Goal: Contribute content: Contribute content

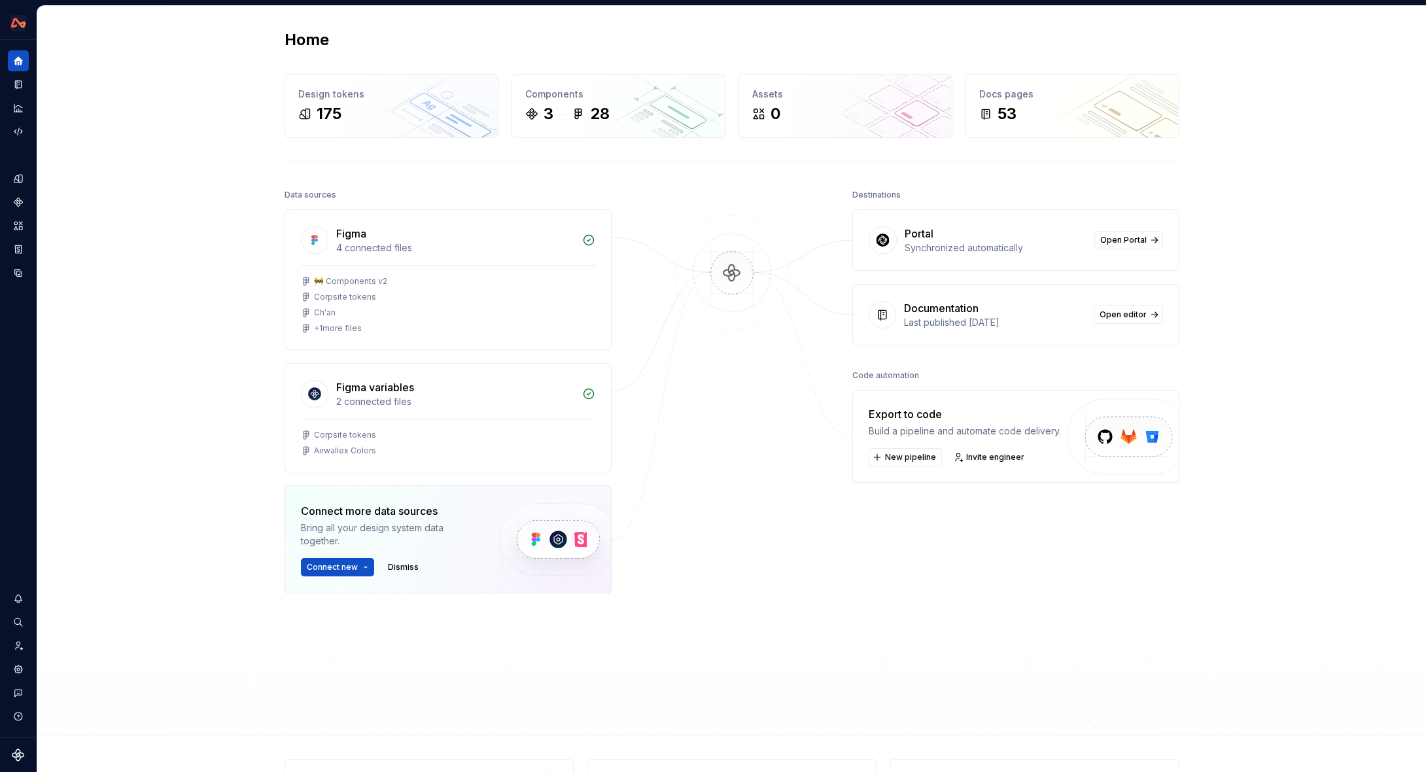
scroll to position [1, 0]
click at [1264, 89] on div "Home Design tokens 175 Components 3 28 Assets 0 Docs pages 53 Data sources Figm…" at bounding box center [731, 370] width 1389 height 729
click at [1410, 48] on div "Home Design tokens 175 Components 3 28 Assets 0 Docs pages 53 Data sources Figm…" at bounding box center [731, 367] width 1389 height 729
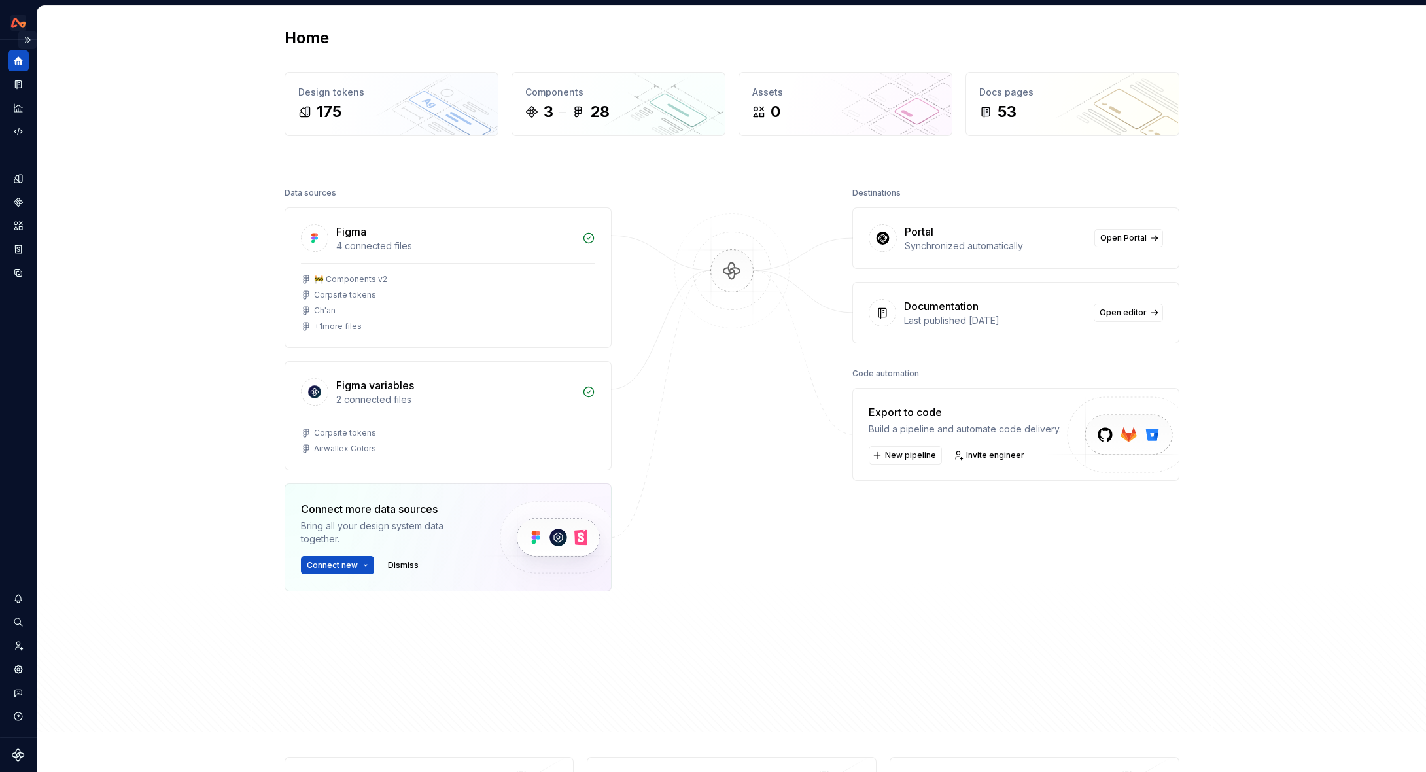
click at [27, 37] on button "Expand sidebar" at bounding box center [27, 40] width 18 height 18
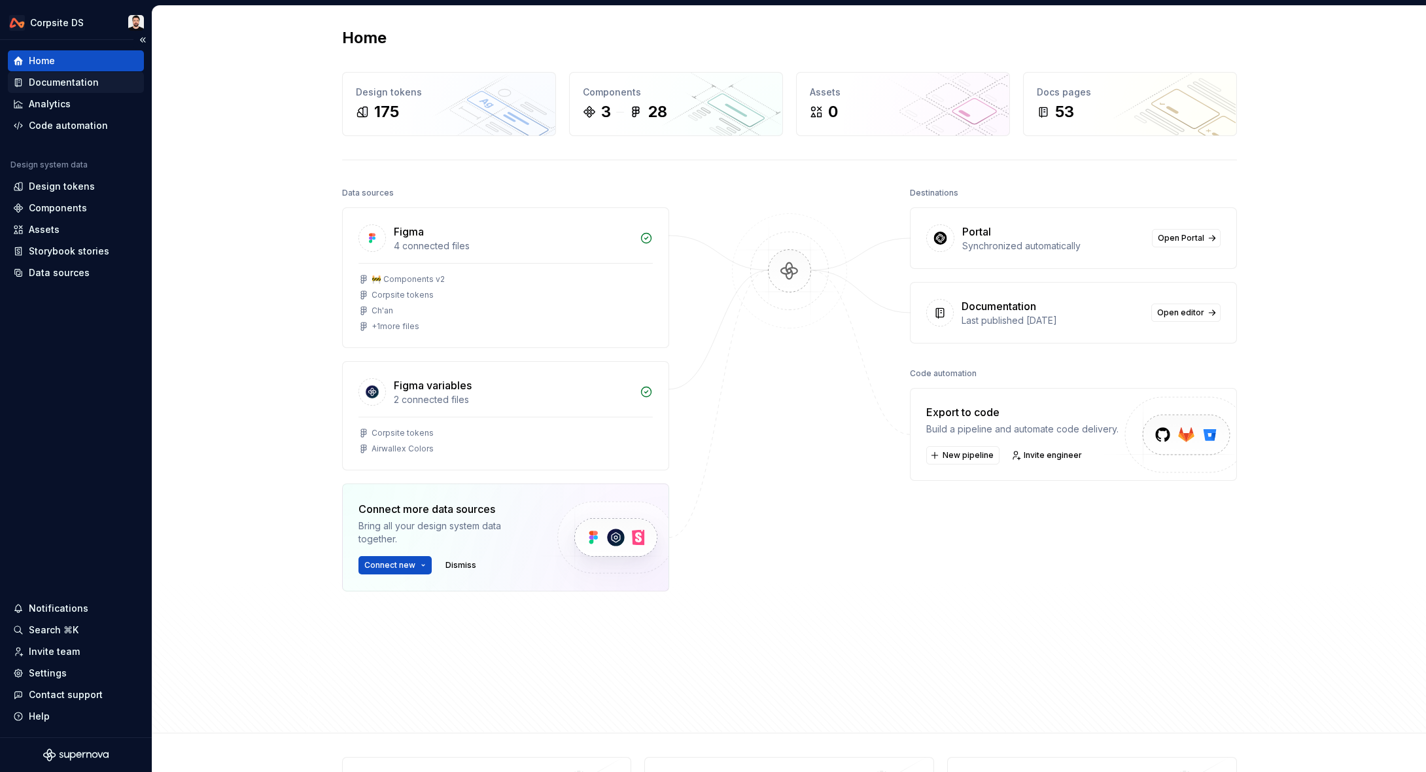
click at [90, 77] on div "Documentation" at bounding box center [64, 82] width 70 height 13
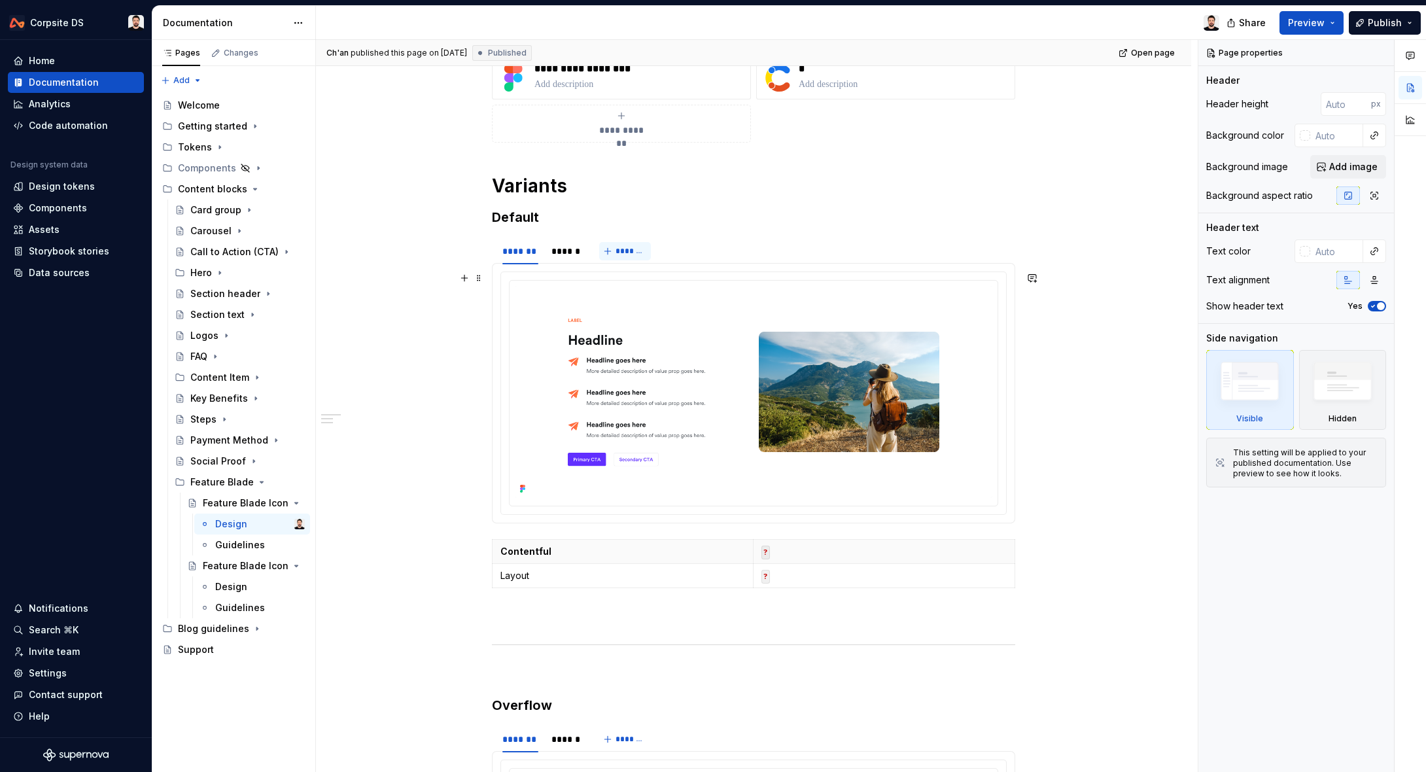
scroll to position [219, 0]
click at [566, 251] on div "******" at bounding box center [565, 249] width 29 height 13
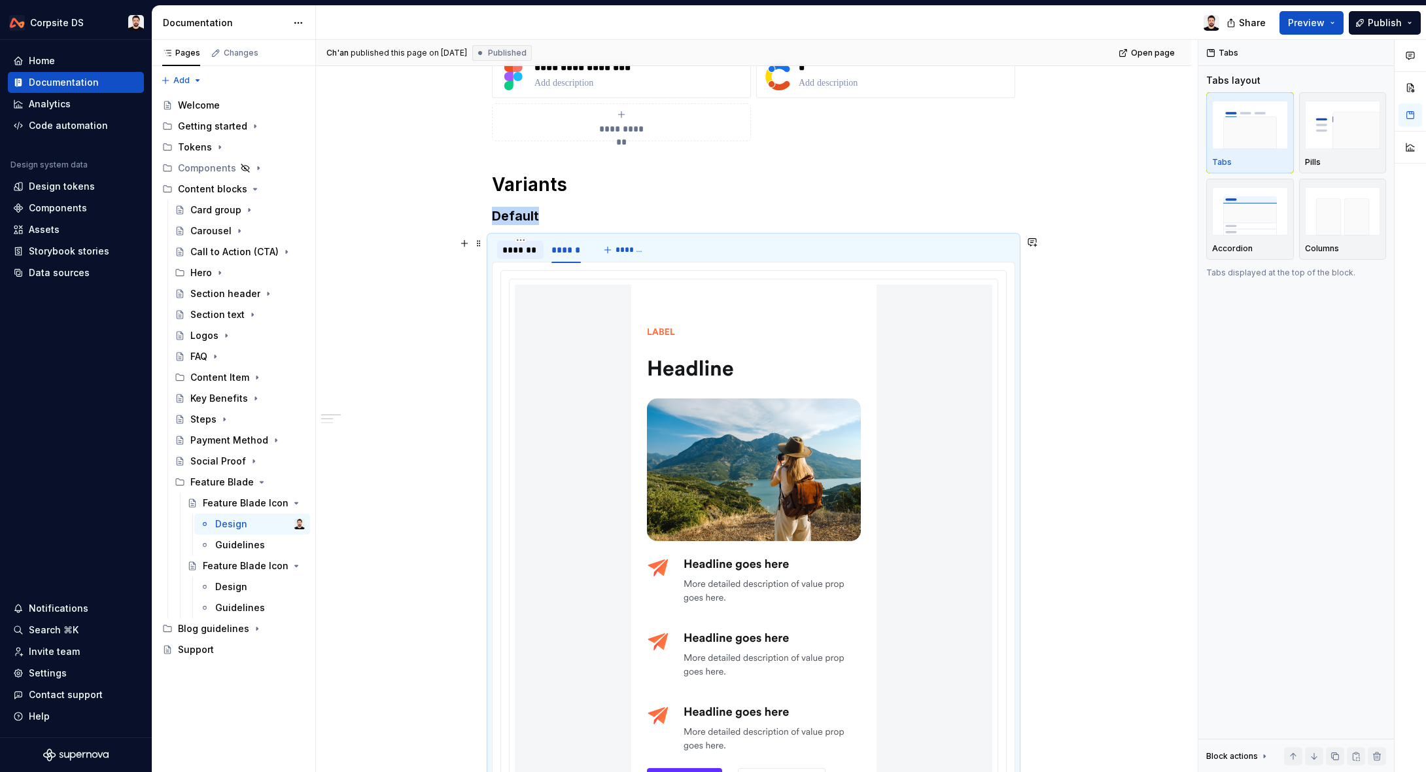
click at [518, 250] on div "*******" at bounding box center [520, 249] width 36 height 13
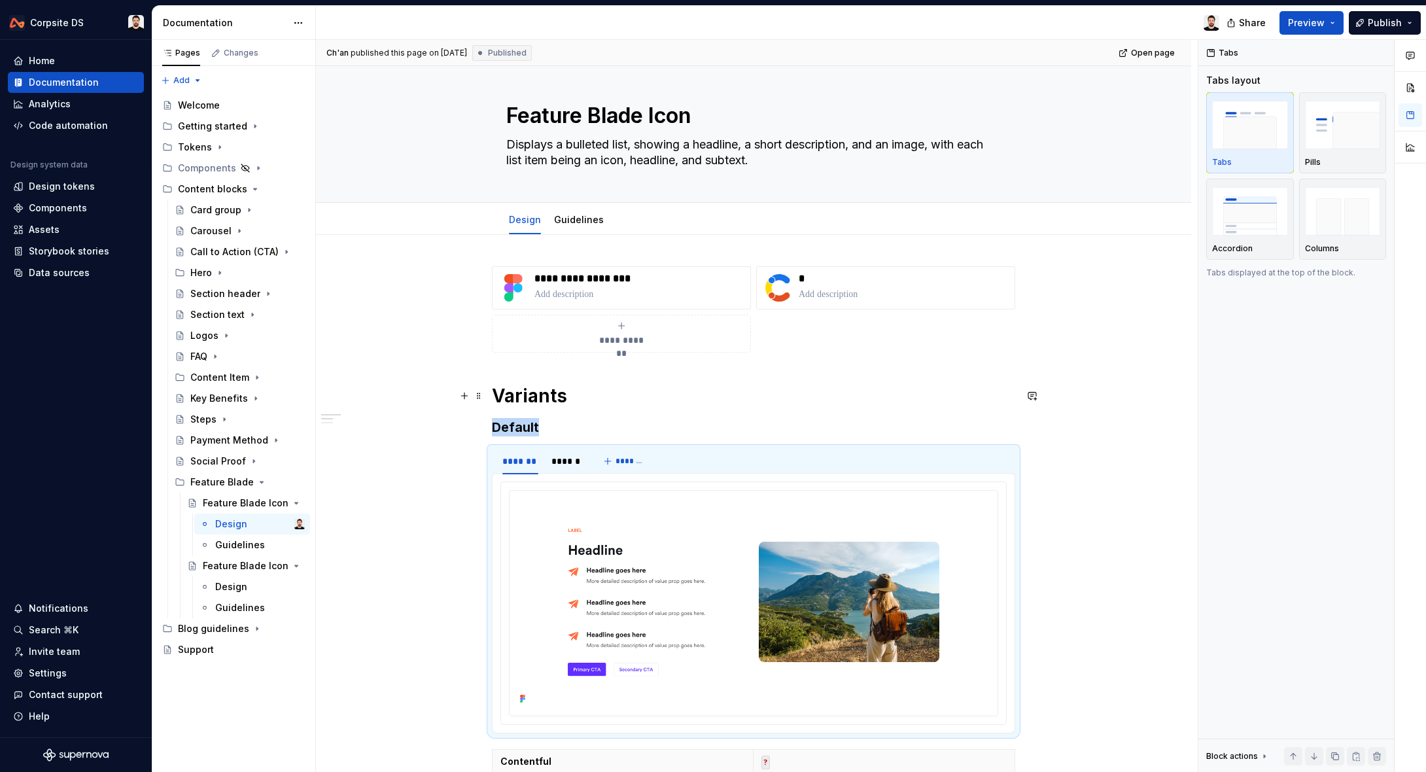
scroll to position [0, 0]
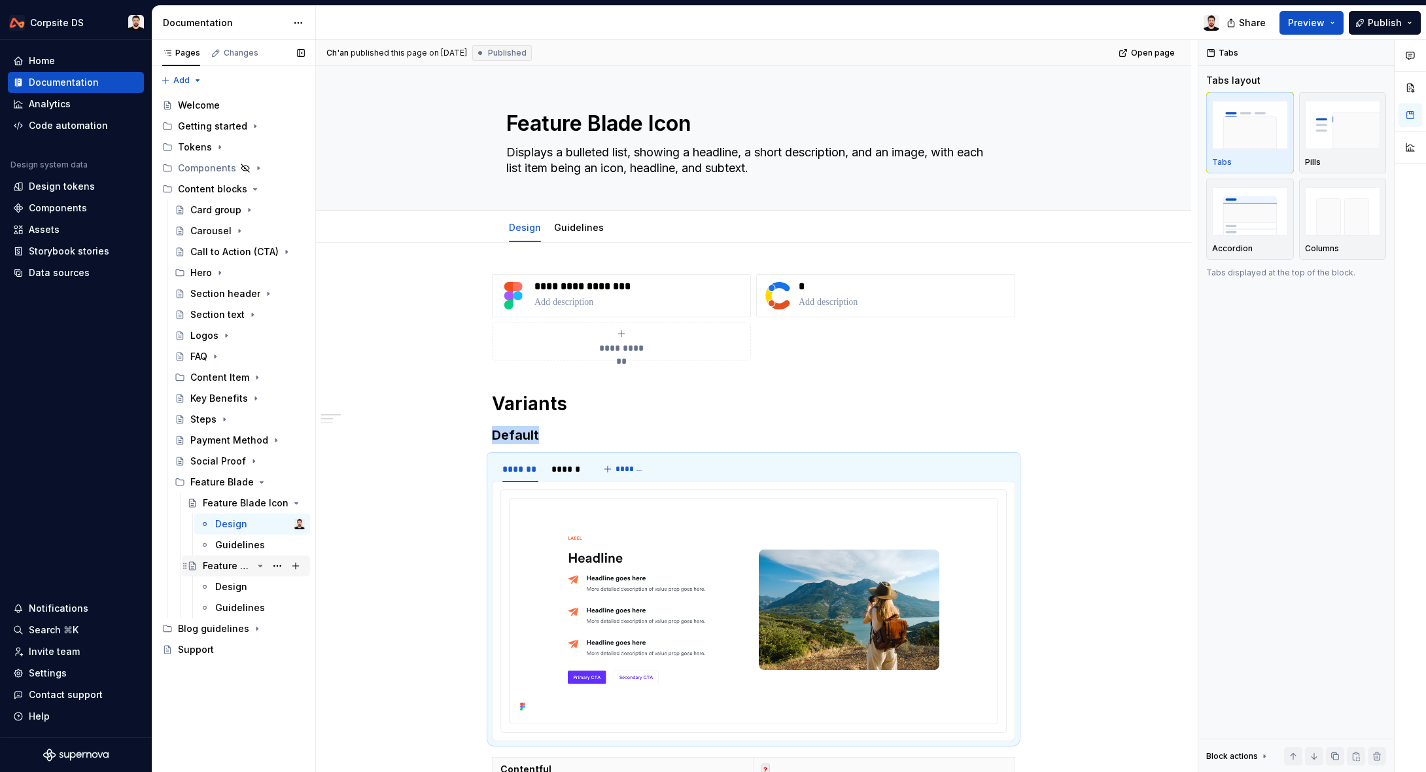
click at [227, 563] on div "Feature Blade Icon" at bounding box center [228, 565] width 50 height 13
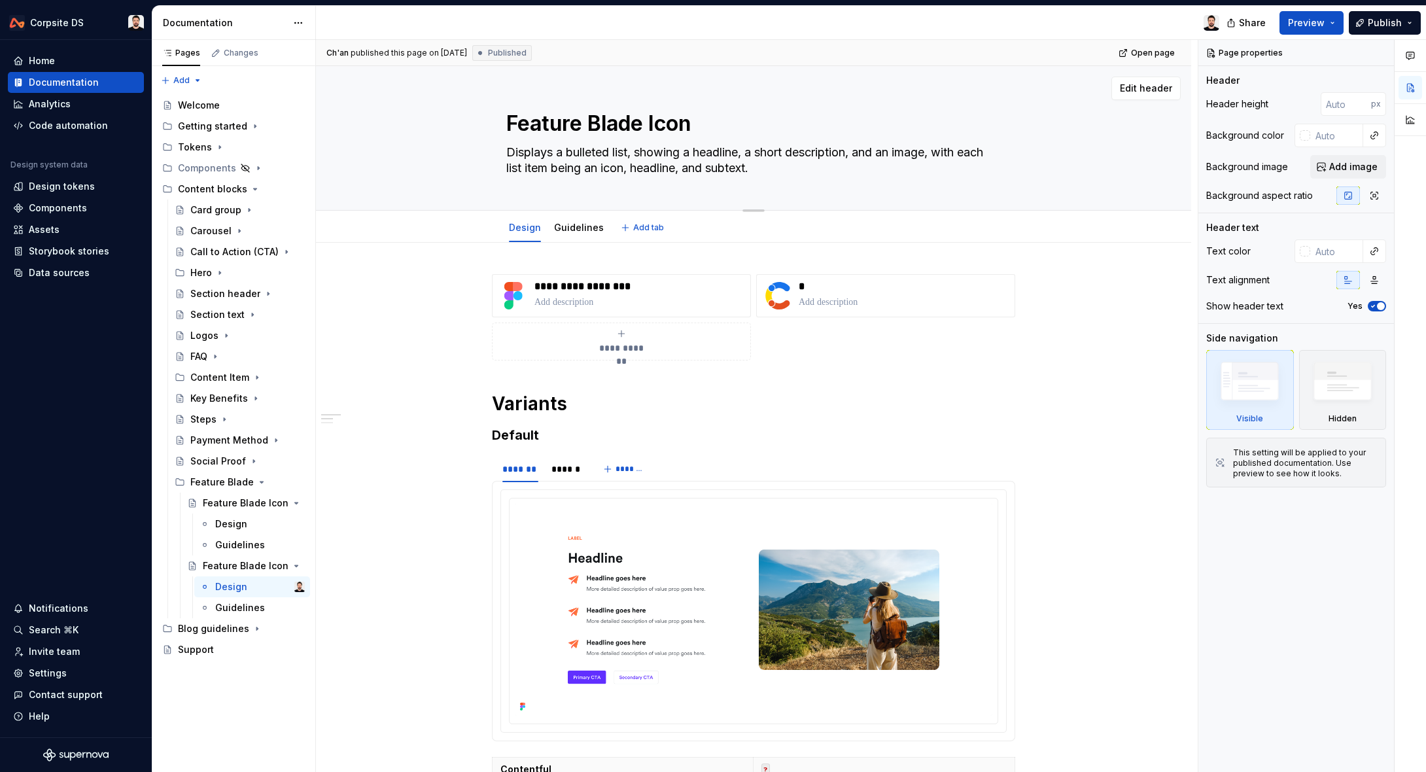
click at [595, 154] on textarea "Displays a bulleted list, showing a headline, a short description, and an image…" at bounding box center [751, 160] width 495 height 37
click at [596, 154] on textarea "Displays a bulleted list, showing a headline, a short description, and an image…" at bounding box center [751, 160] width 495 height 37
type textarea "*"
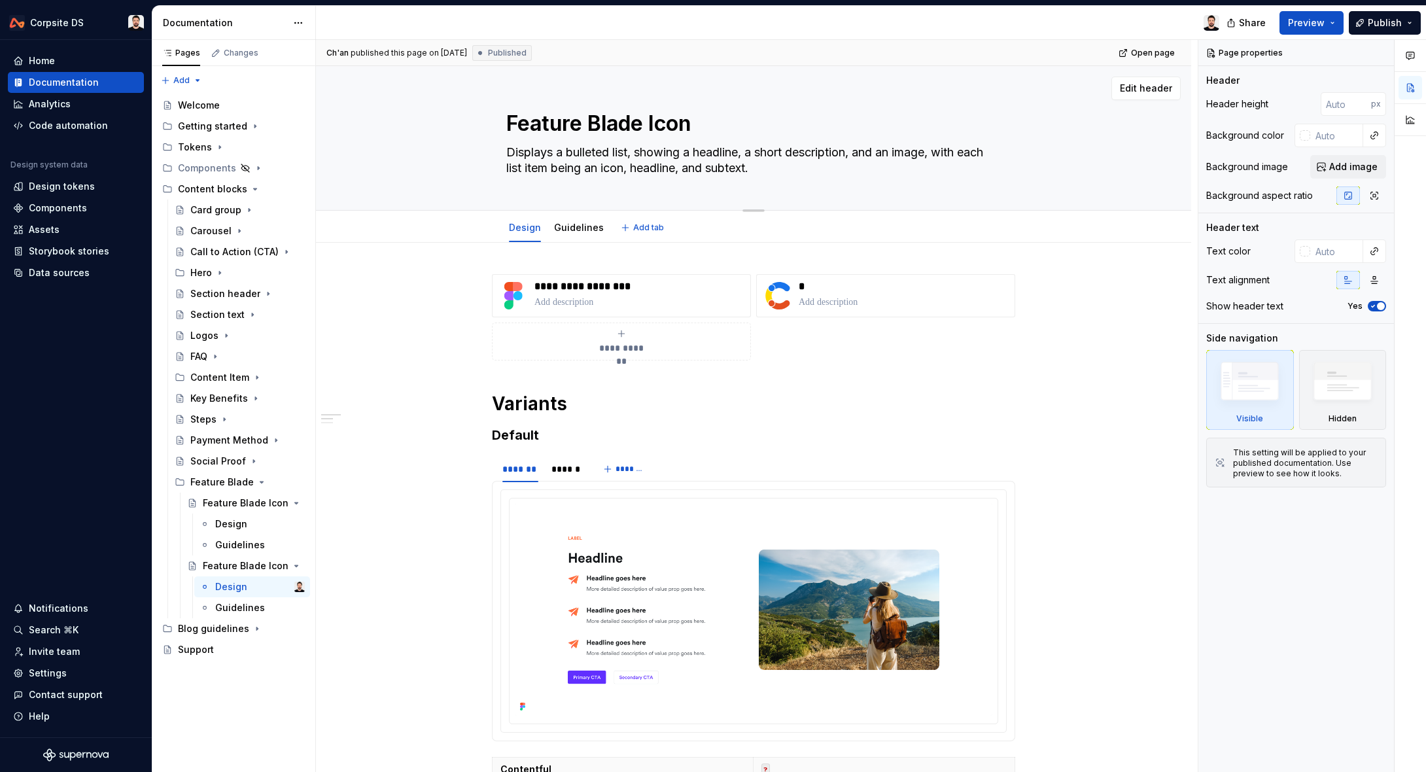
type textarea "Displays a list, showing a headline, a short description, and an image, with ea…"
type textarea "*"
type textarea "Displays a list , showing a headline, a short description, and an image, with e…"
type textarea "*"
type textarea "Displays a list w, showing a headline, a short description, and an image, with …"
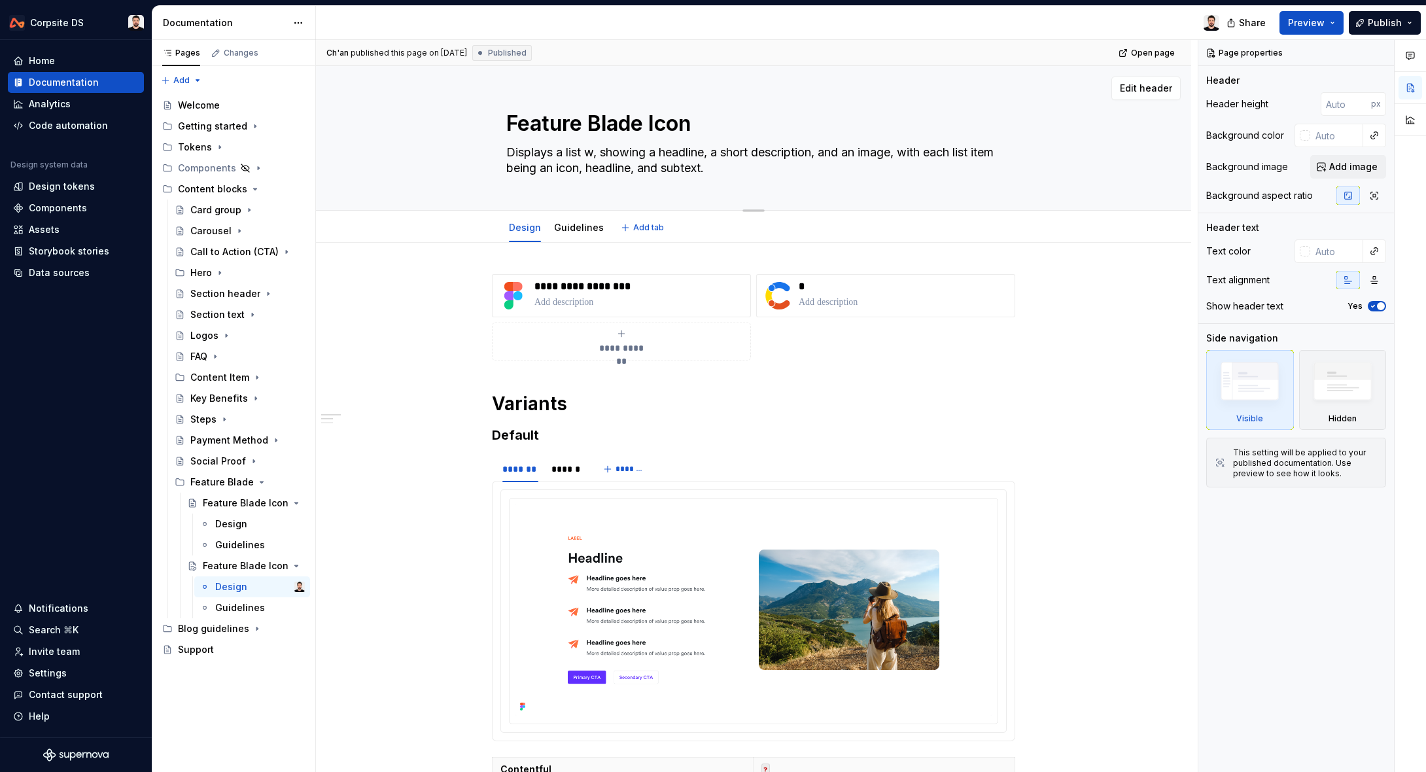
type textarea "*"
type textarea "Displays a list wi, showing a headline, a short description, and an image, with…"
type textarea "*"
type textarea "Displays a list wit, showing a headline, a short description, and an image, wit…"
type textarea "*"
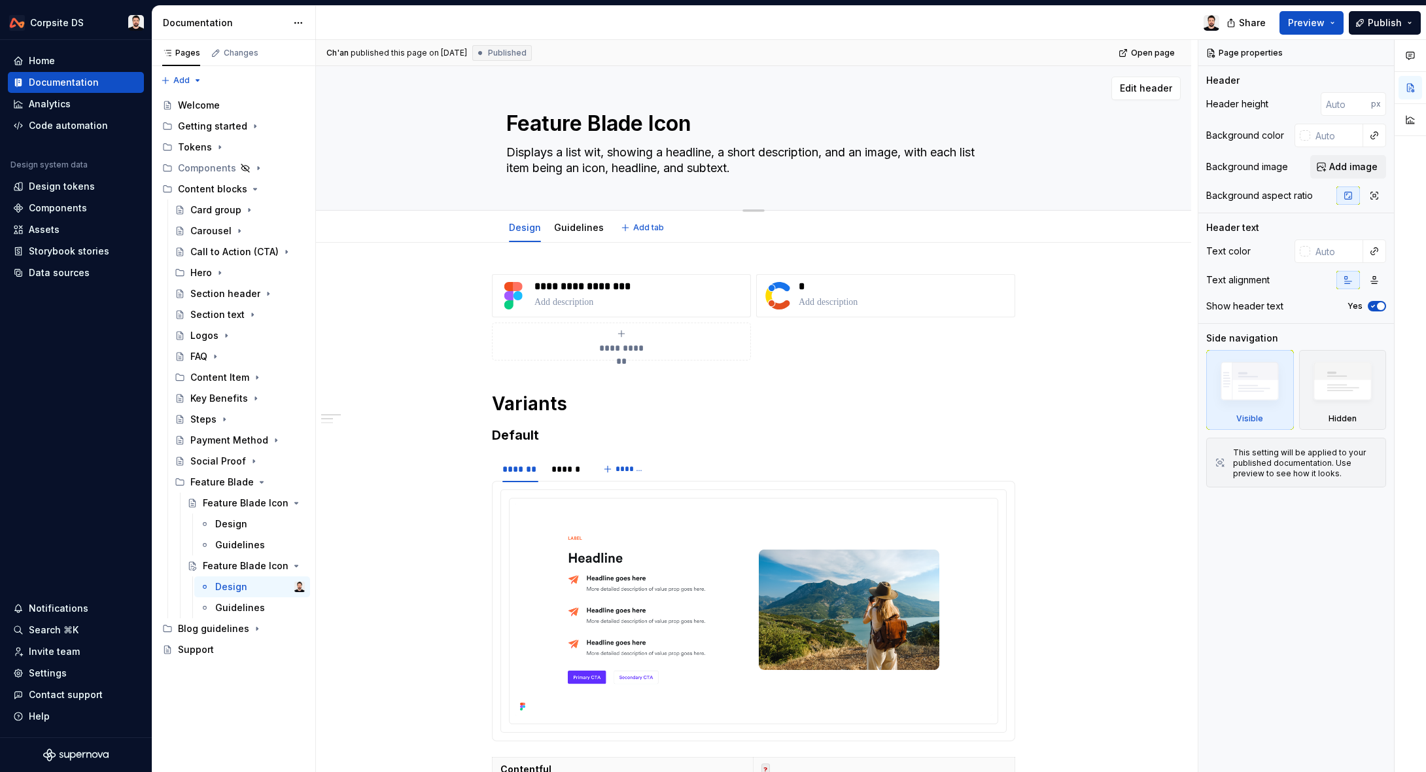
type textarea "Displays a list with, showing a headline, a short description, and an image, wi…"
type textarea "*"
type textarea "Displays a list with , showing a headline, a short description, and an image, w…"
type textarea "*"
type textarea "Displays a list with i, showing a headline, a short description, and an image, …"
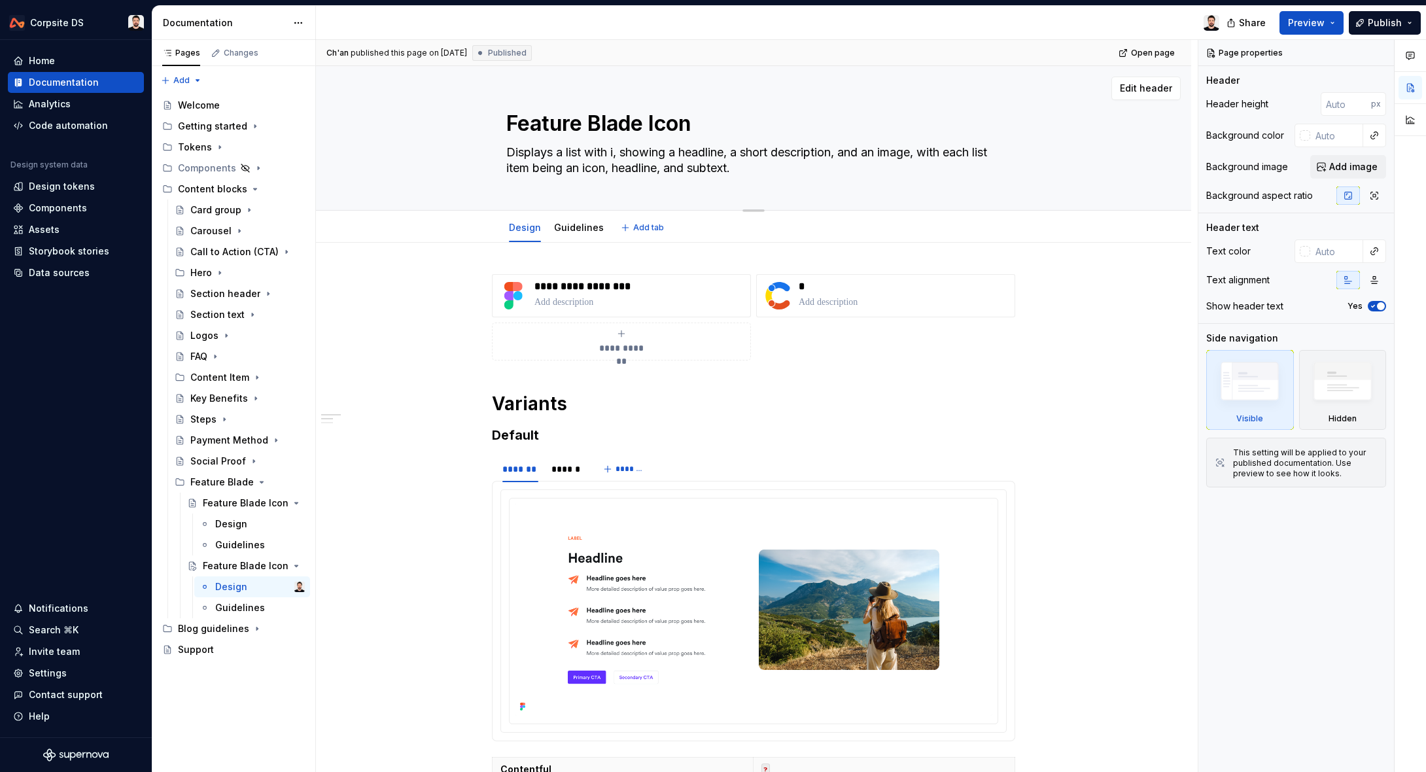
type textarea "*"
type textarea "Displays a list with ic, showing a headline, a short description, and an image,…"
type textarea "*"
type textarea "Displays a list with ico, showing a headline, a short description, and an image…"
type textarea "*"
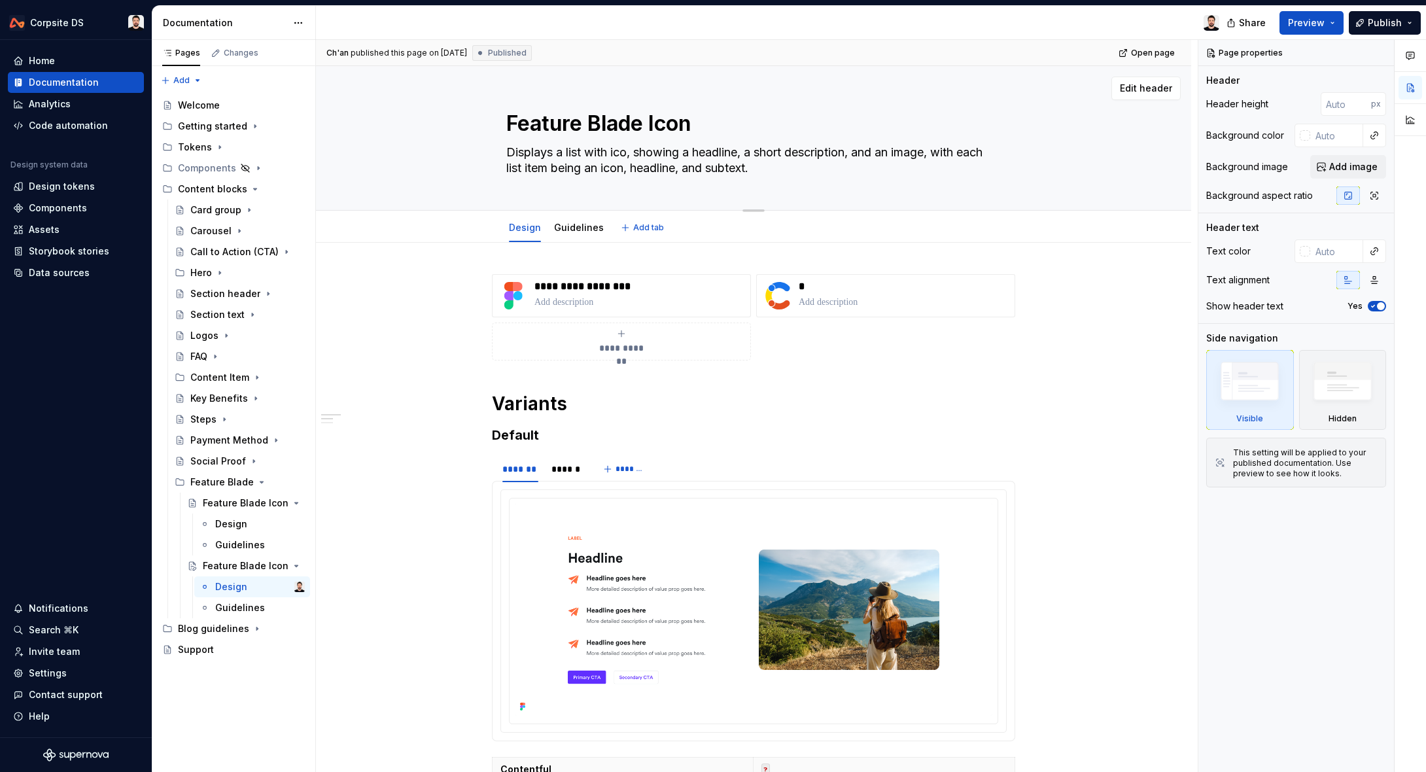
type textarea "Displays a list with icon, showing a headline, a short description, and an imag…"
type textarea "*"
type textarea "Displays a list with icons, showing a headline, a short description, and an ima…"
type textarea "*"
type textarea "Displays a list with icons, showing a headline, a short description, and an ima…"
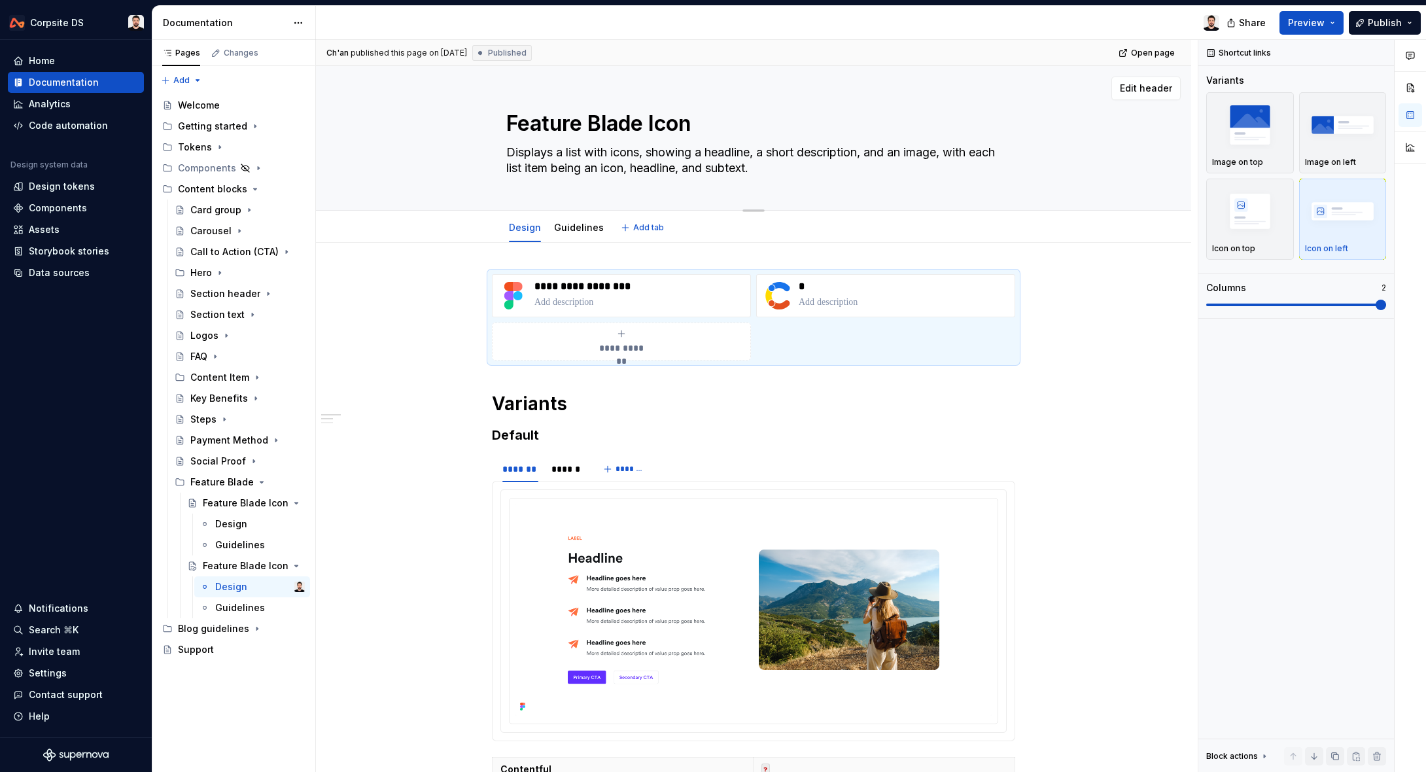
click at [673, 126] on textarea "Feature Blade Icon" at bounding box center [751, 123] width 495 height 31
click at [685, 128] on textarea "Feature Blade Icon" at bounding box center [751, 123] width 495 height 31
click at [658, 117] on textarea "Feature Blade Icon" at bounding box center [751, 123] width 495 height 31
click at [614, 146] on textarea "Displays a list with icons, showing a headline, a short description, and an ima…" at bounding box center [751, 160] width 495 height 37
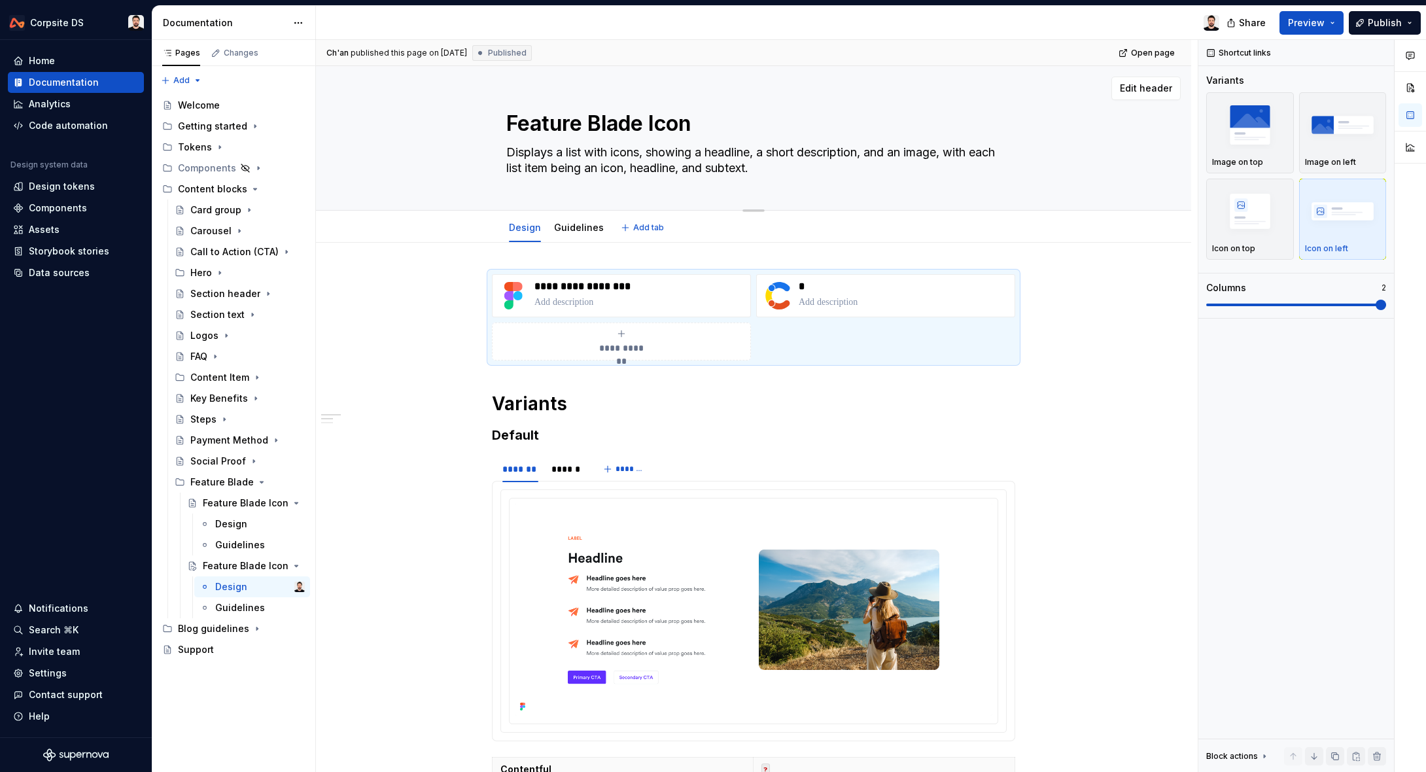
click at [616, 150] on textarea "Displays a list with icons, showing a headline, a short description, and an ima…" at bounding box center [751, 160] width 495 height 37
type textarea "*"
type textarea "Displays a list with ticons, showing a headline, a short description, and an im…"
type textarea "*"
type textarea "Displays a list with tiicons, showing a headline, a short description, and an i…"
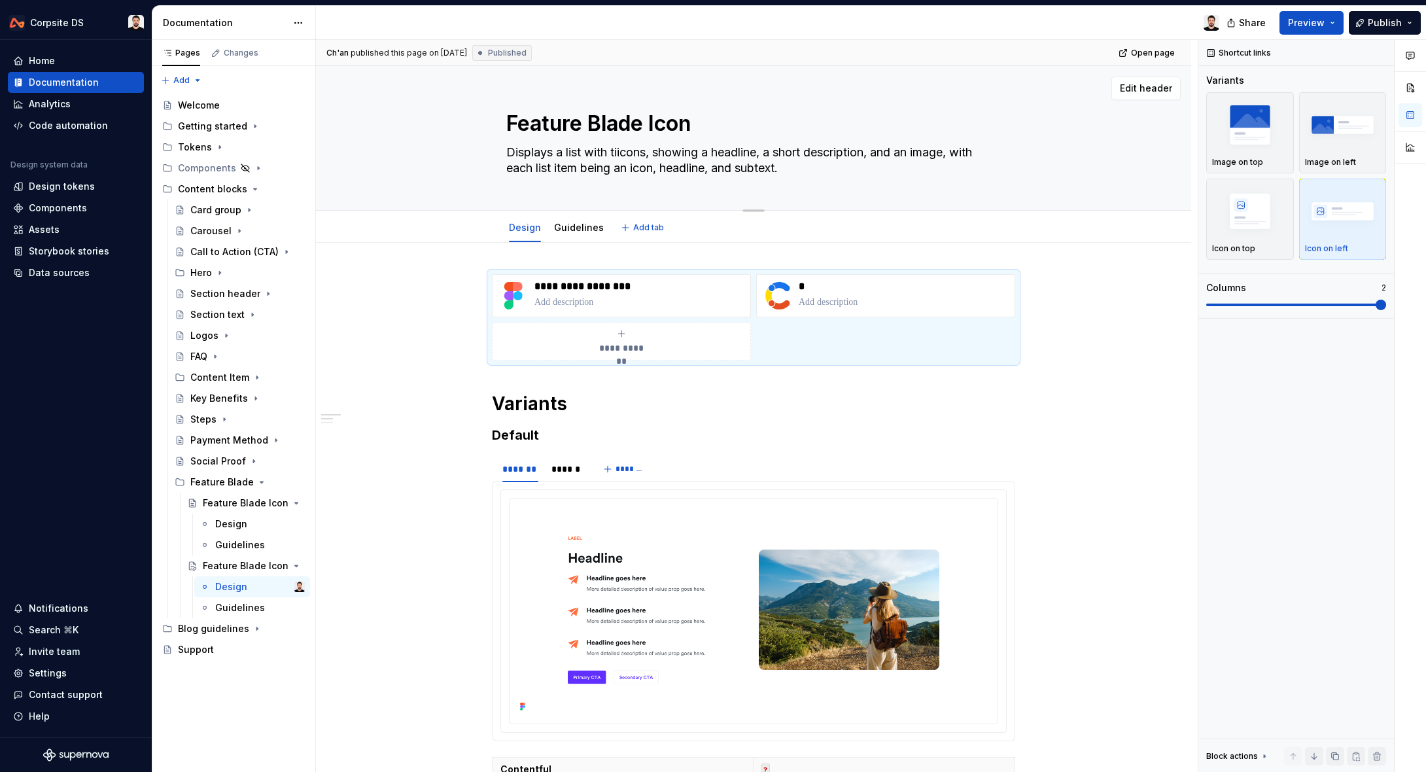
type textarea "*"
type textarea "Displays a list with ticicons, showing a headline, a short description, and an …"
type textarea "*"
type textarea "Displays a list with tickicons, showing a headline, a short description, and an…"
type textarea "*"
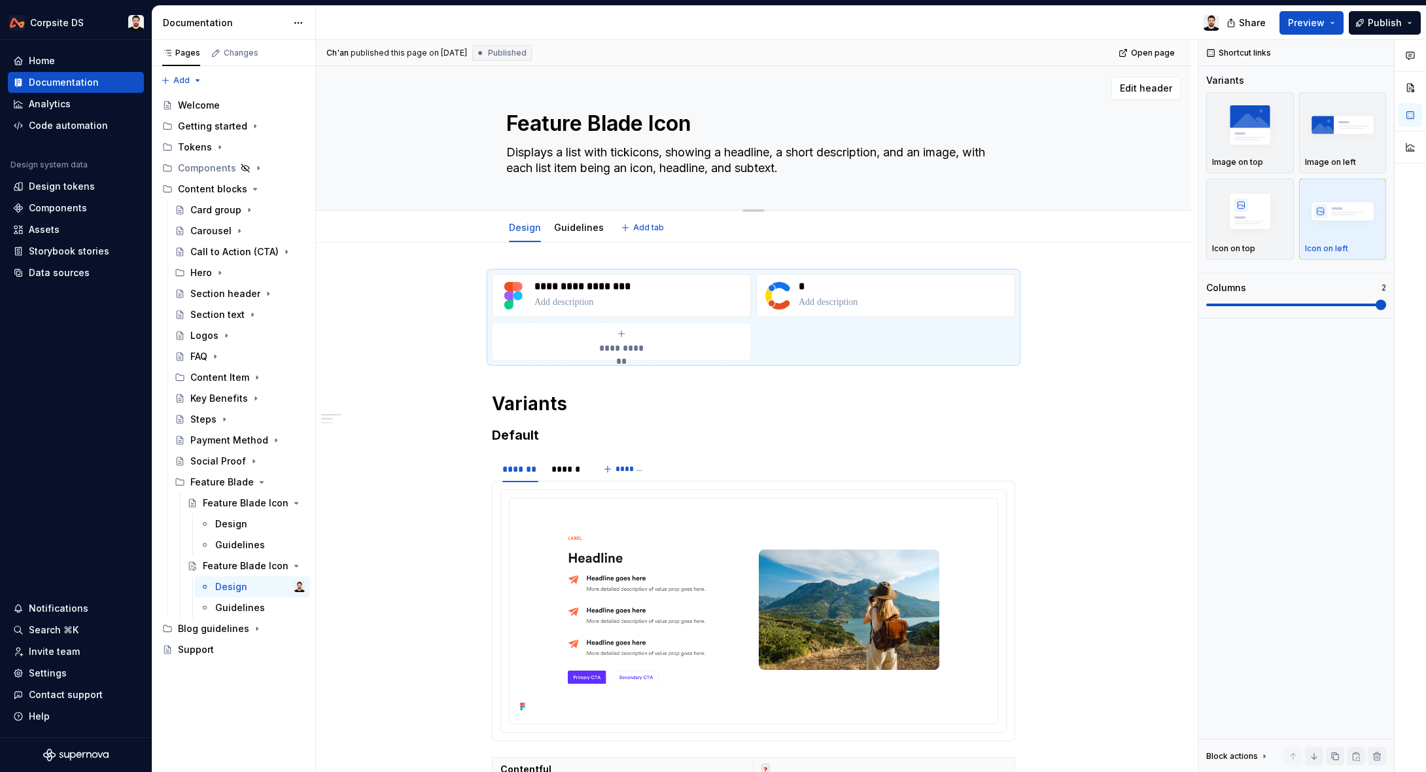
type textarea "Displays a list with tick icons, showing a headline, a short description, and a…"
type textarea "*"
type textarea "Displays a list with tick icons, showing a headline, a short description, and a…"
click at [651, 120] on textarea "Feature Blade Icon" at bounding box center [751, 123] width 495 height 31
click at [691, 124] on textarea "Feature Blade Icon" at bounding box center [751, 123] width 495 height 31
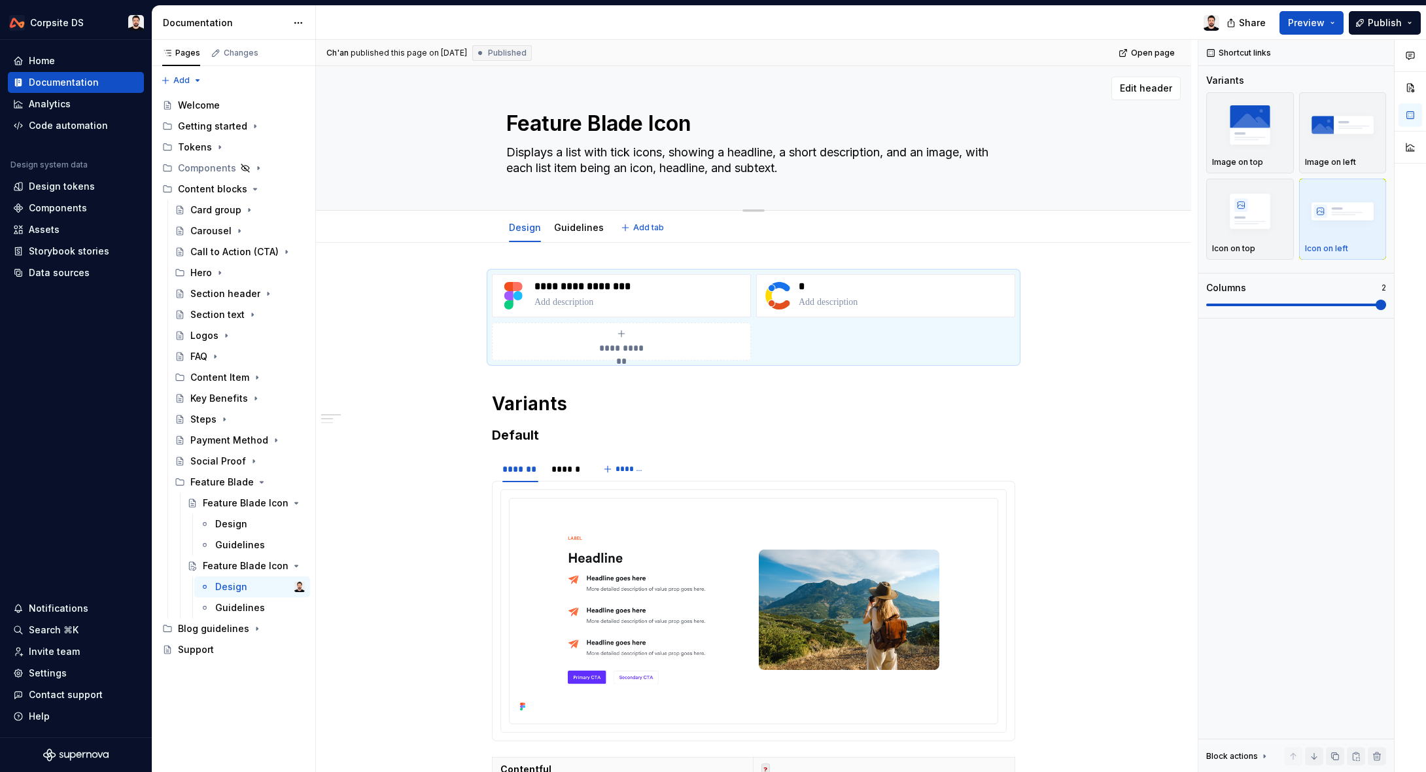
type textarea "*"
click at [716, 122] on textarea "Feature Blade Icon" at bounding box center [751, 123] width 495 height 31
type textarea "Feature Blade Ico"
type textarea "*"
type textarea "Feature Blade Ic"
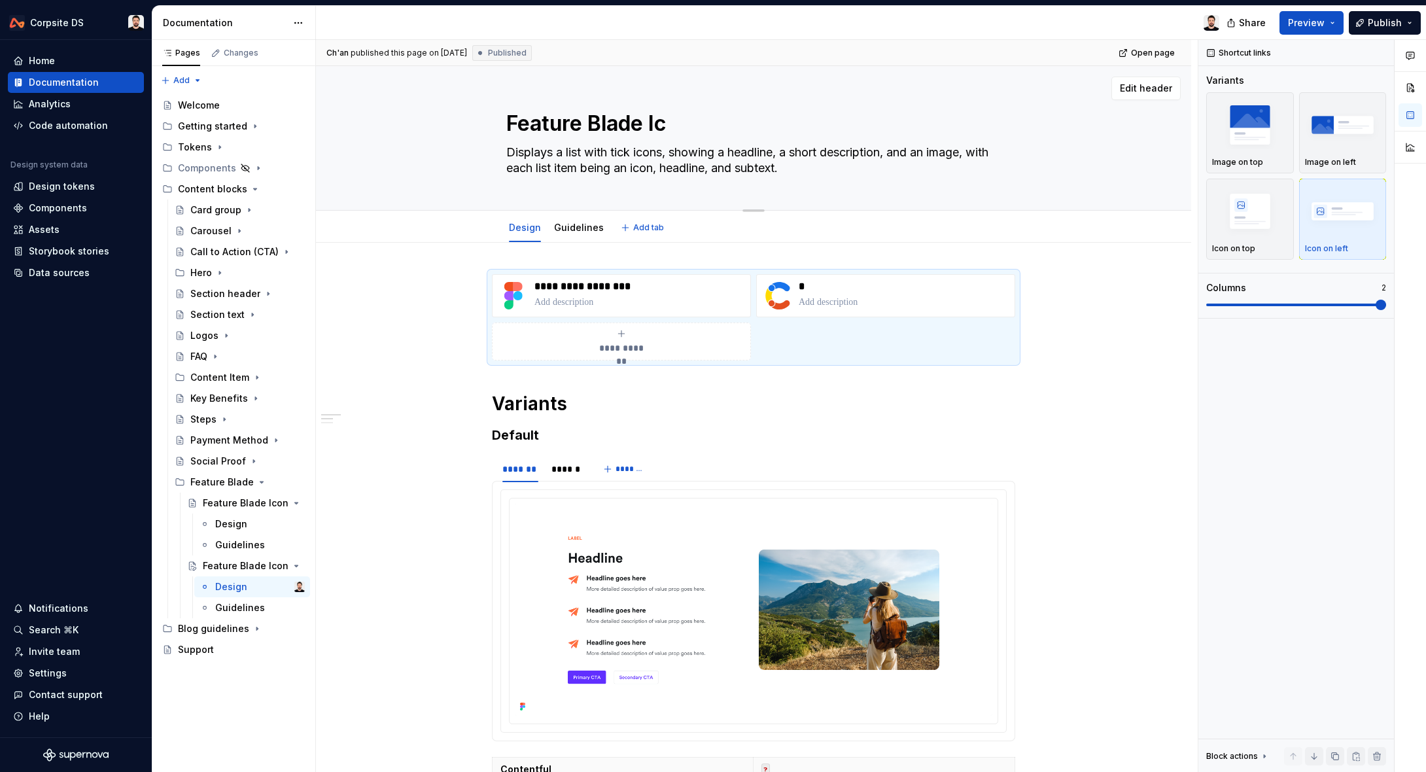
type textarea "*"
type textarea "Feature Blade I"
type textarea "*"
type textarea "Feature Blade"
type textarea "*"
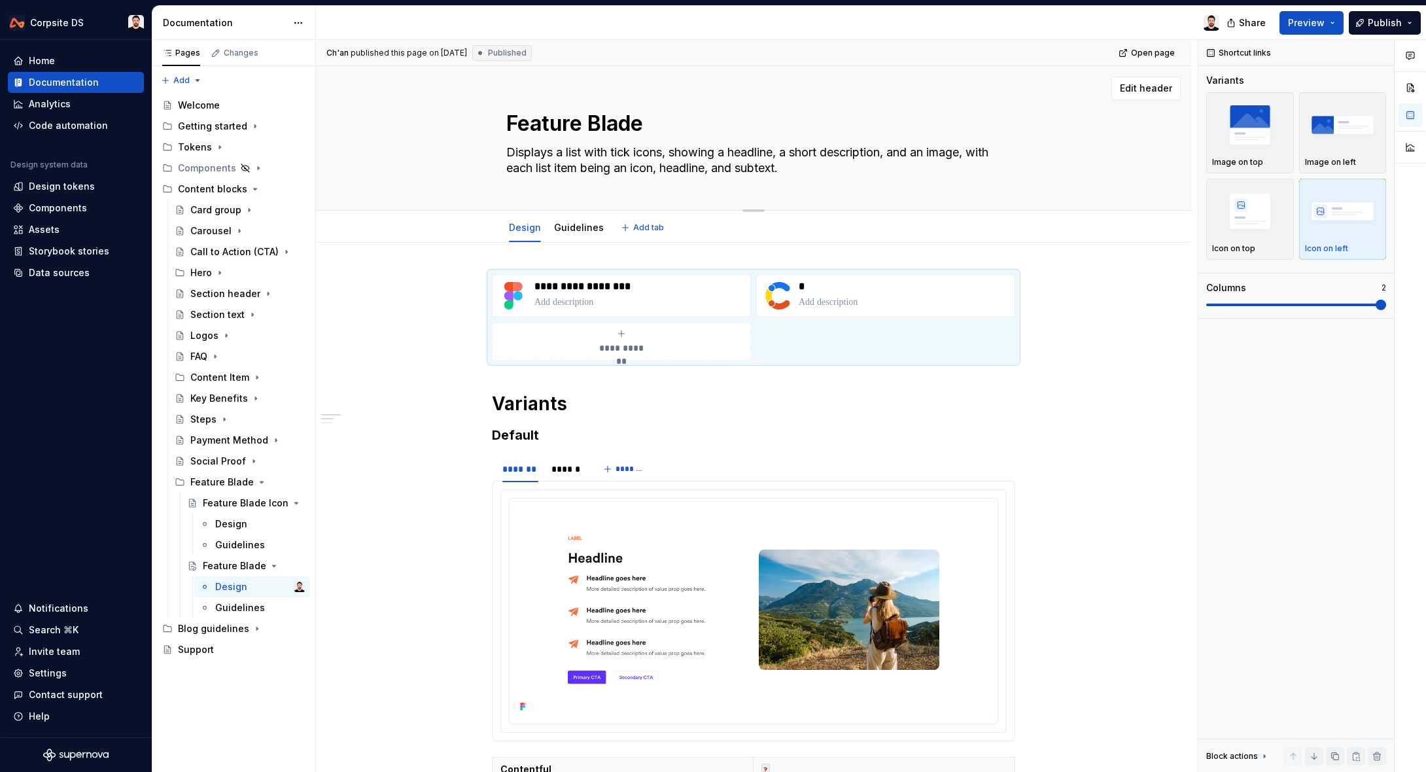
type textarea "Feature Blade c"
type textarea "*"
type textarea "Feature Blade"
type textarea "*"
type textarea "Feature Blade C"
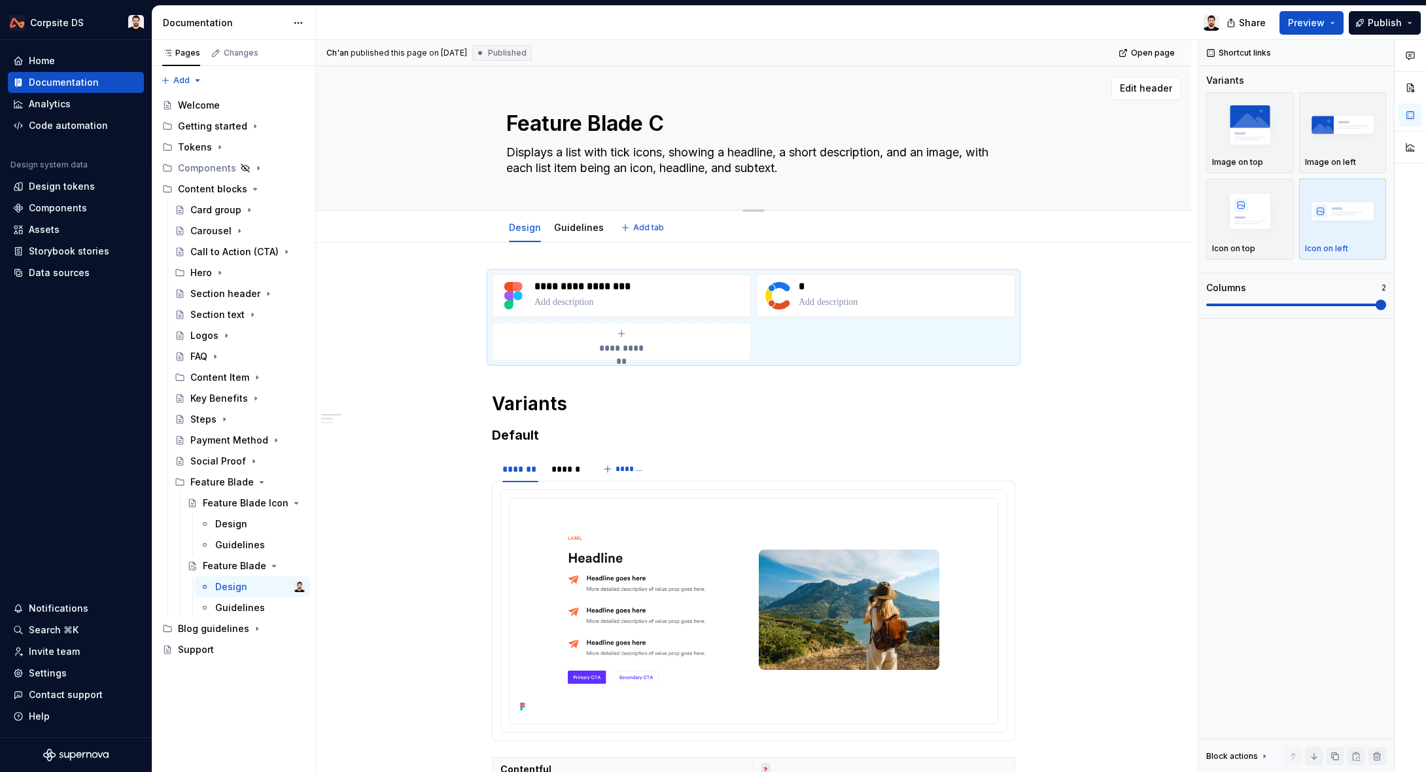
type textarea "*"
type textarea "Feature Blade Ch"
type textarea "*"
type textarea "Feature Blade Che"
type textarea "*"
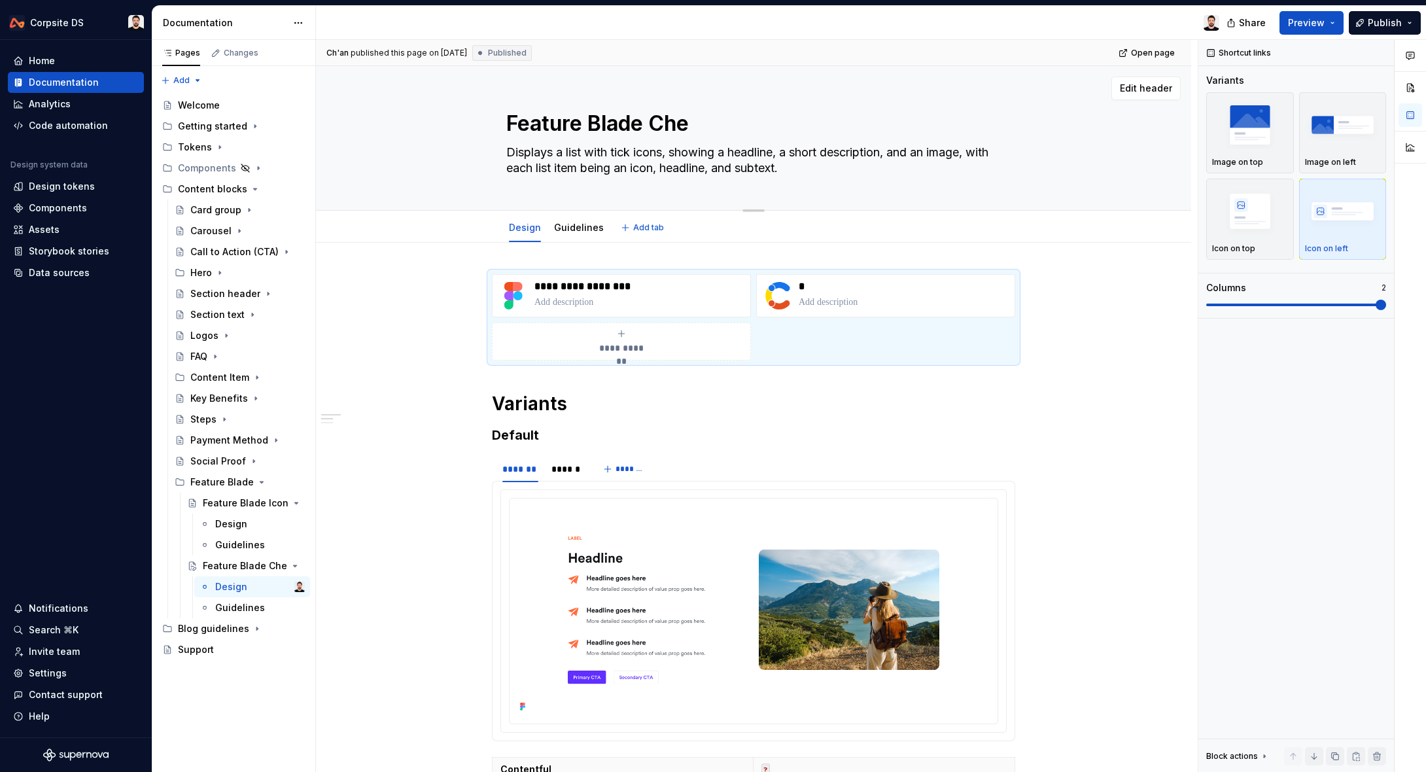
type textarea "Feature Blade Chec"
type textarea "*"
type textarea "Feature Blade Check"
type textarea "*"
type textarea "Feature Blade Checkl"
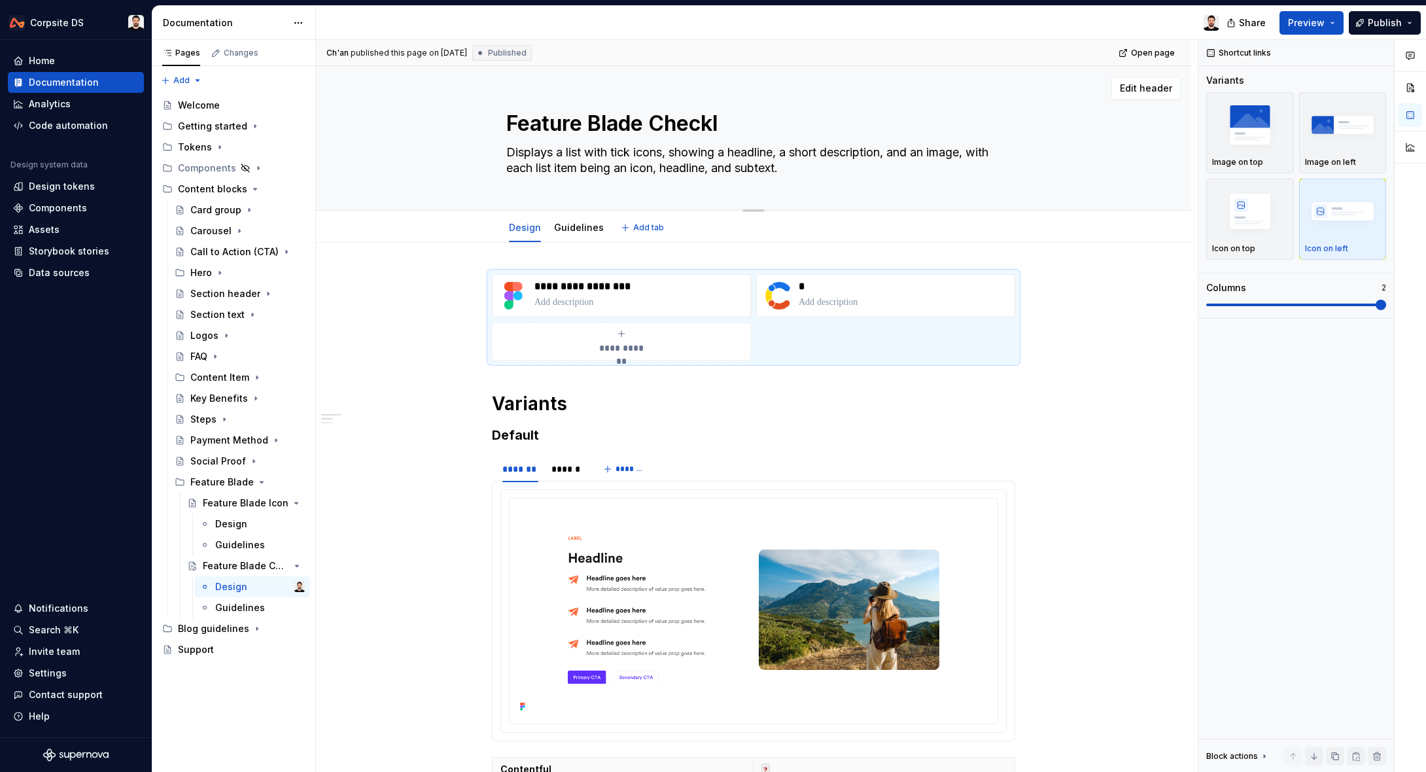
type textarea "*"
type textarea "Feature Blade Checkli"
type textarea "*"
type textarea "Feature Blade Checklis"
type textarea "*"
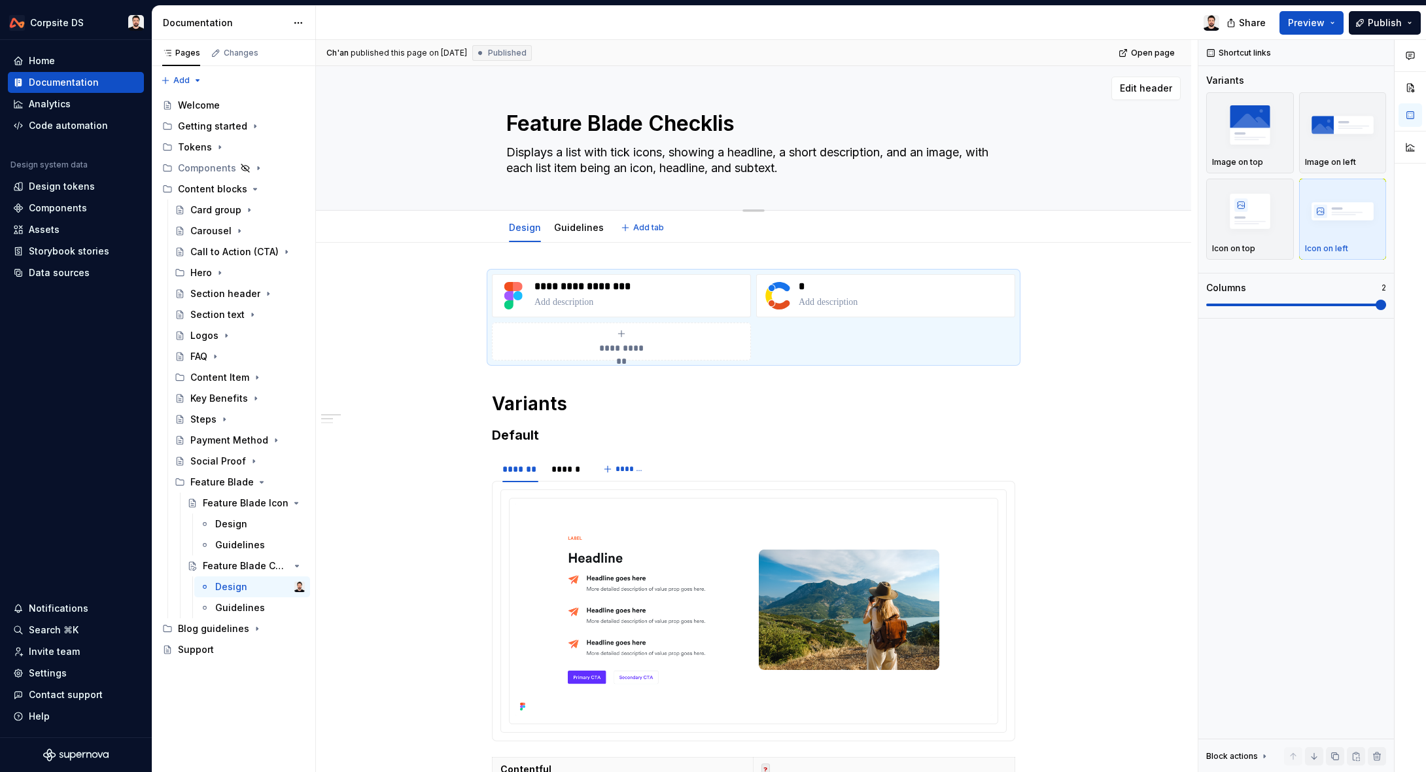
type textarea "Feature Blade Checklist"
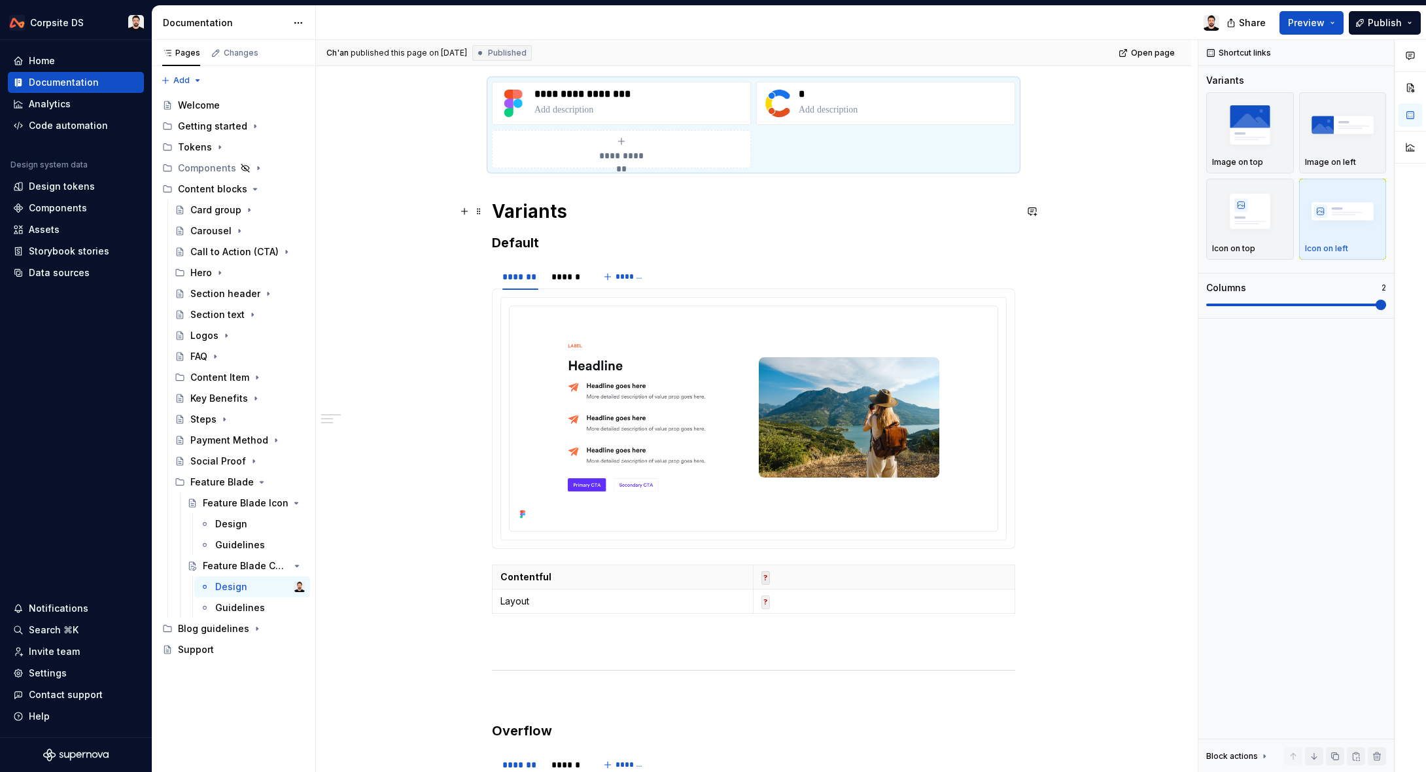
type textarea "*"
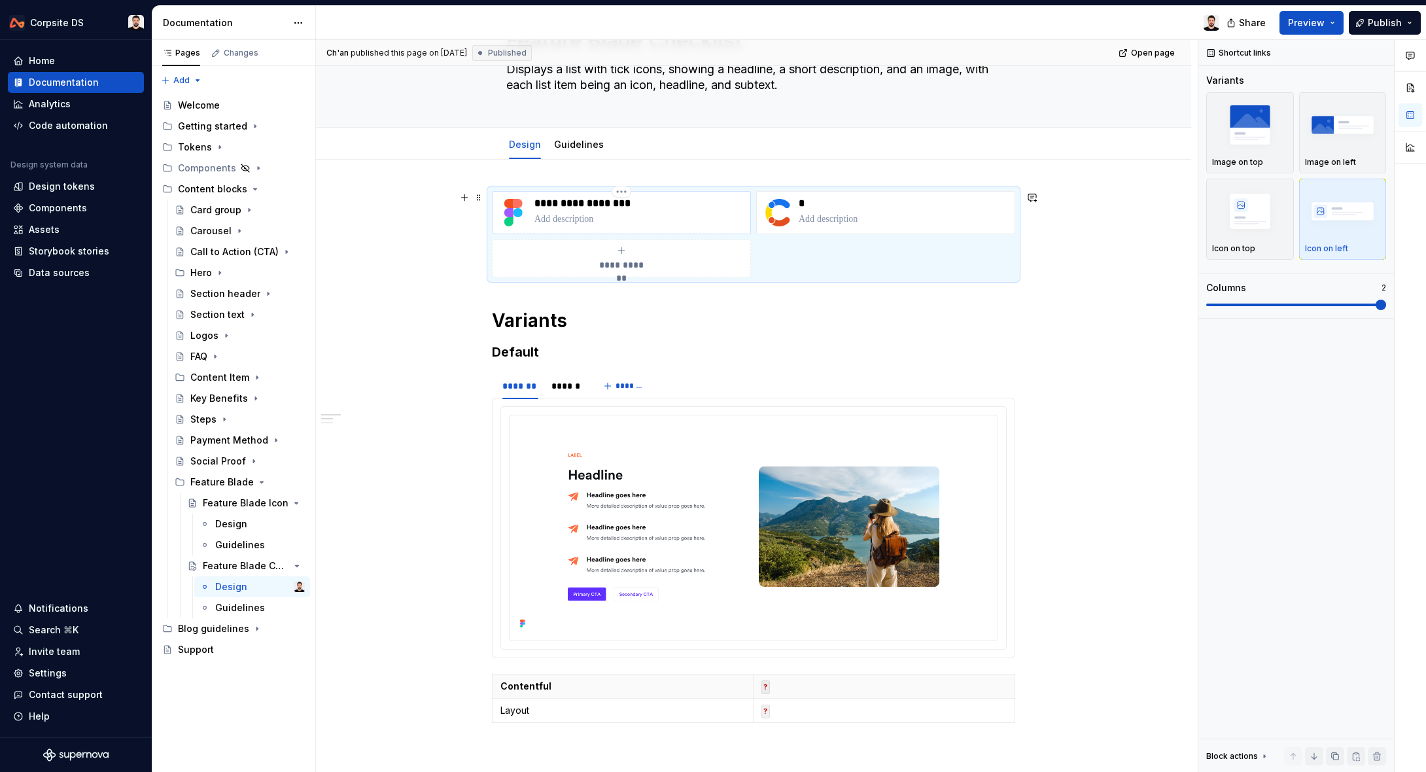
type textarea "Feature Blade Checklist"
click at [631, 210] on div "**********" at bounding box center [639, 212] width 211 height 31
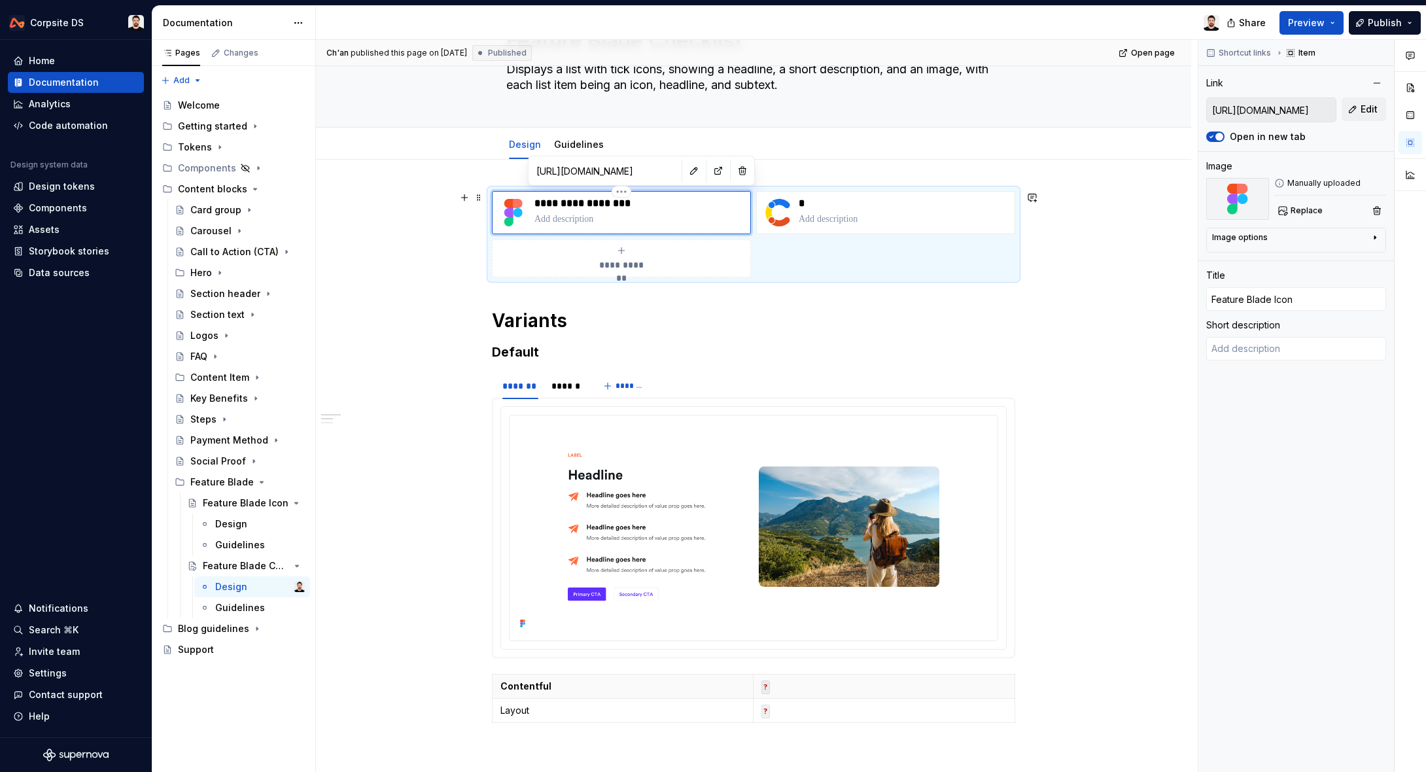
click at [609, 203] on p "**********" at bounding box center [639, 203] width 211 height 13
type textarea "*"
type input "Feature Blade Ico"
type textarea "*"
type input "Feature Blade Ic"
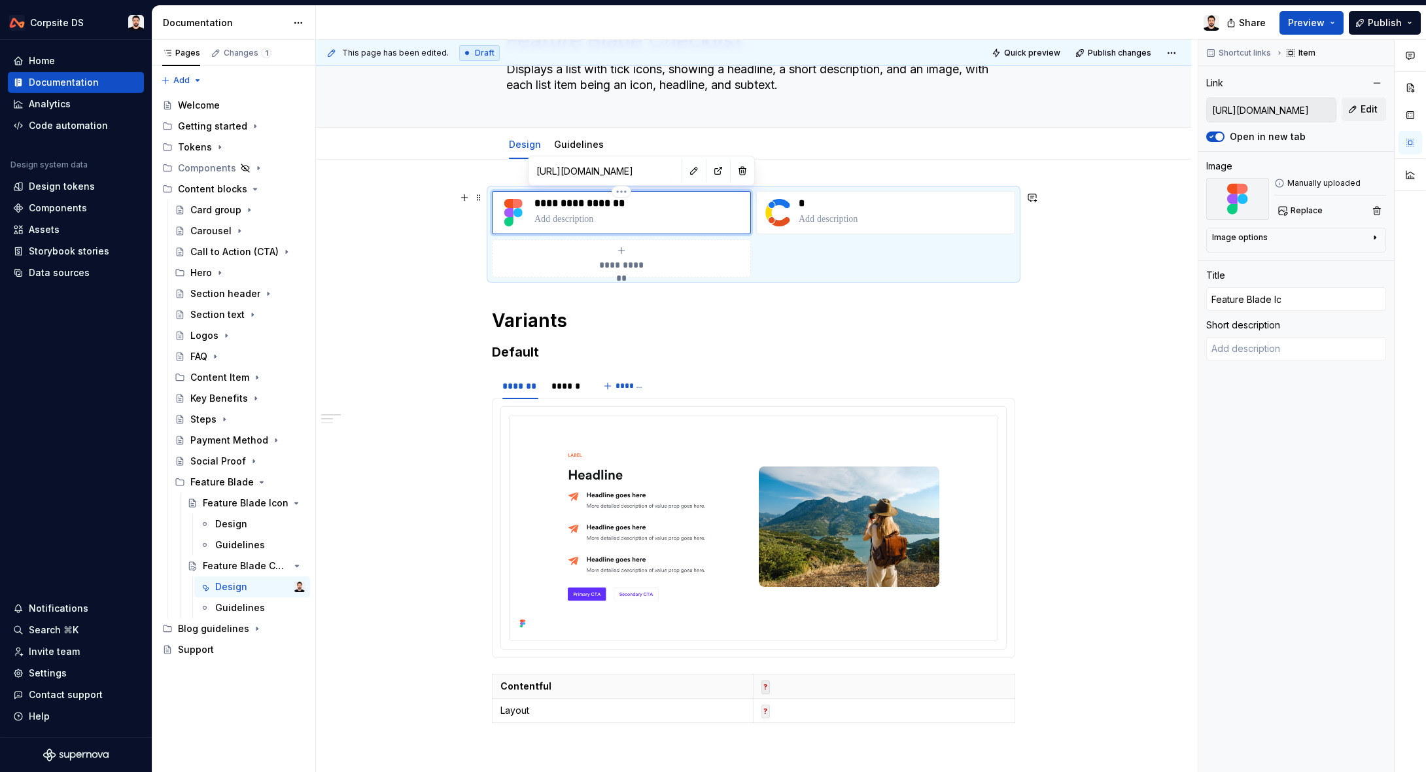
type textarea "*"
type input "Feature Blade I"
type textarea "*"
type input "Feature Blade"
type textarea "*"
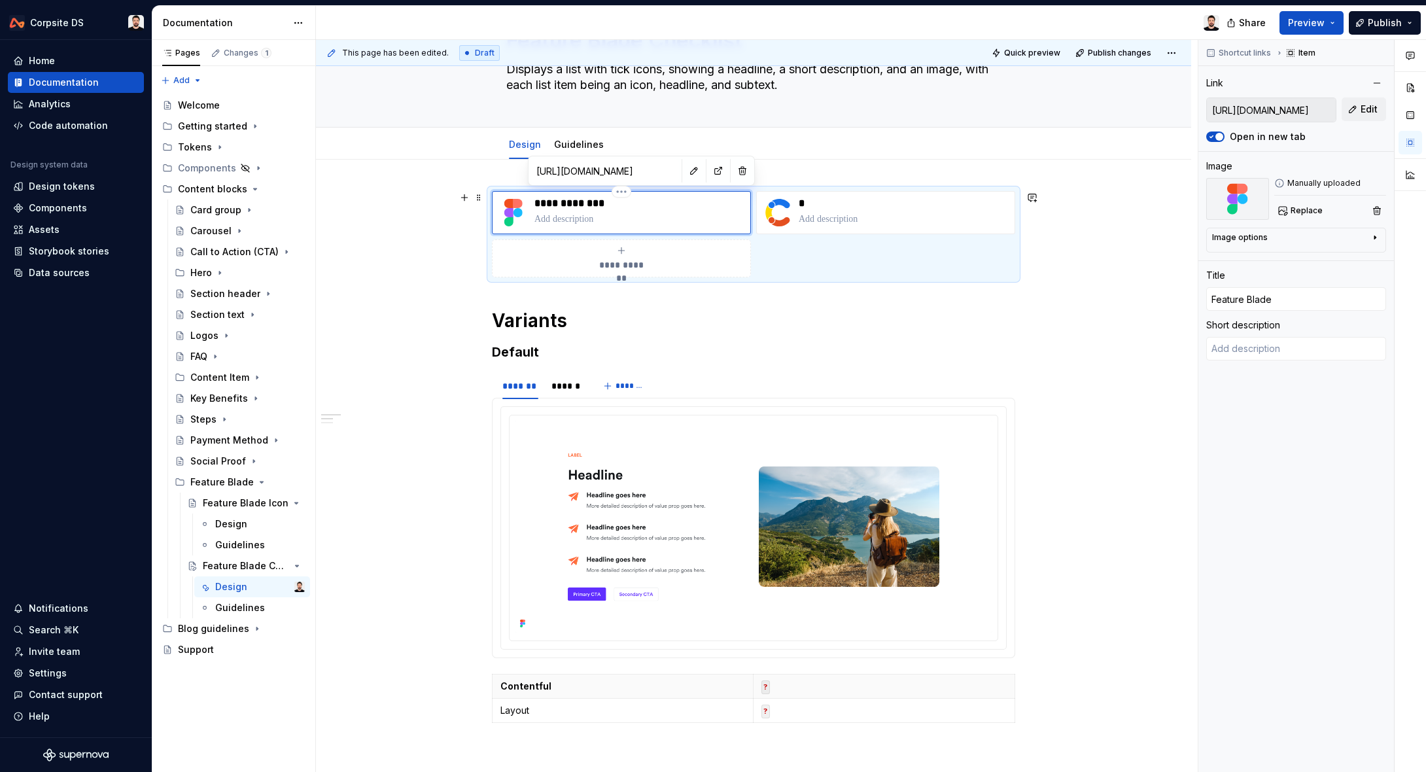
type input "Feature Blade C"
type textarea "*"
type input "Feature Blade Cj"
type textarea "*"
type input "Feature Blade Cje"
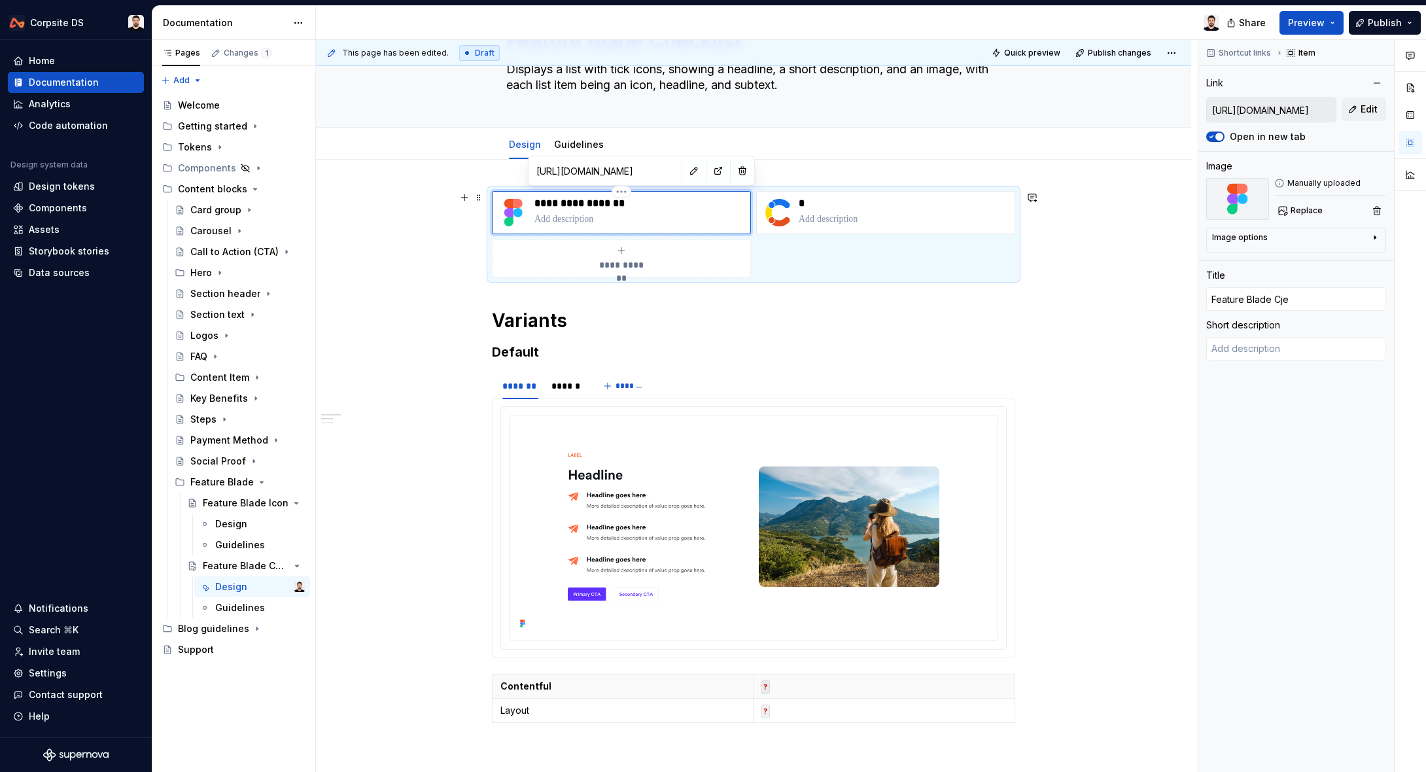
type textarea "*"
type input "Feature Blade Cjec"
type textarea "*"
type input "Feature Blade Cjeck"
type textarea "*"
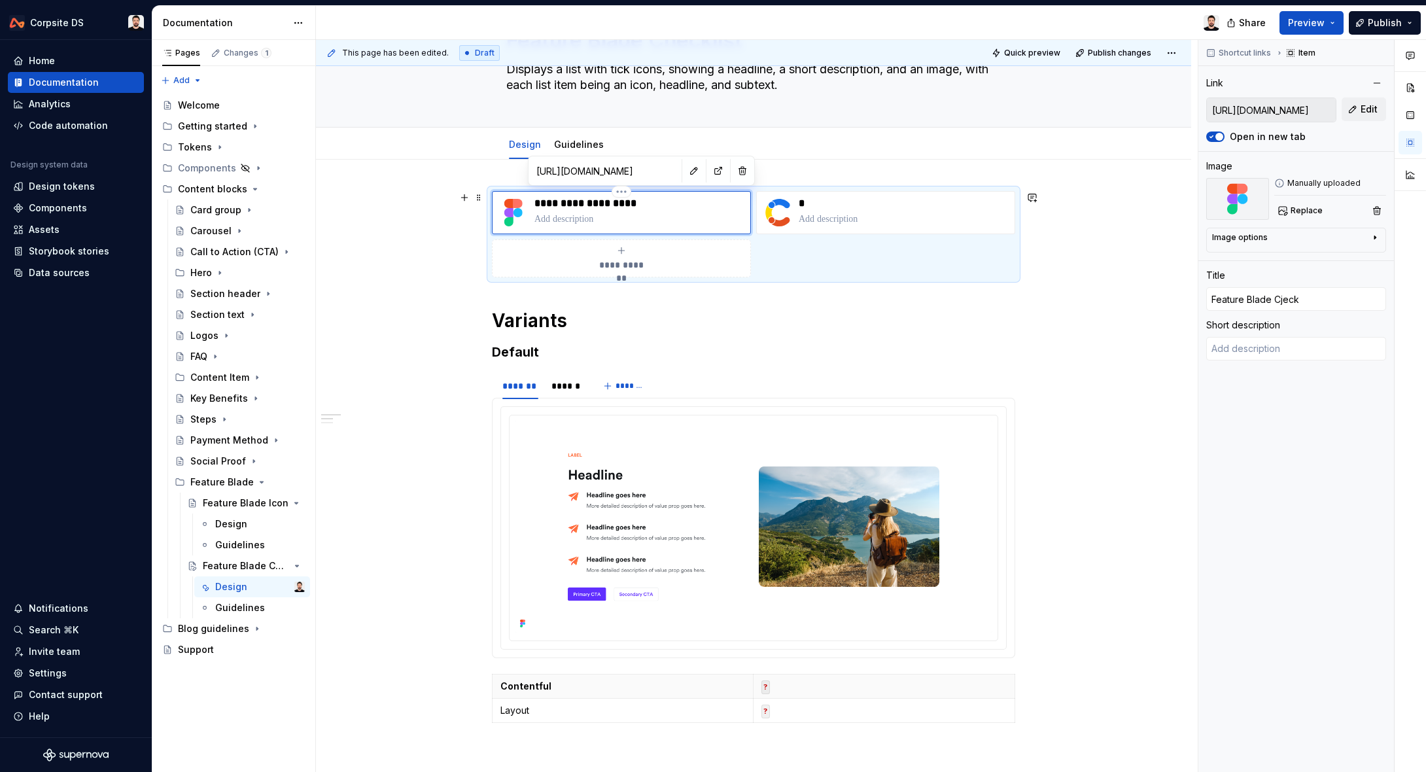
type input "Feature Blade Cjec"
type textarea "*"
type input "Feature Blade Cje"
type textarea "*"
type input "Feature Blade Cj"
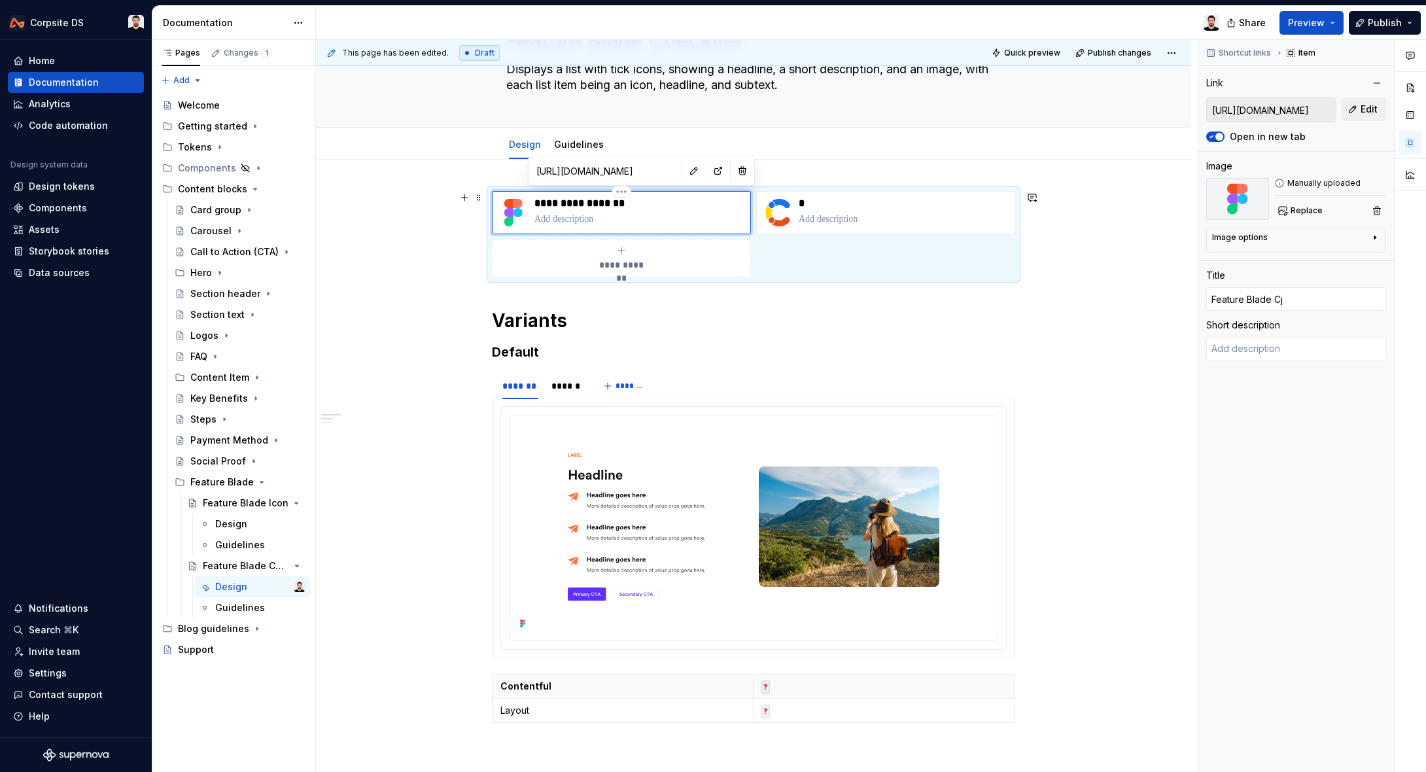
type textarea "*"
type input "Feature Blade C"
type textarea "*"
type input "Feature Blade Ch"
type textarea "*"
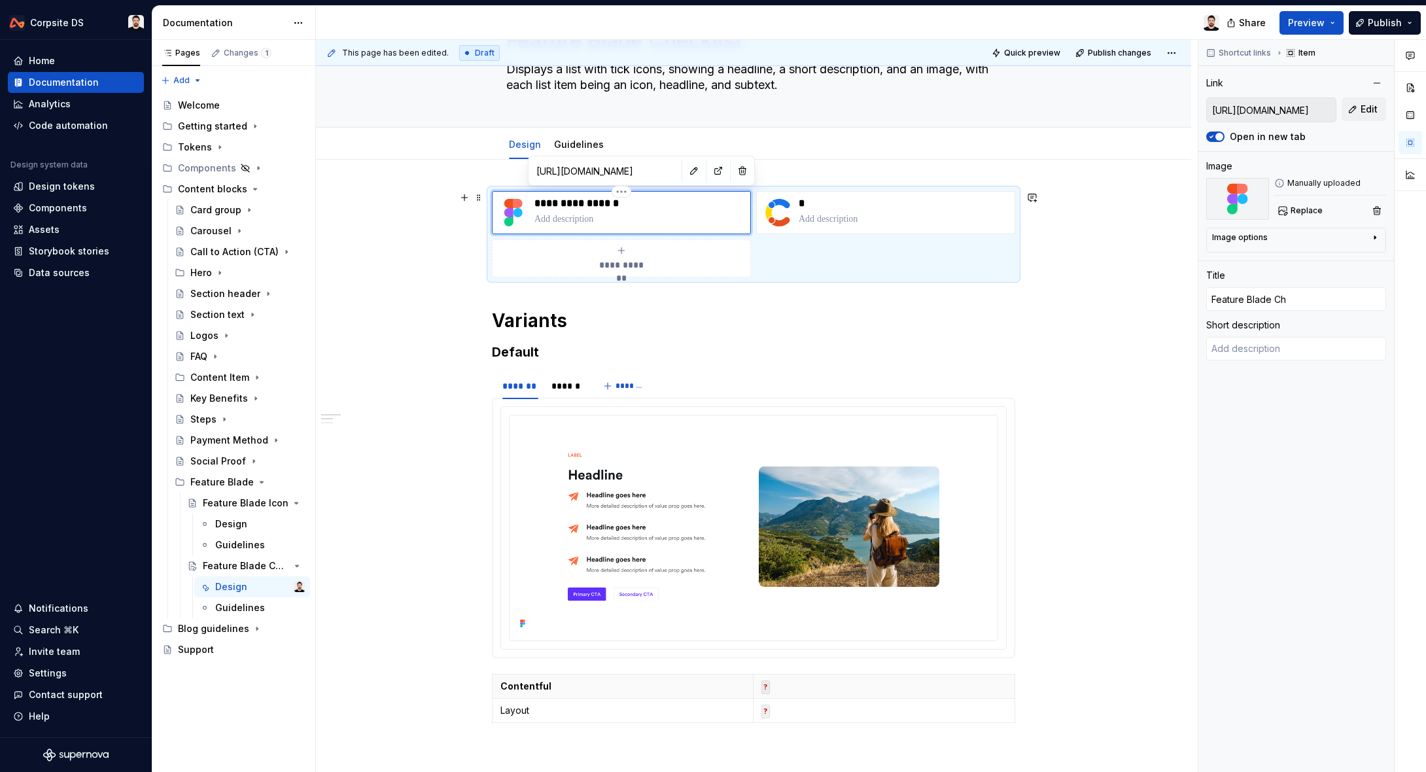
type input "Feature Blade Che"
type textarea "*"
type input "Feature Blade Chec"
type textarea "*"
type input "Feature Blade Check"
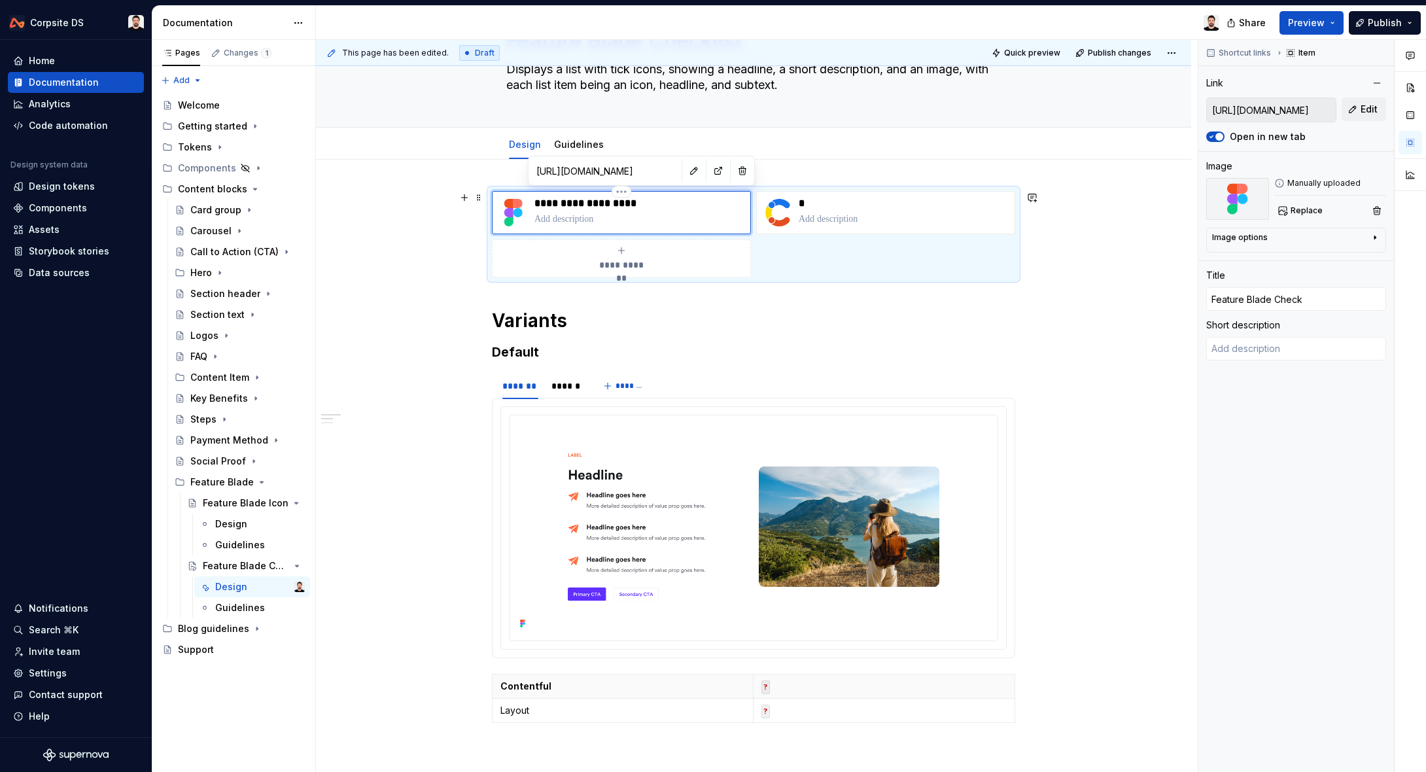
type textarea "*"
type input "Feature Blade Checkl"
type textarea "*"
type input "Feature Blade Checkli"
type textarea "*"
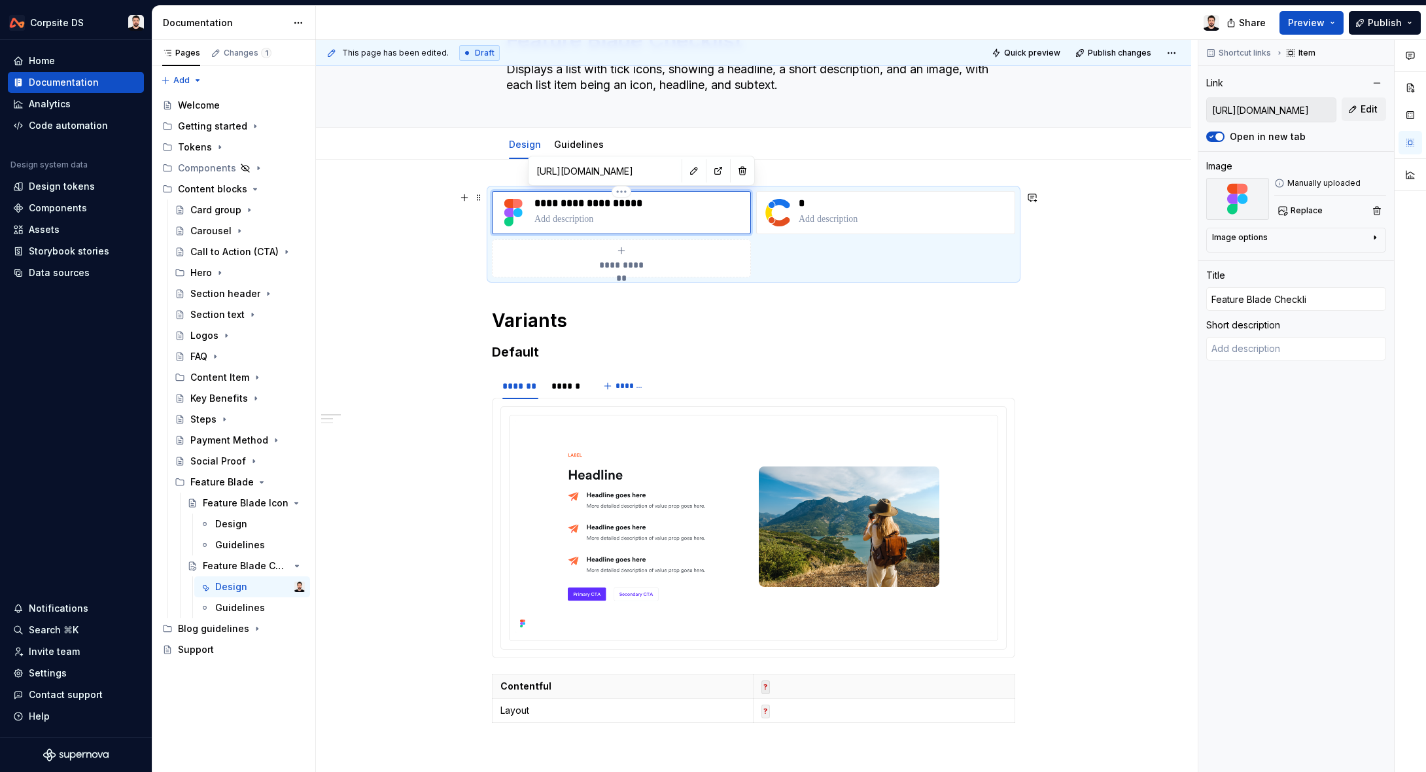
type input "Feature Blade Checklis"
type textarea "*"
type input "Feature Blade Checklist"
click at [685, 171] on button "button" at bounding box center [694, 171] width 18 height 18
type textarea "*"
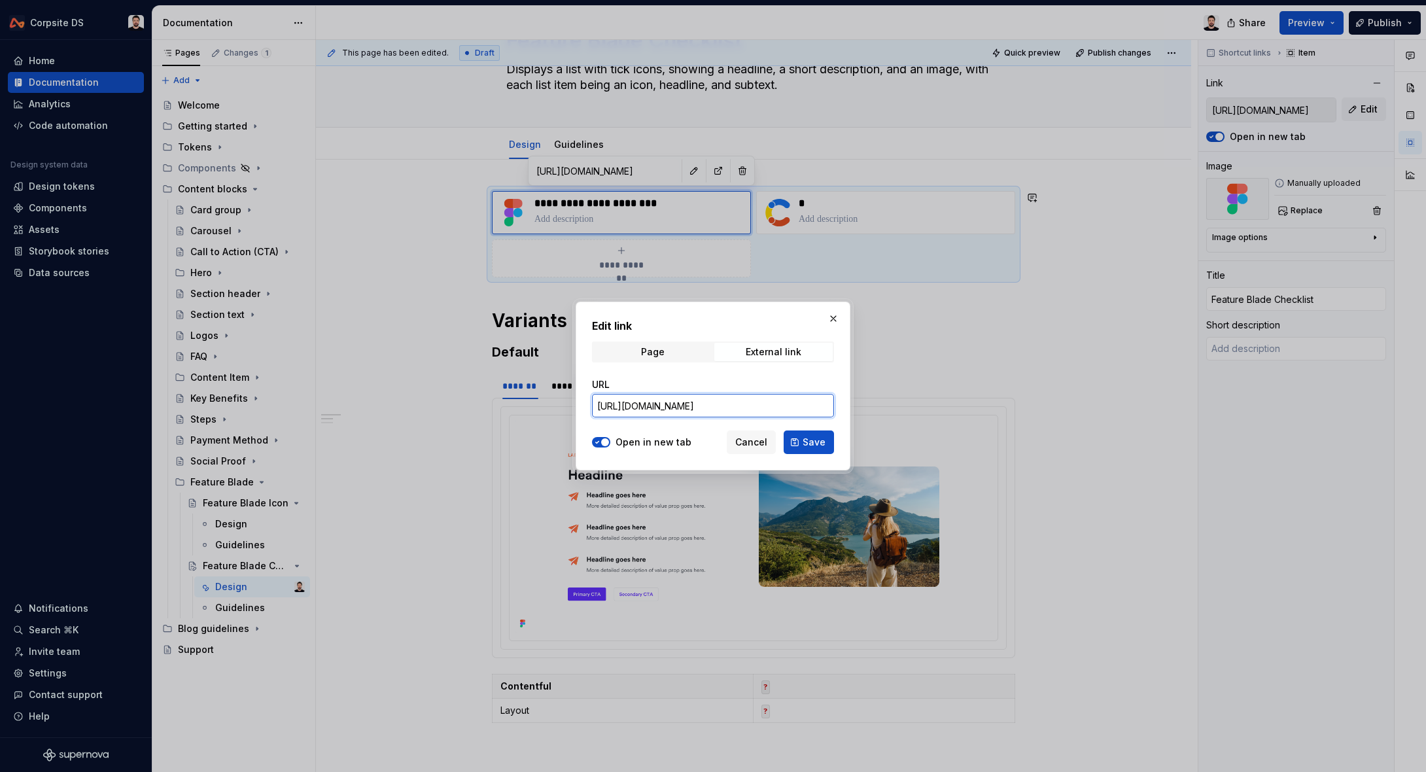
click at [686, 400] on input "[URL][DOMAIN_NAME]" at bounding box center [713, 406] width 242 height 24
paste input "848&t=kgPsysCutKJH7j1m"
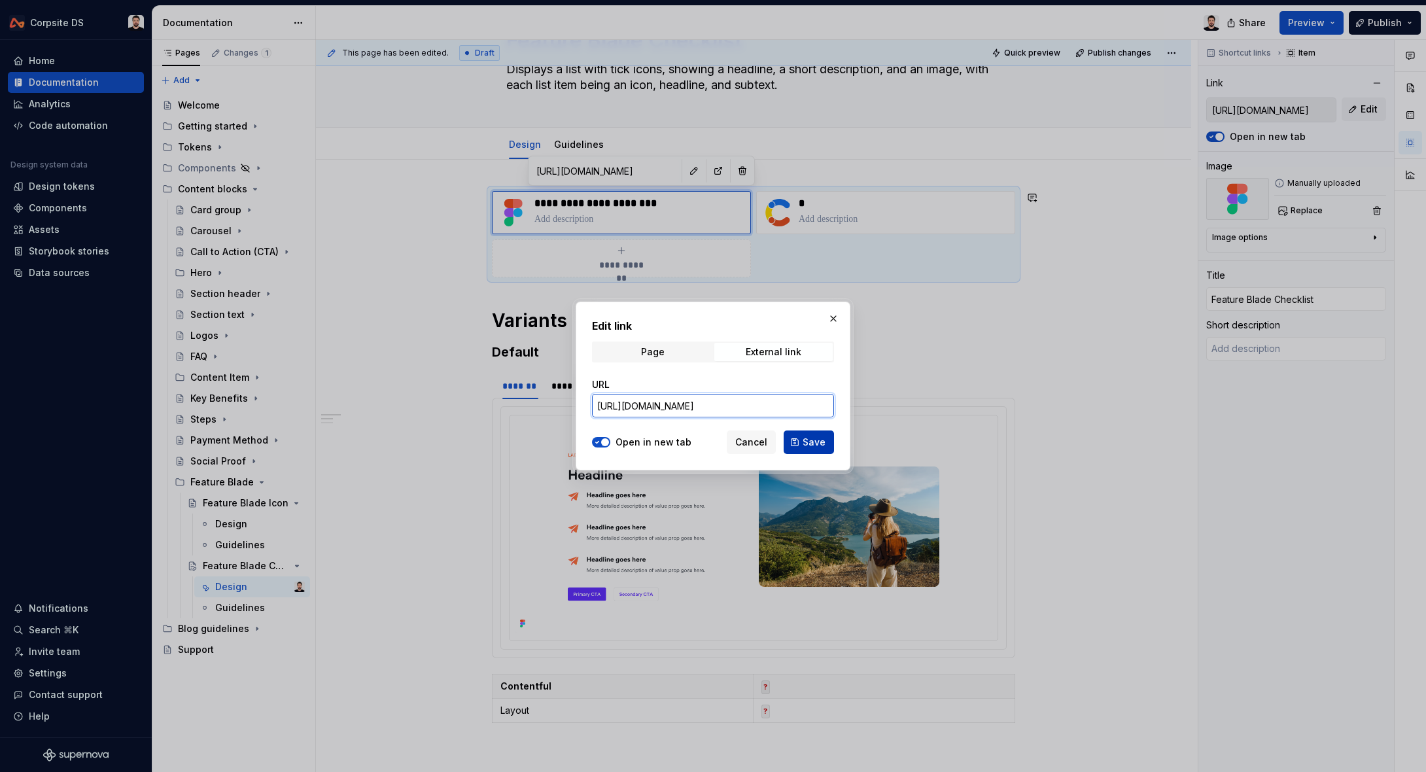
type input "[URL][DOMAIN_NAME]"
click at [808, 441] on span "Save" at bounding box center [814, 442] width 23 height 13
type textarea "*"
type input "[URL][DOMAIN_NAME]"
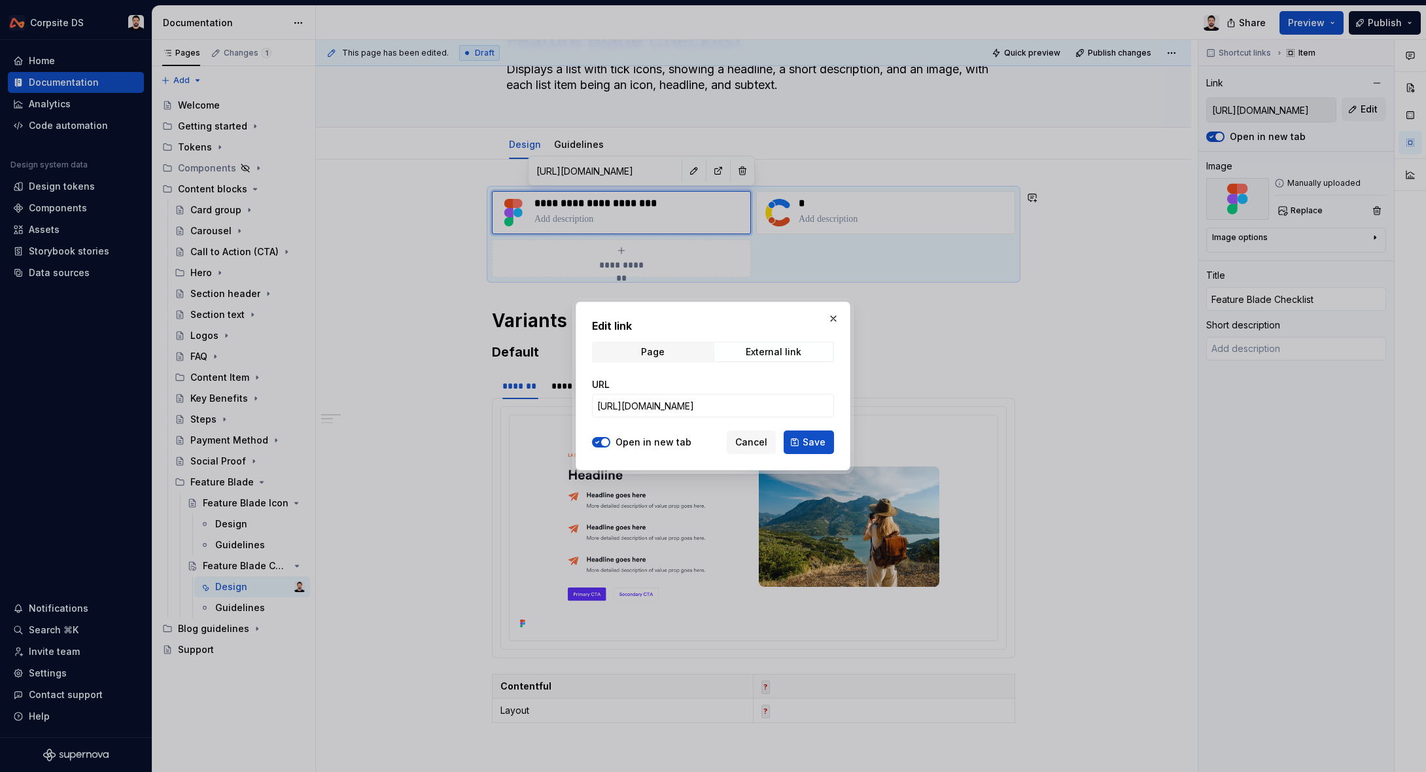
scroll to position [0, 0]
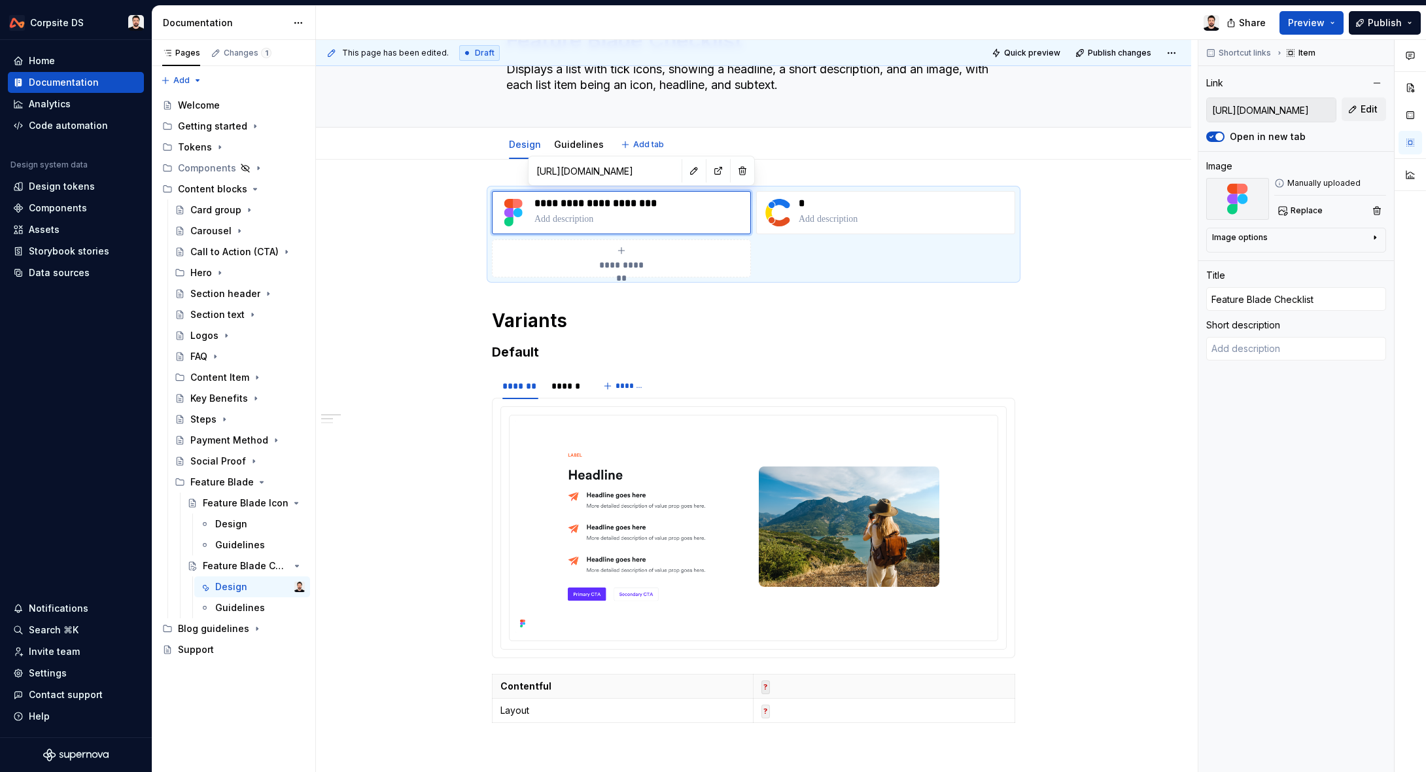
type textarea "*"
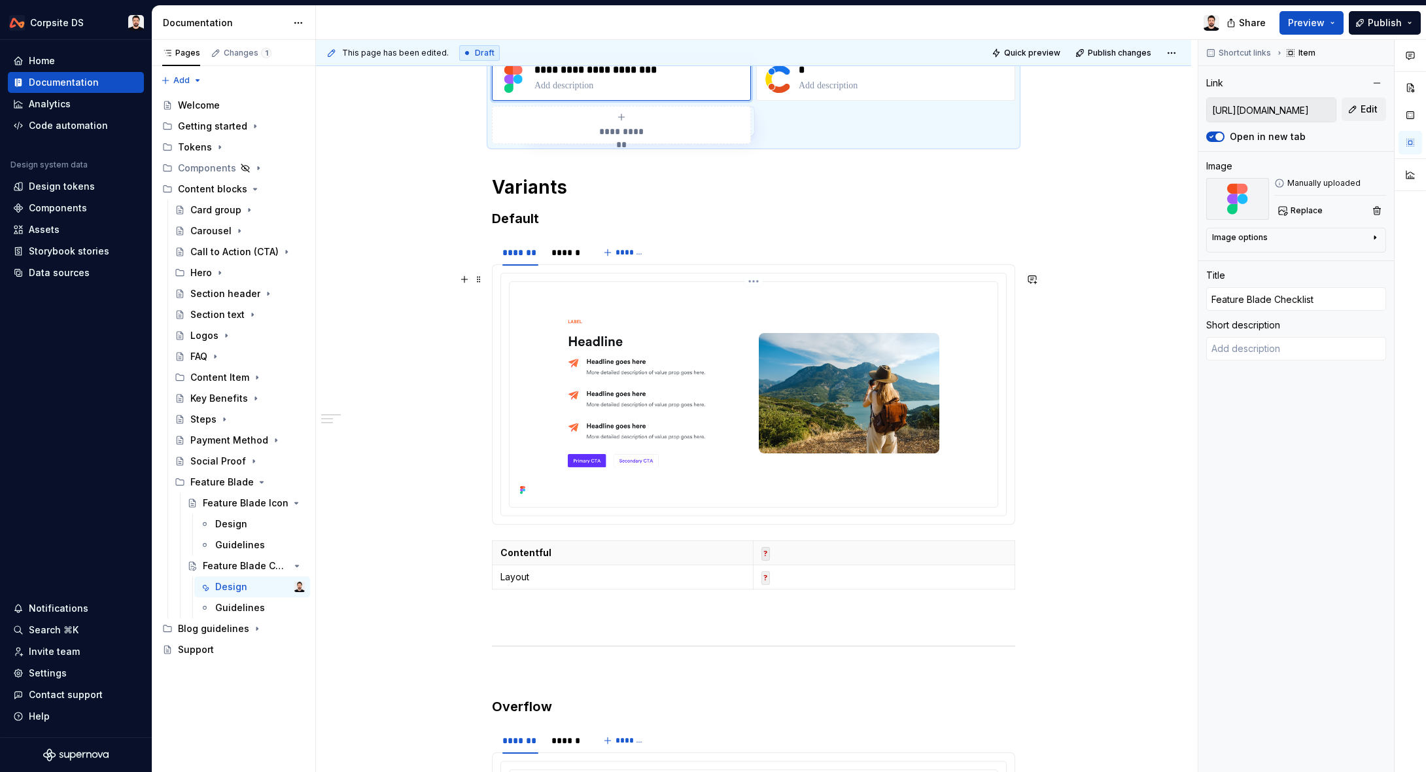
click at [689, 326] on img at bounding box center [754, 393] width 478 height 212
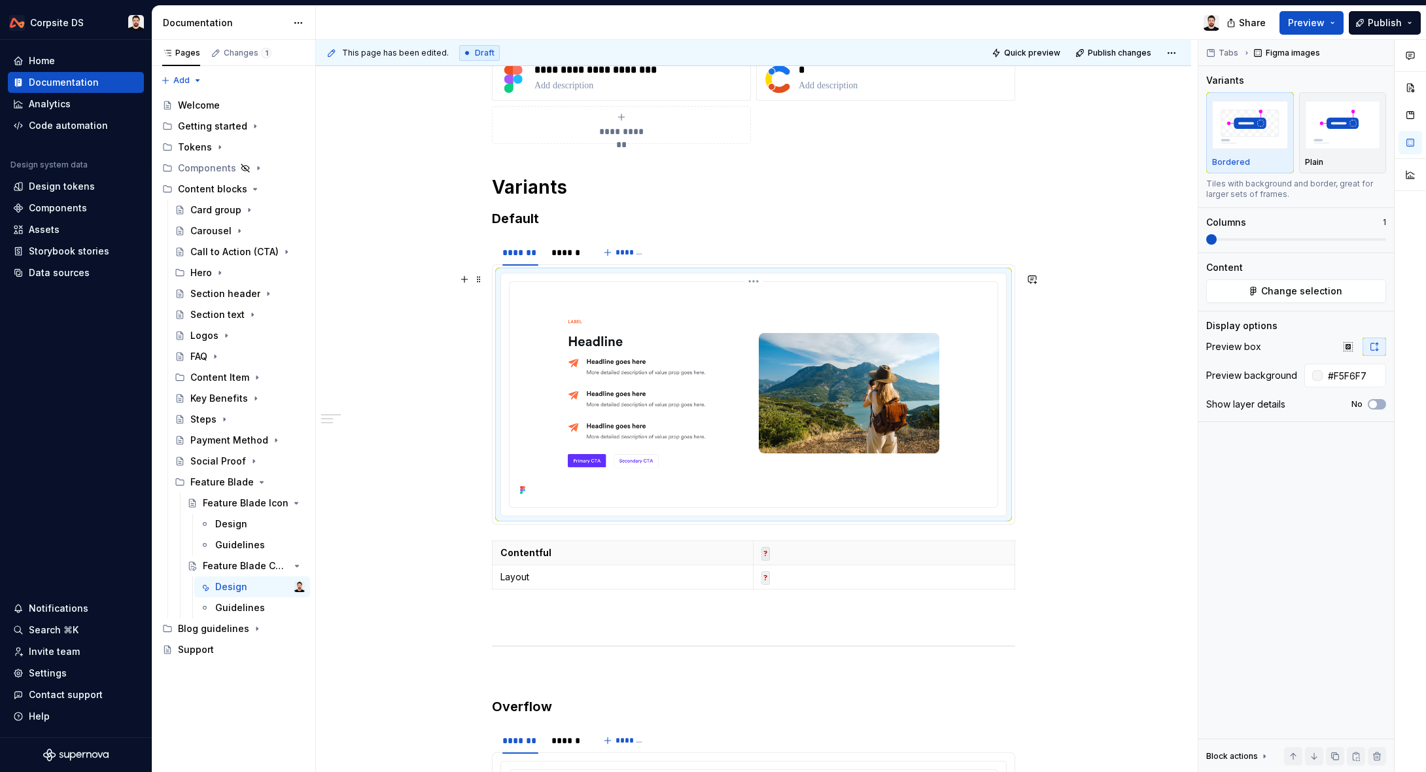
scroll to position [215, 0]
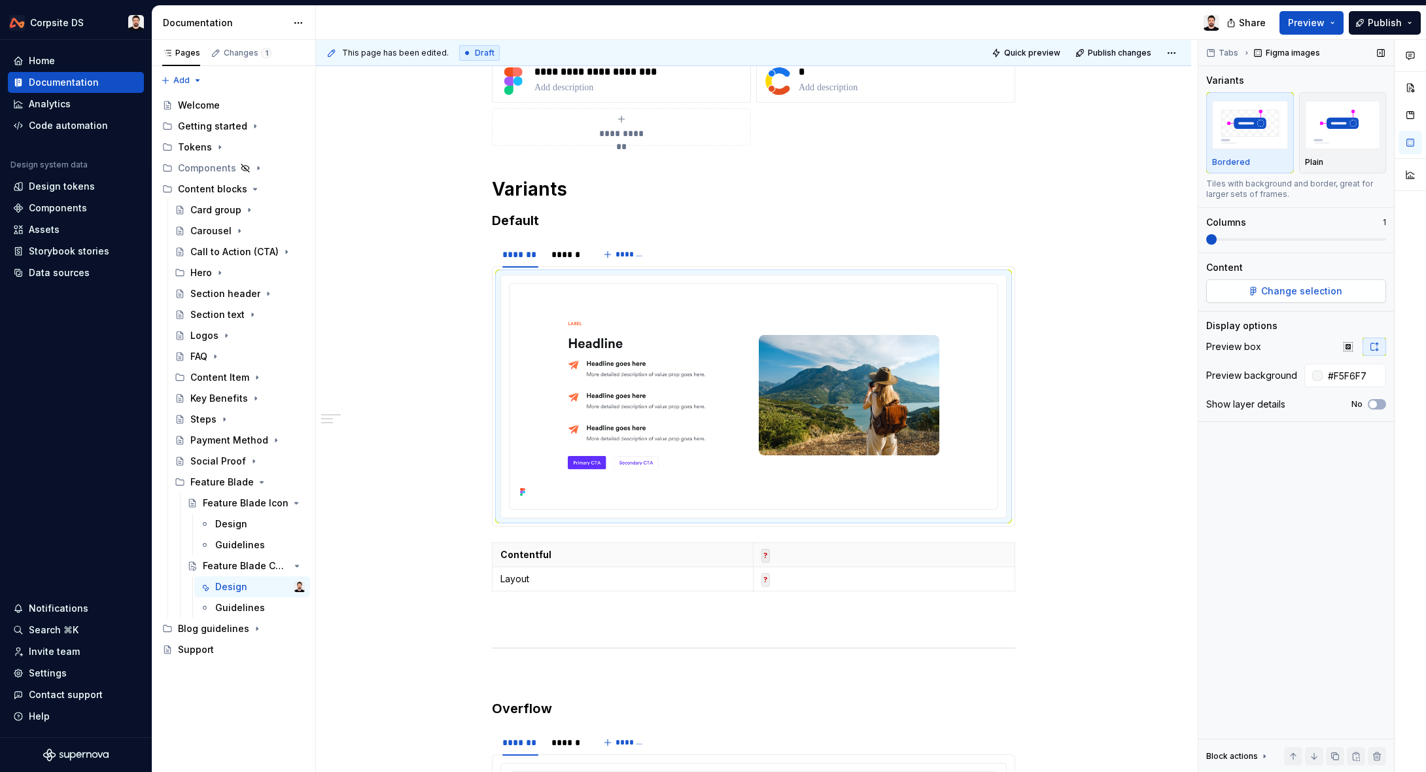
click at [1310, 296] on span "Change selection" at bounding box center [1301, 291] width 81 height 13
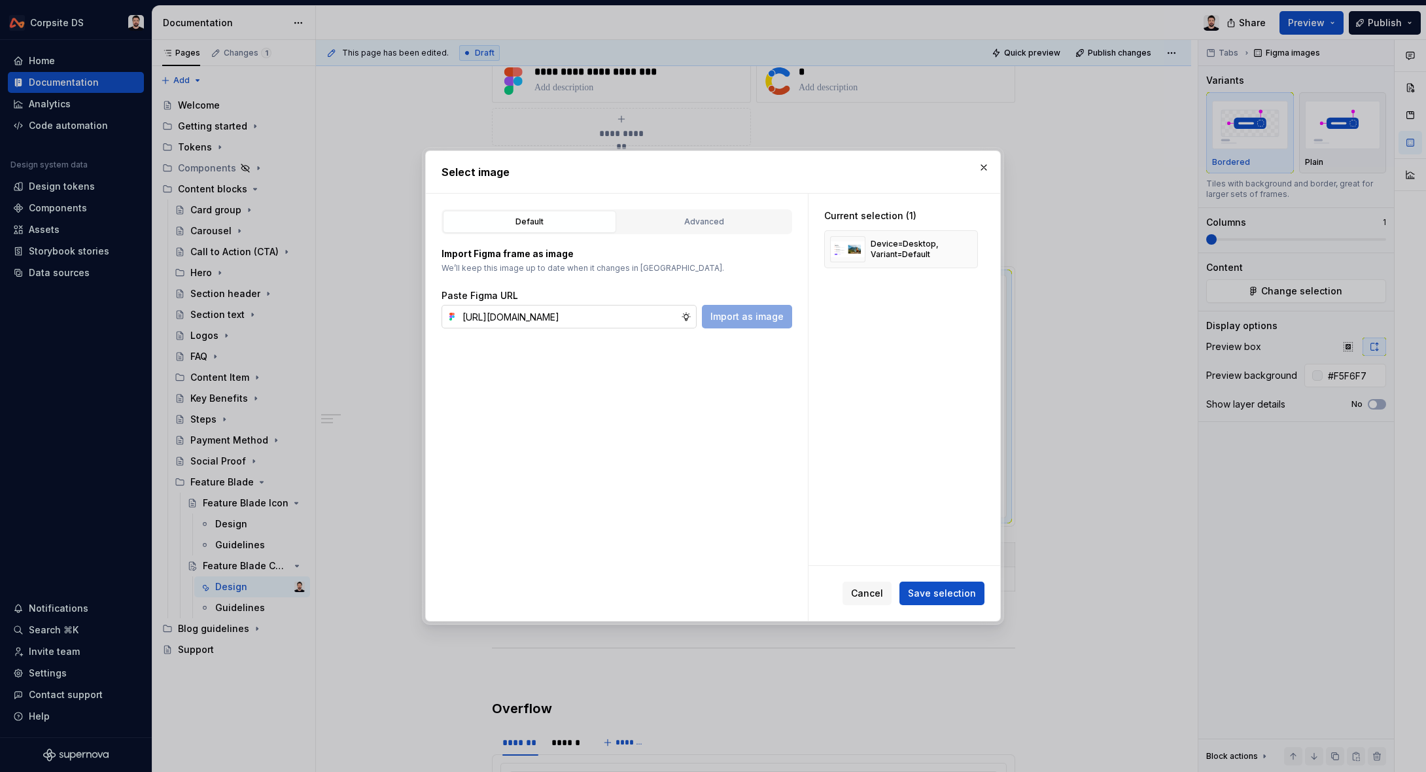
scroll to position [0, 396]
type input "[URL][DOMAIN_NAME]"
click at [747, 315] on span "Import as image" at bounding box center [746, 316] width 73 height 13
click at [970, 249] on button "button" at bounding box center [963, 249] width 18 height 18
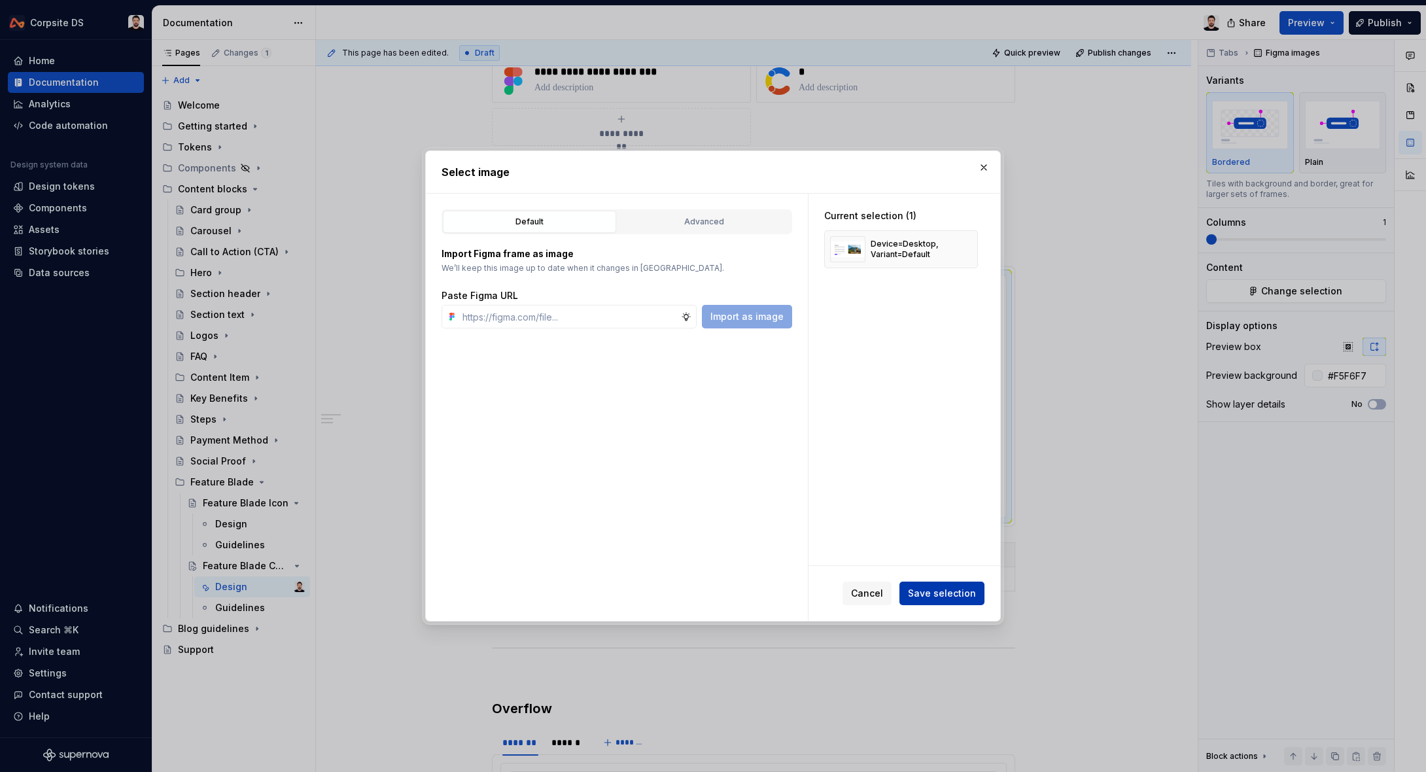
click at [943, 592] on span "Save selection" at bounding box center [942, 593] width 68 height 13
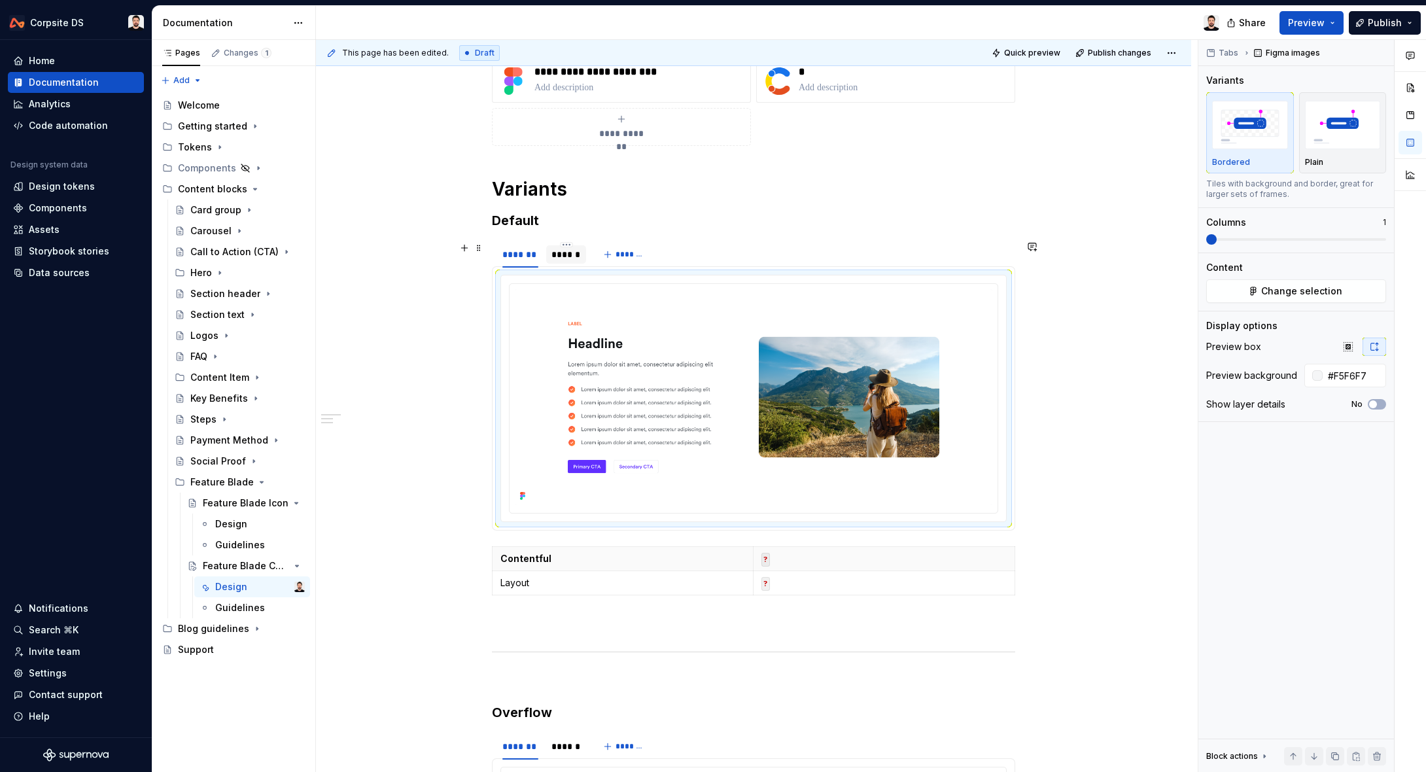
click at [586, 256] on div "******" at bounding box center [566, 254] width 40 height 18
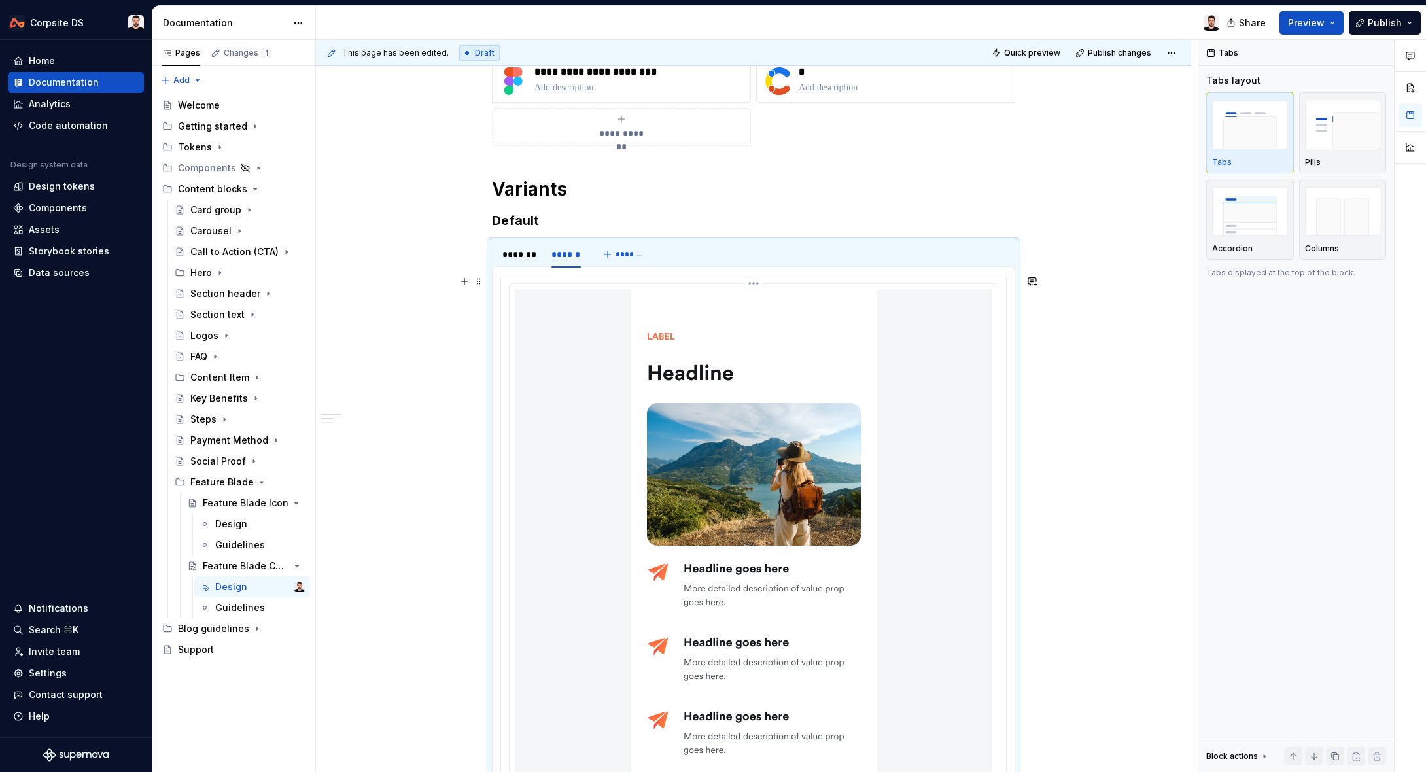
click at [702, 331] on img at bounding box center [753, 564] width 245 height 551
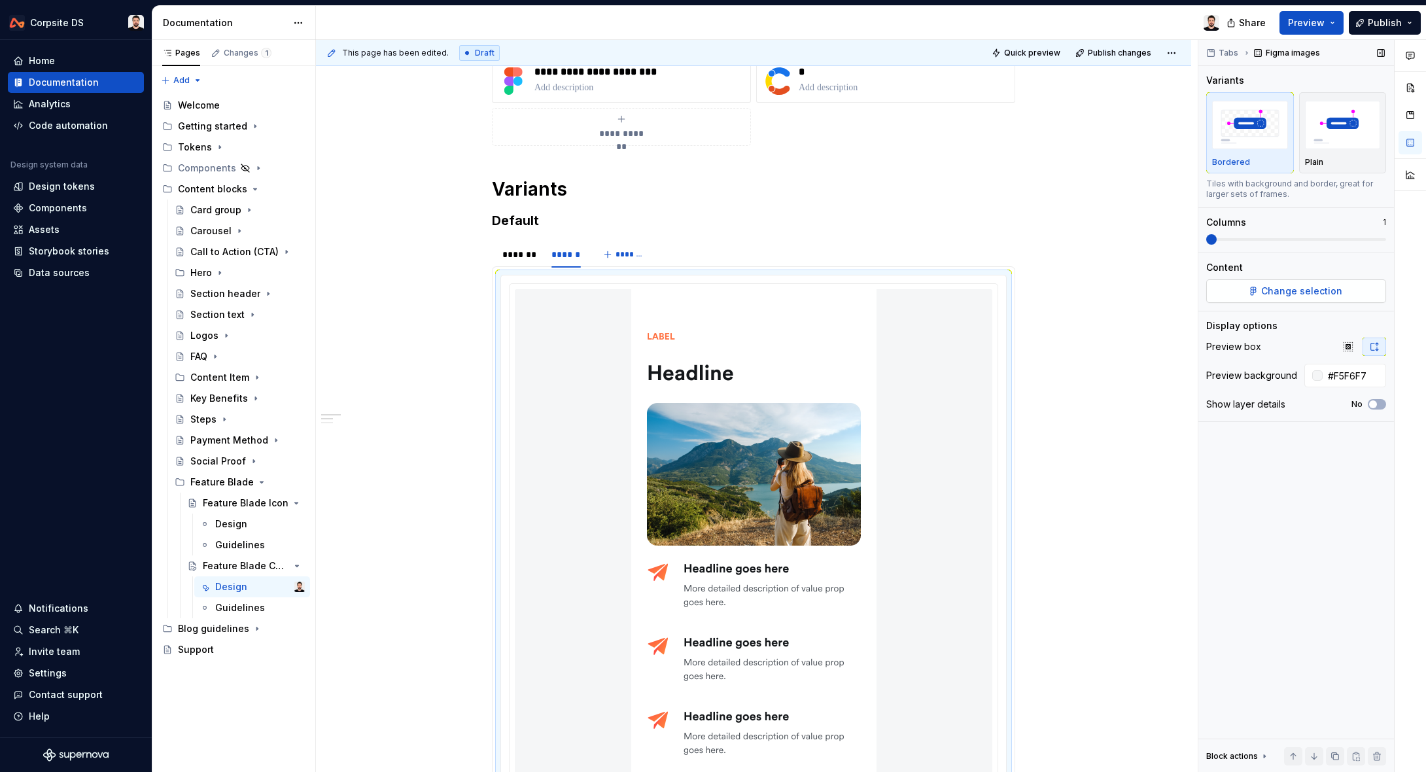
click at [1233, 298] on button "Change selection" at bounding box center [1296, 291] width 180 height 24
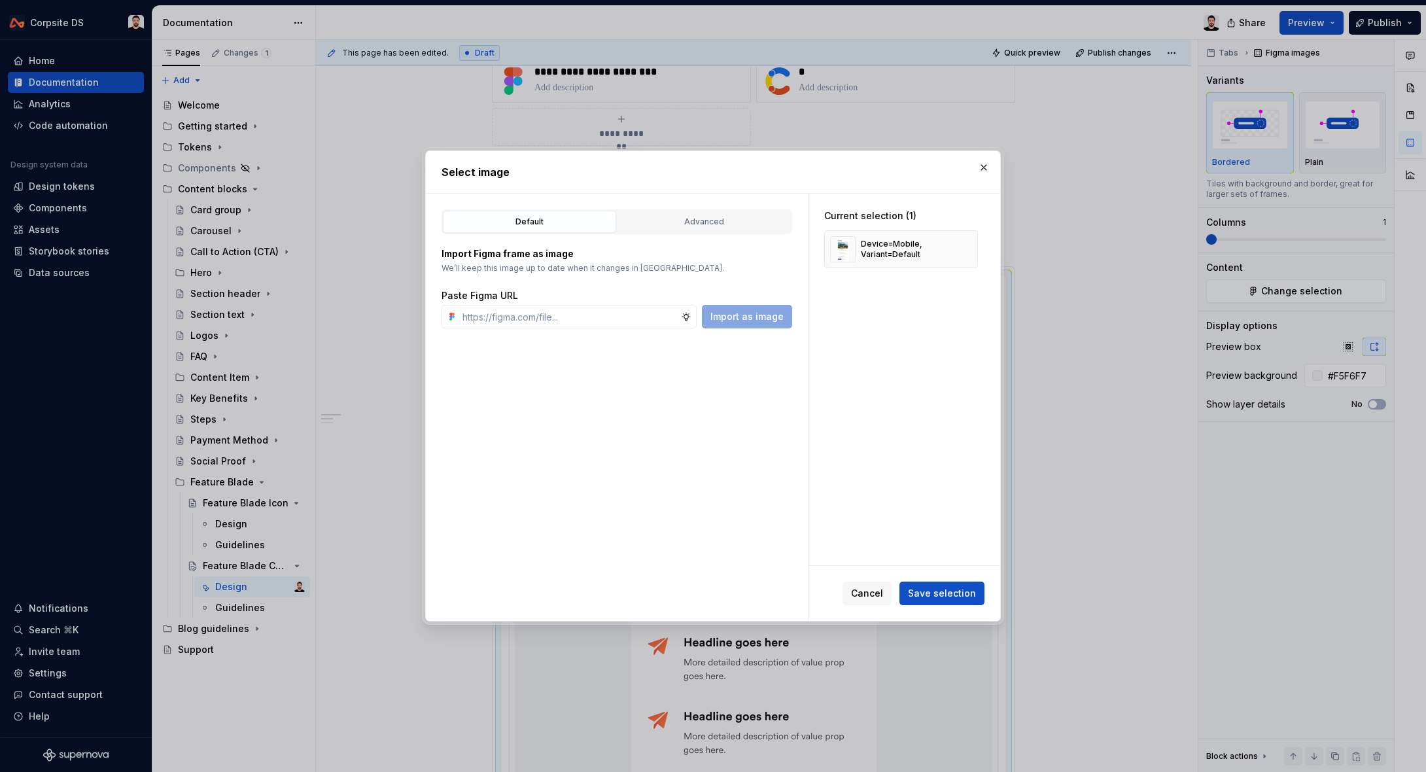
type textarea "*"
type input "[URL][DOMAIN_NAME]"
click at [735, 315] on span "Import as image" at bounding box center [746, 316] width 73 height 13
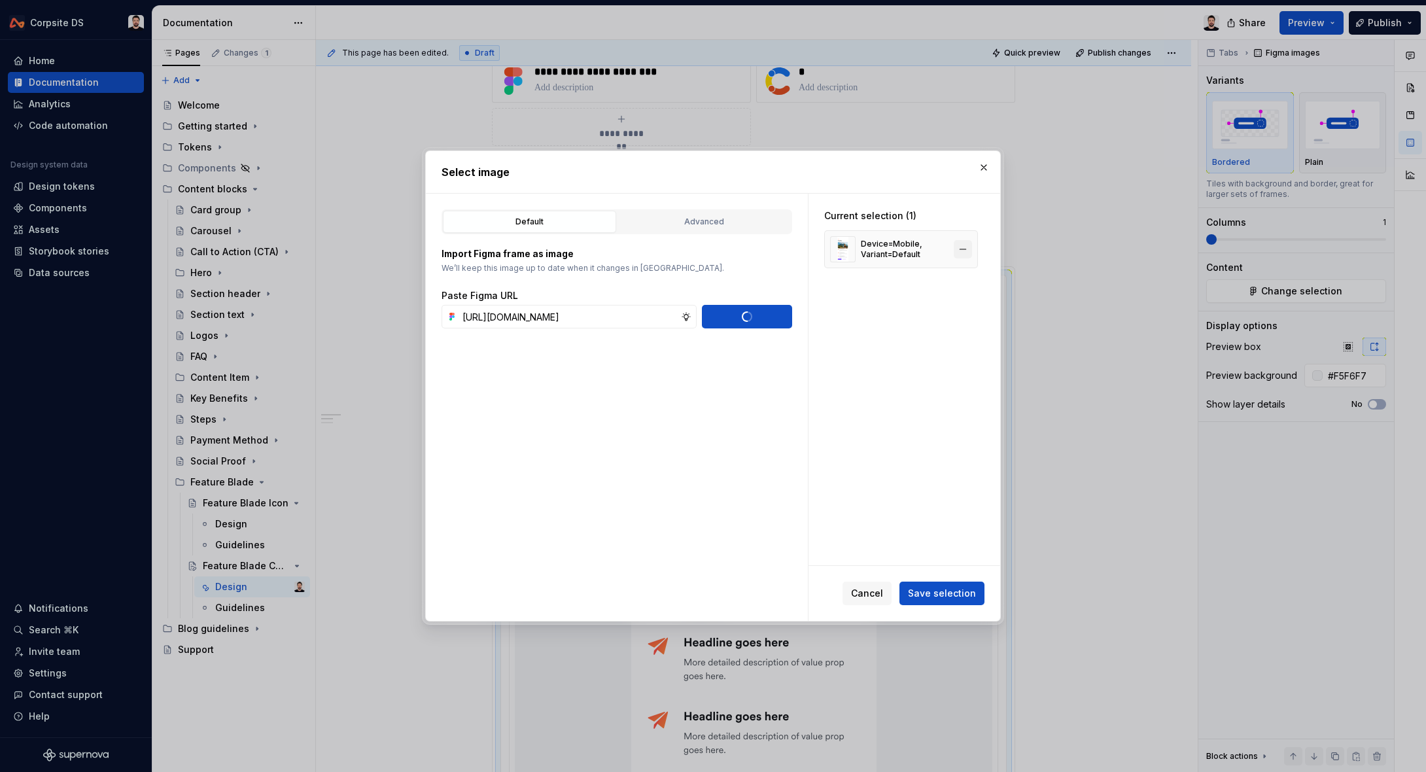
click at [971, 251] on button "button" at bounding box center [963, 249] width 18 height 18
click at [944, 595] on span "Save selection" at bounding box center [942, 593] width 68 height 13
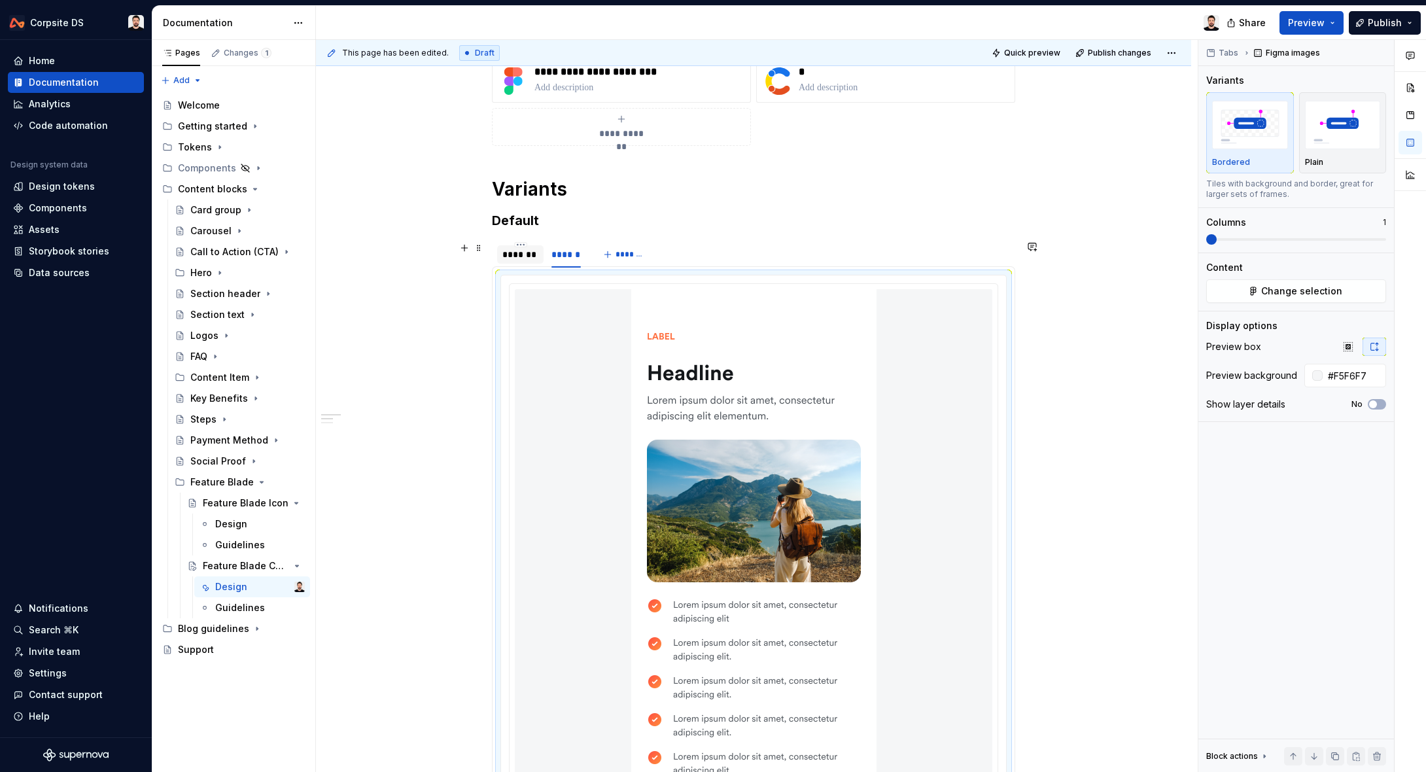
click at [522, 258] on div "*******" at bounding box center [520, 254] width 36 height 13
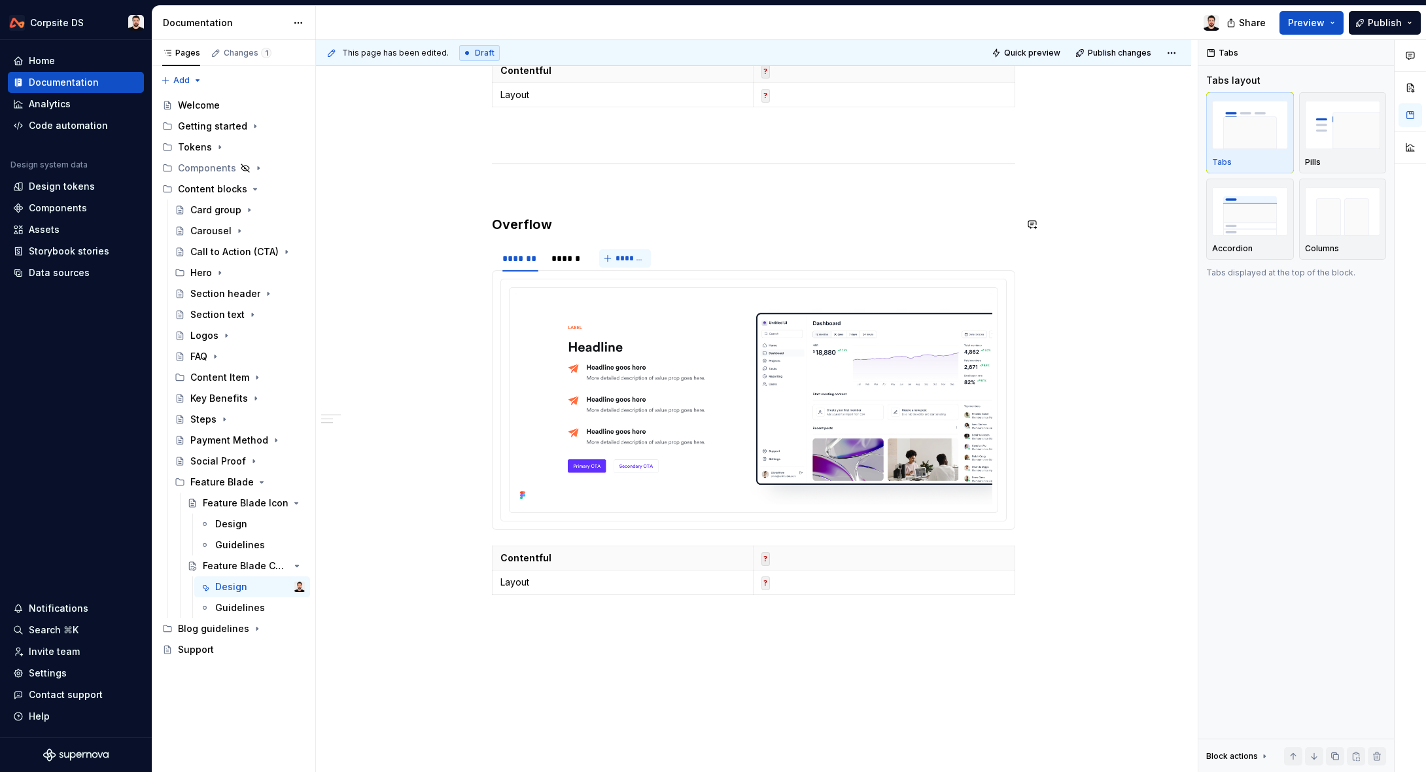
scroll to position [704, 0]
type textarea "*"
click at [589, 325] on img at bounding box center [754, 397] width 478 height 212
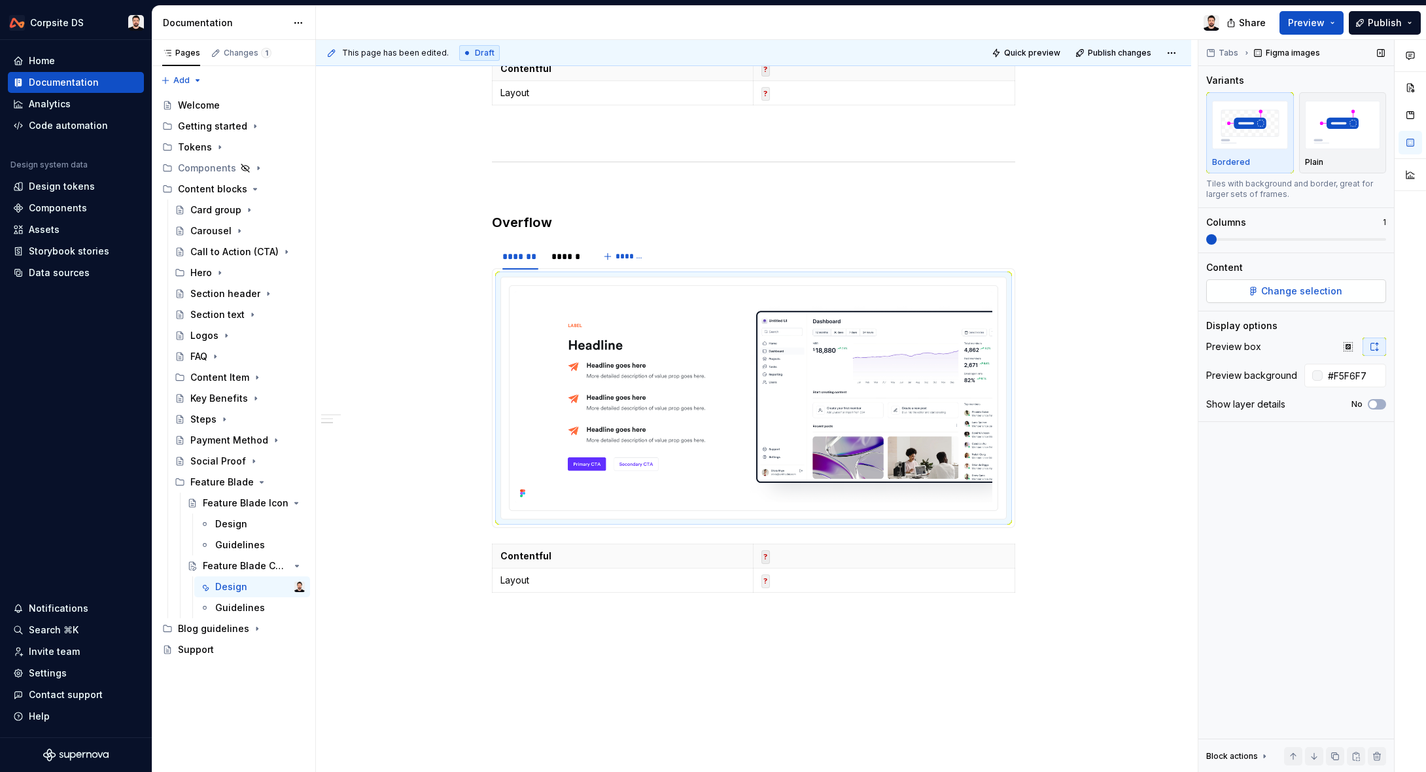
click at [1261, 297] on button "Change selection" at bounding box center [1296, 291] width 180 height 24
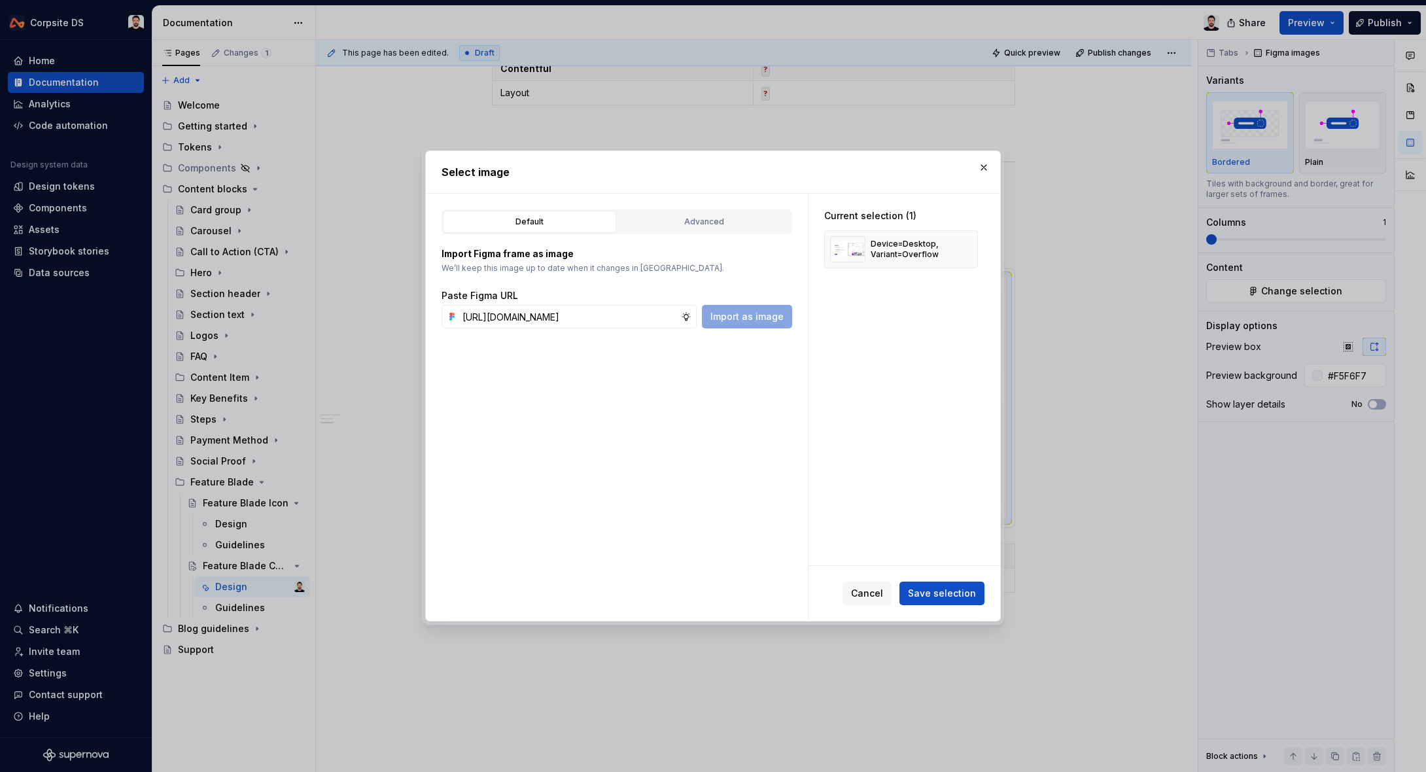
scroll to position [0, 396]
type input "[URL][DOMAIN_NAME]"
click at [727, 319] on span "Import as image" at bounding box center [746, 316] width 73 height 13
click at [969, 246] on button "button" at bounding box center [963, 249] width 18 height 18
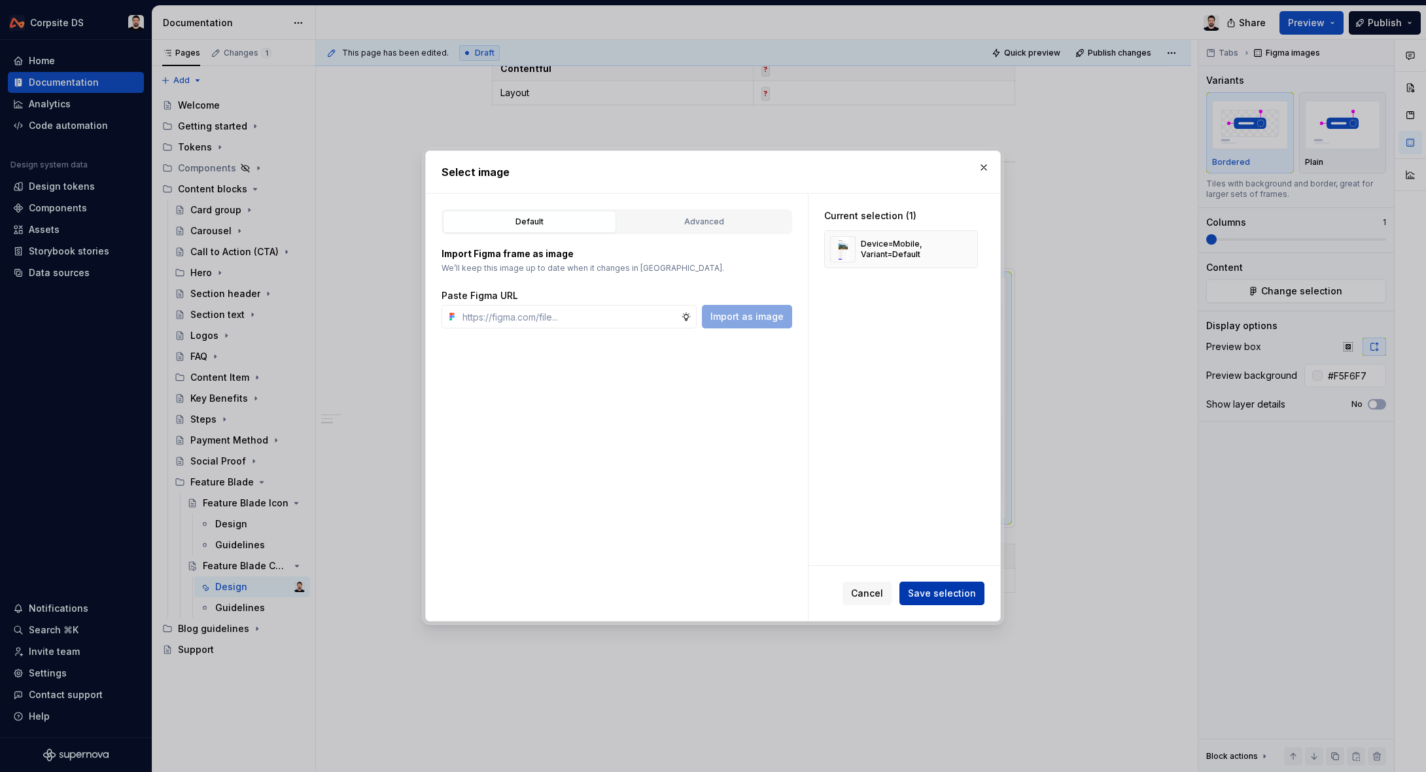
click at [930, 587] on span "Save selection" at bounding box center [942, 593] width 68 height 13
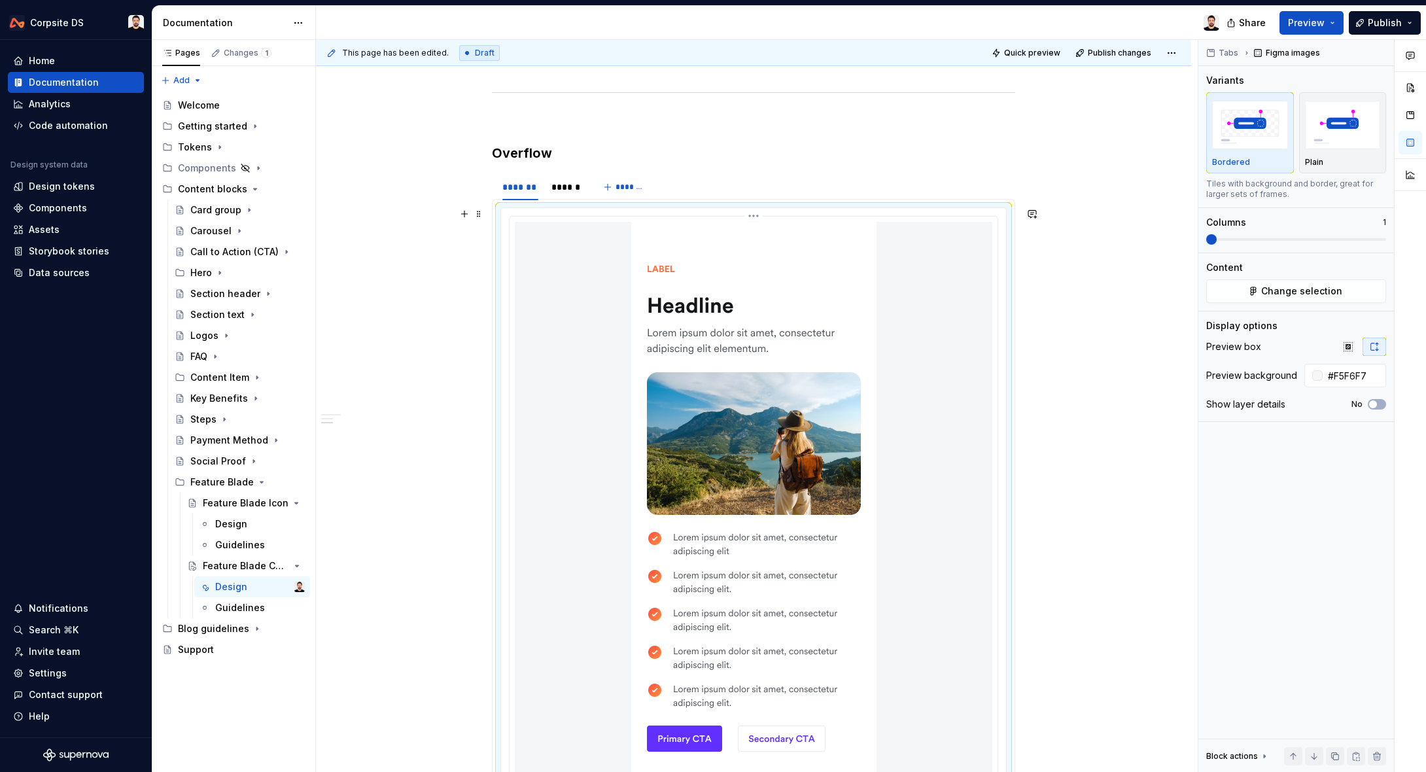
scroll to position [773, 0]
click at [567, 192] on div "******" at bounding box center [565, 187] width 29 height 13
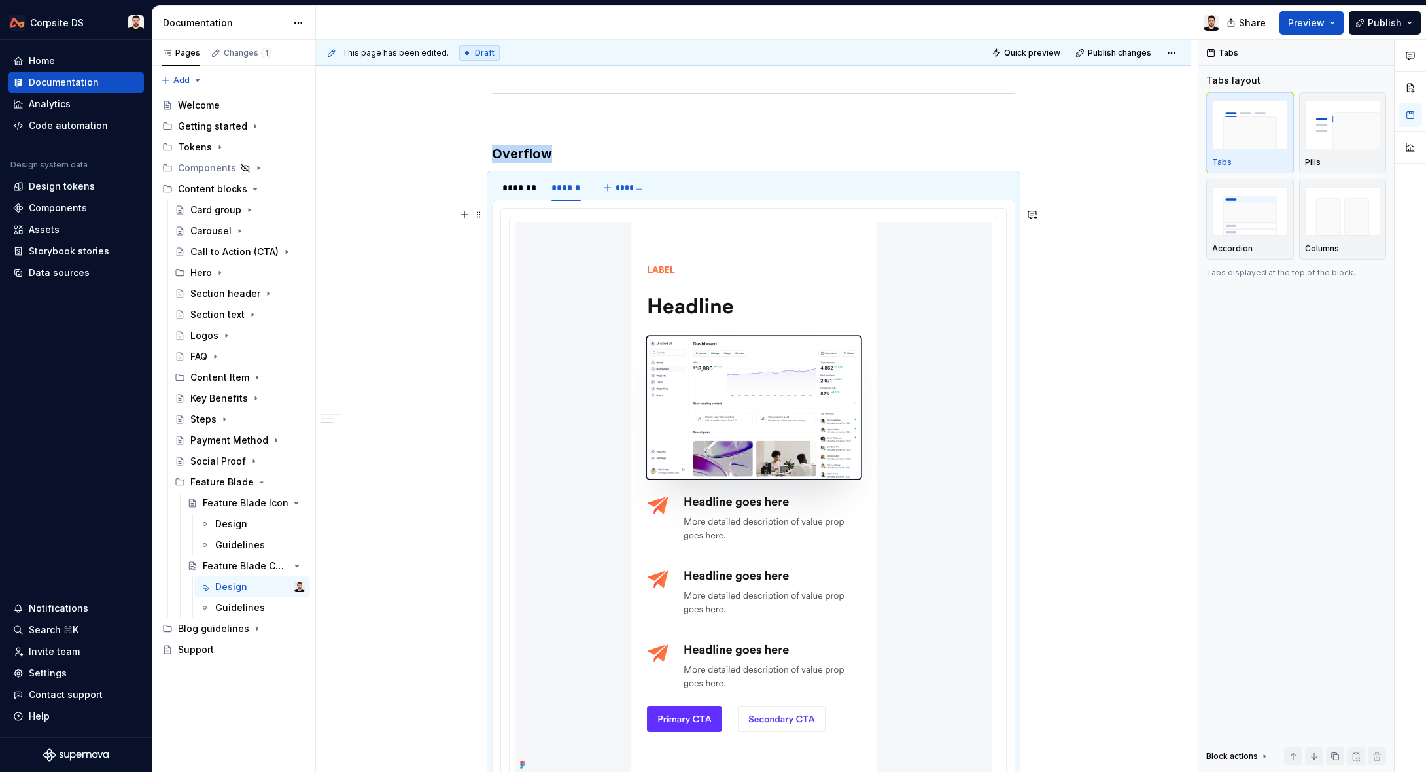
scroll to position [777, 0]
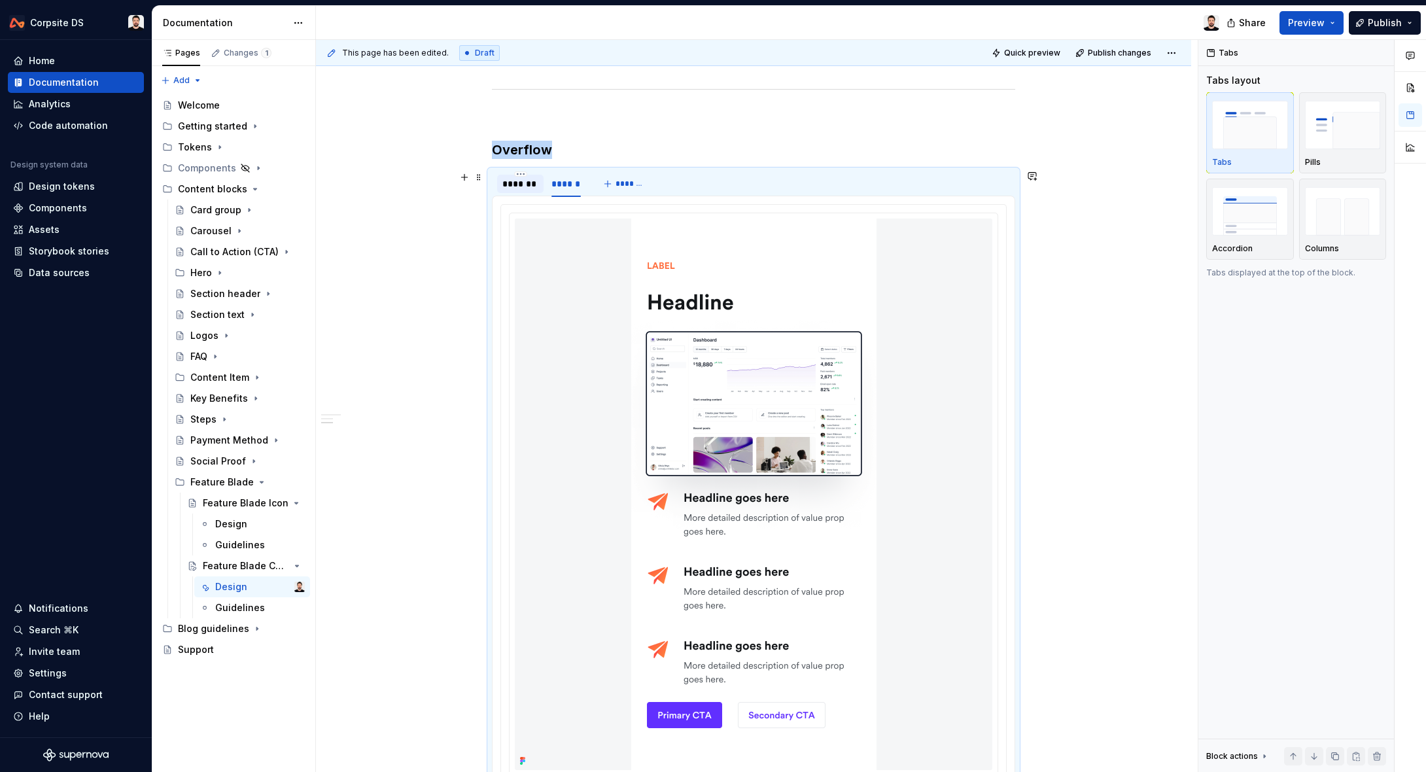
click at [530, 179] on div "*******" at bounding box center [520, 183] width 36 height 13
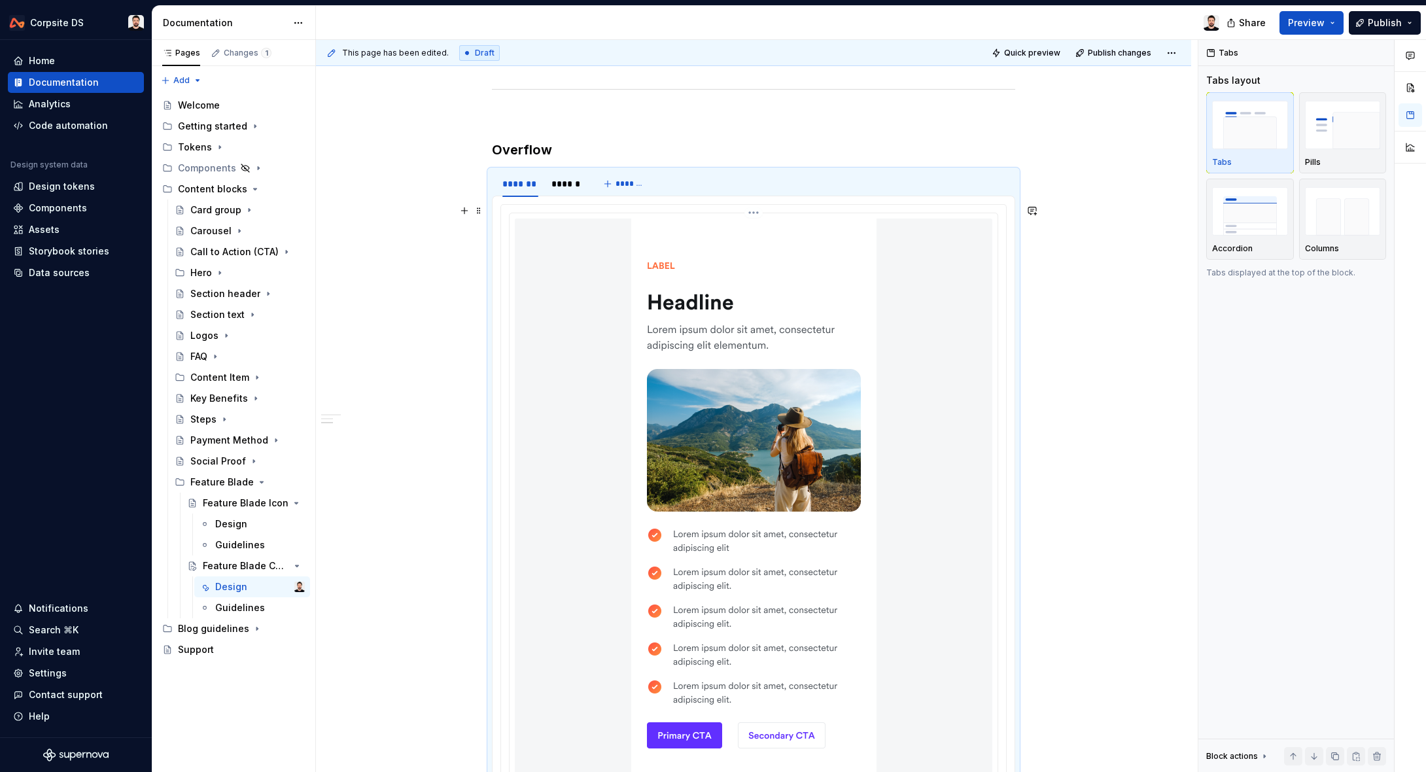
click at [613, 273] on div at bounding box center [754, 504] width 478 height 572
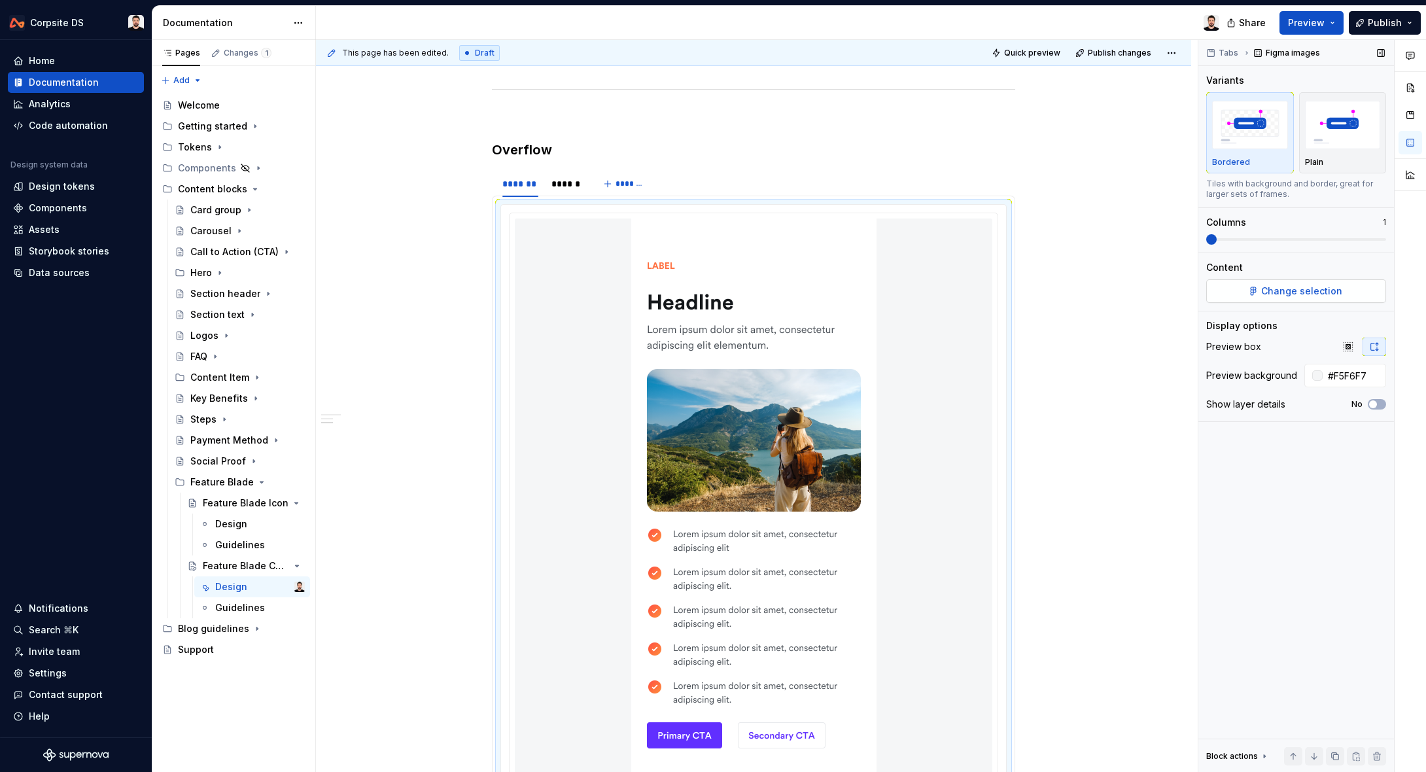
click at [1251, 298] on button "Change selection" at bounding box center [1296, 291] width 180 height 24
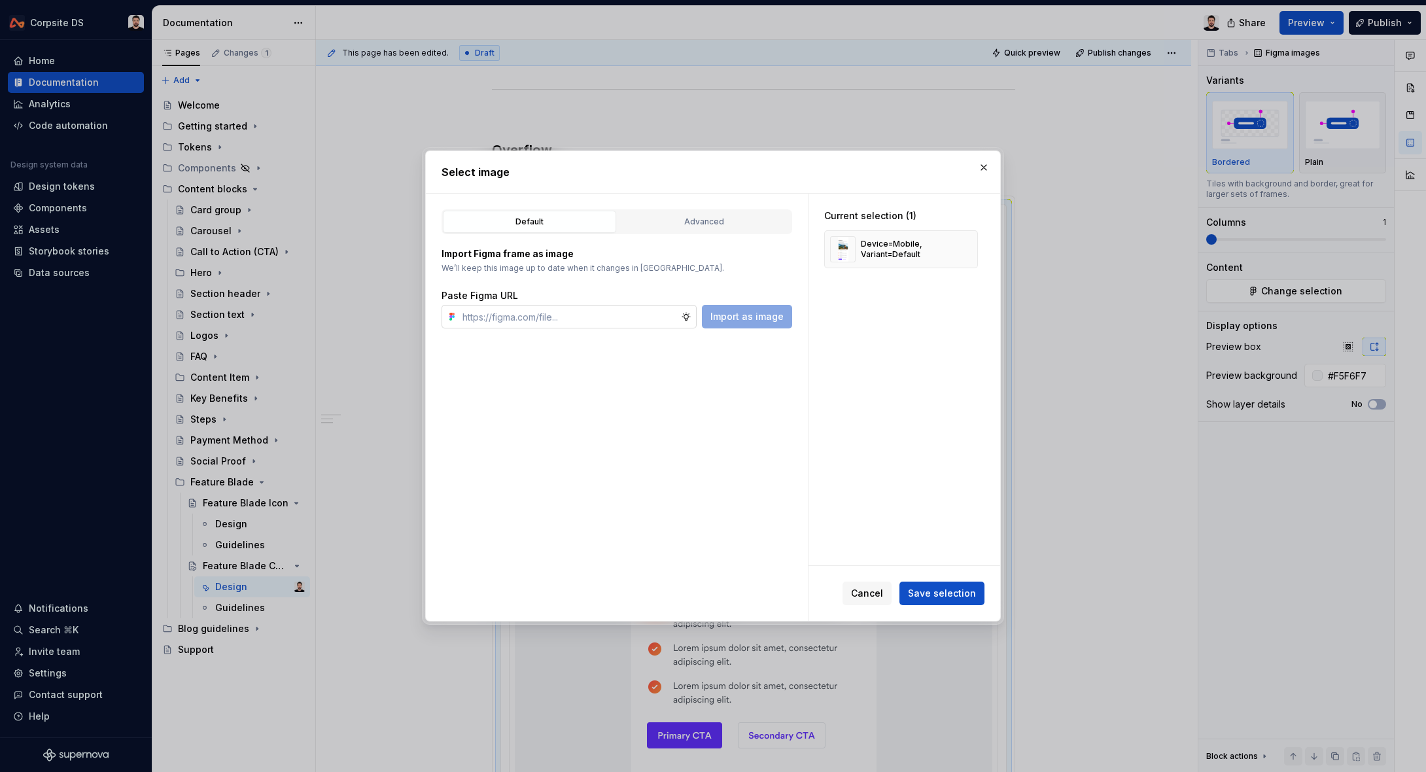
type textarea "*"
type input "[URL][DOMAIN_NAME]"
click at [971, 248] on button "button" at bounding box center [963, 249] width 18 height 18
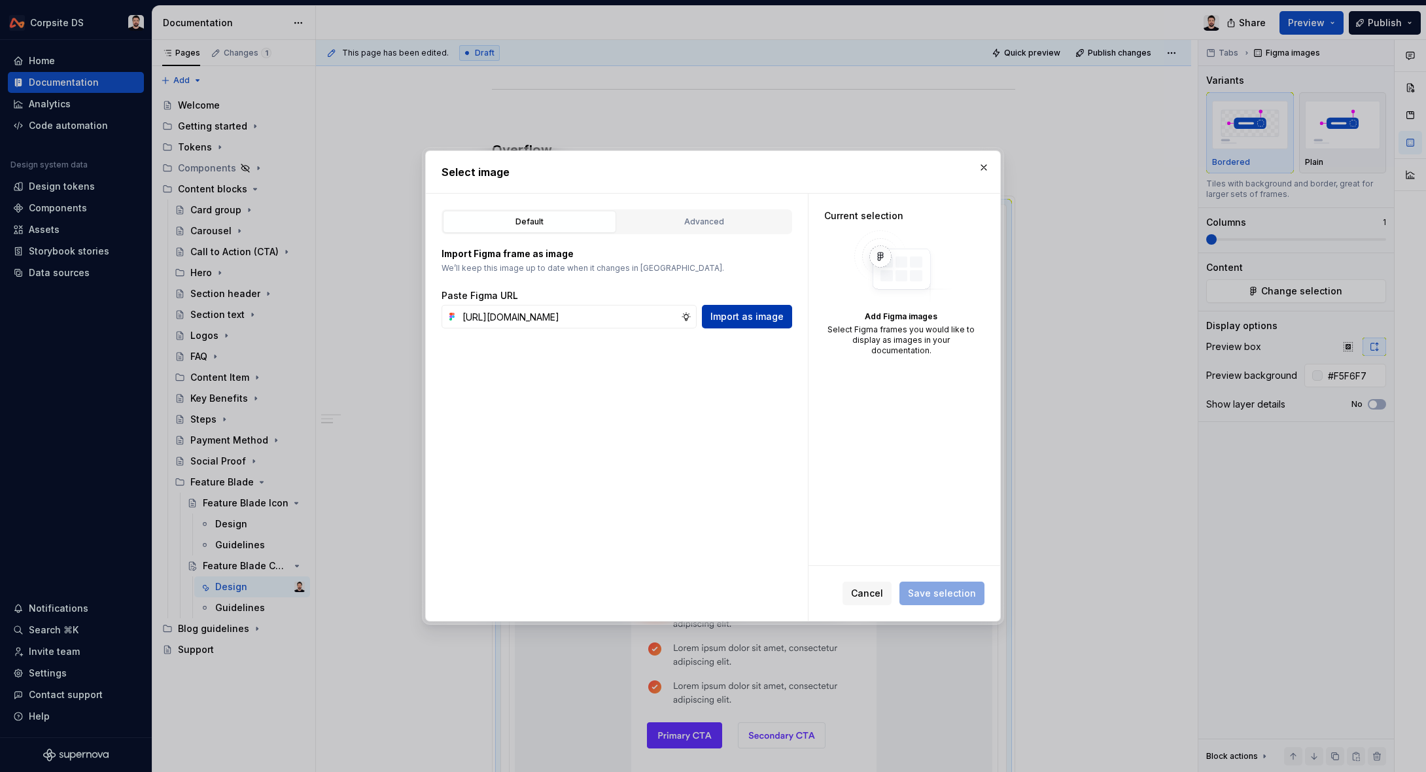
click at [733, 318] on span "Import as image" at bounding box center [746, 316] width 73 height 13
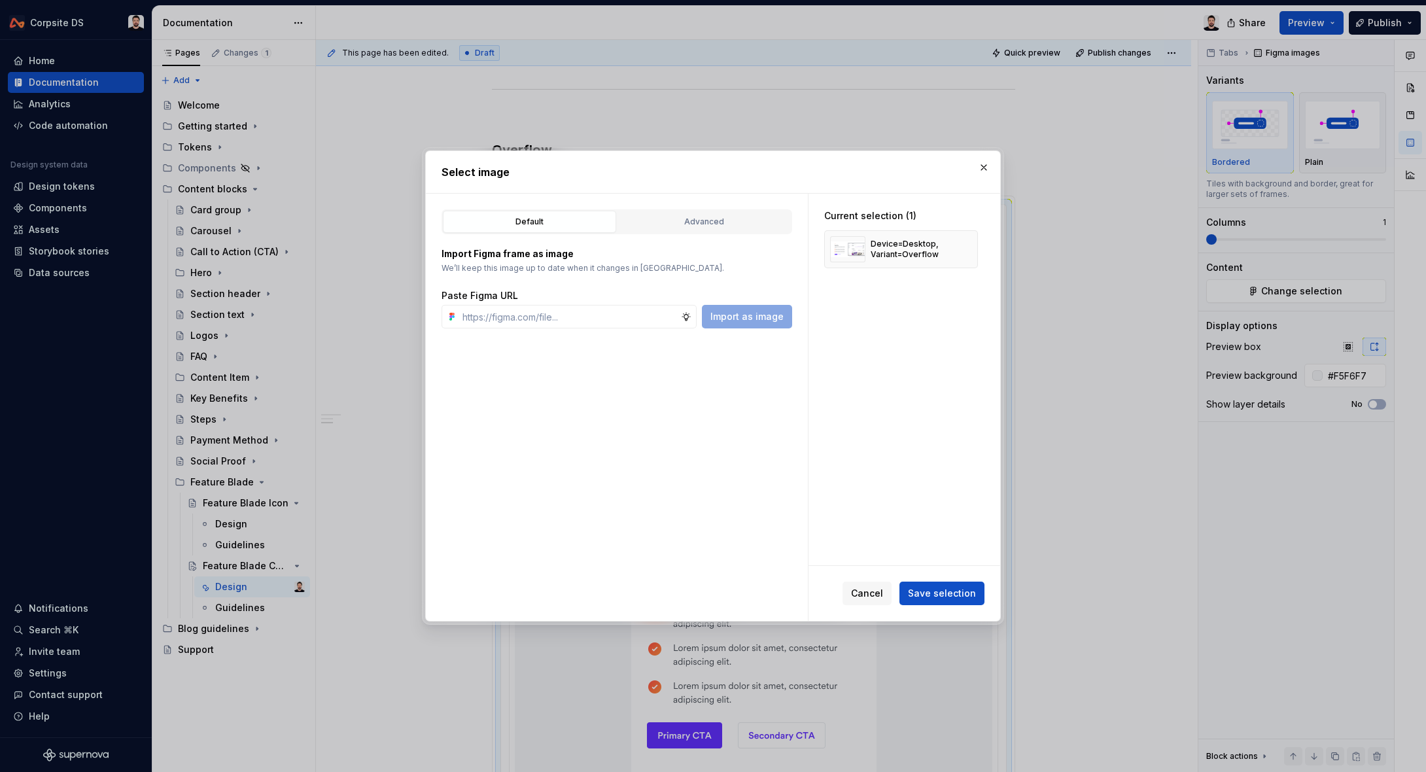
drag, startPoint x: 937, startPoint y: 597, endPoint x: 941, endPoint y: 591, distance: 7.5
click at [939, 595] on span "Save selection" at bounding box center [942, 593] width 68 height 13
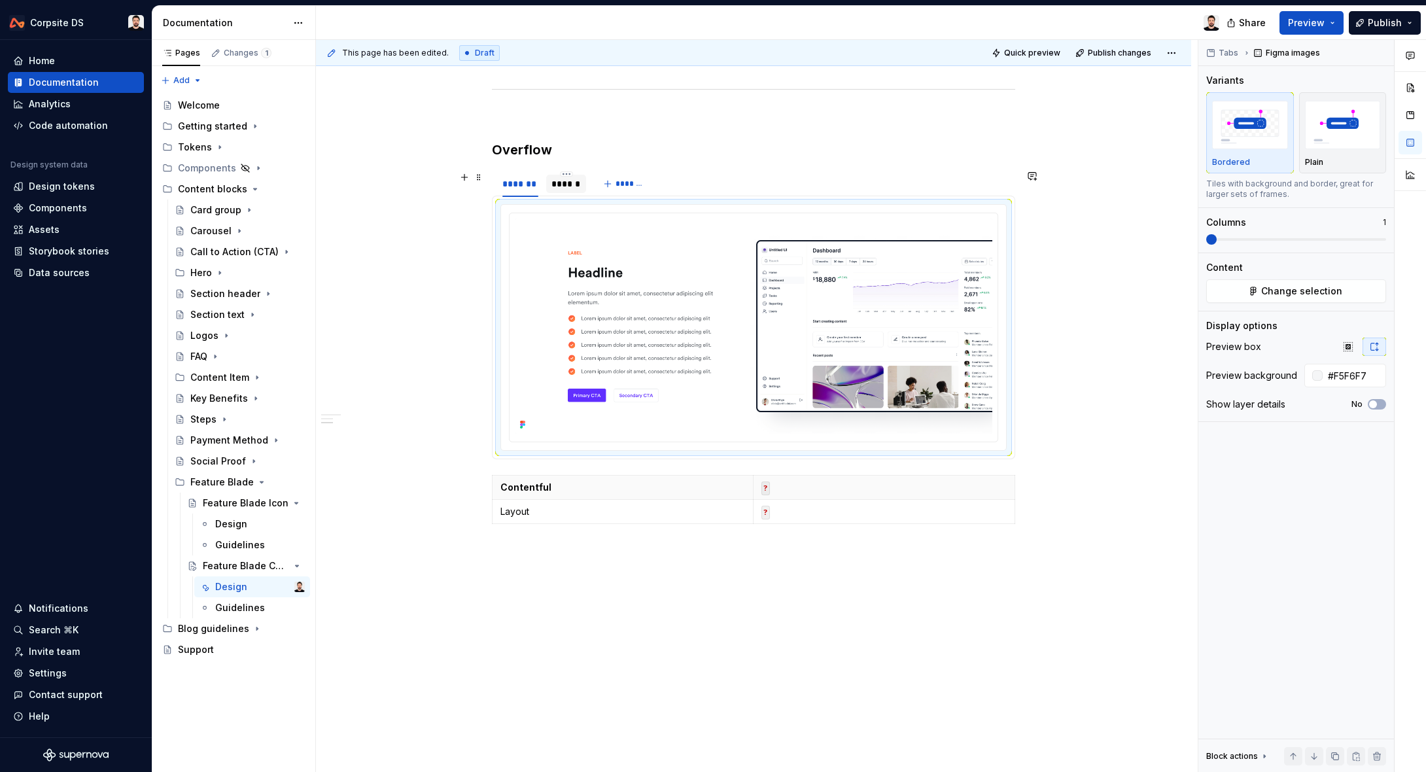
click at [575, 188] on div "******" at bounding box center [565, 183] width 29 height 13
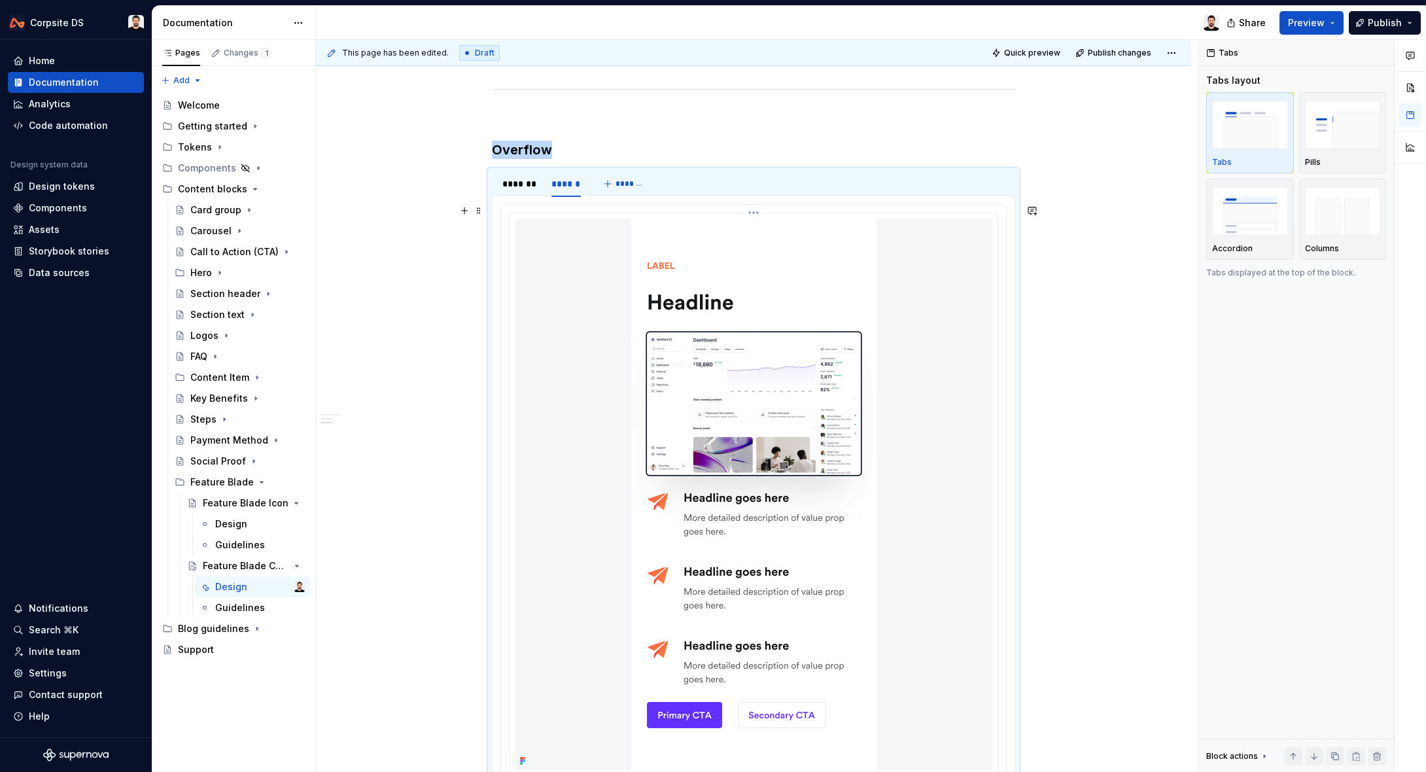
click at [818, 278] on img at bounding box center [753, 493] width 245 height 551
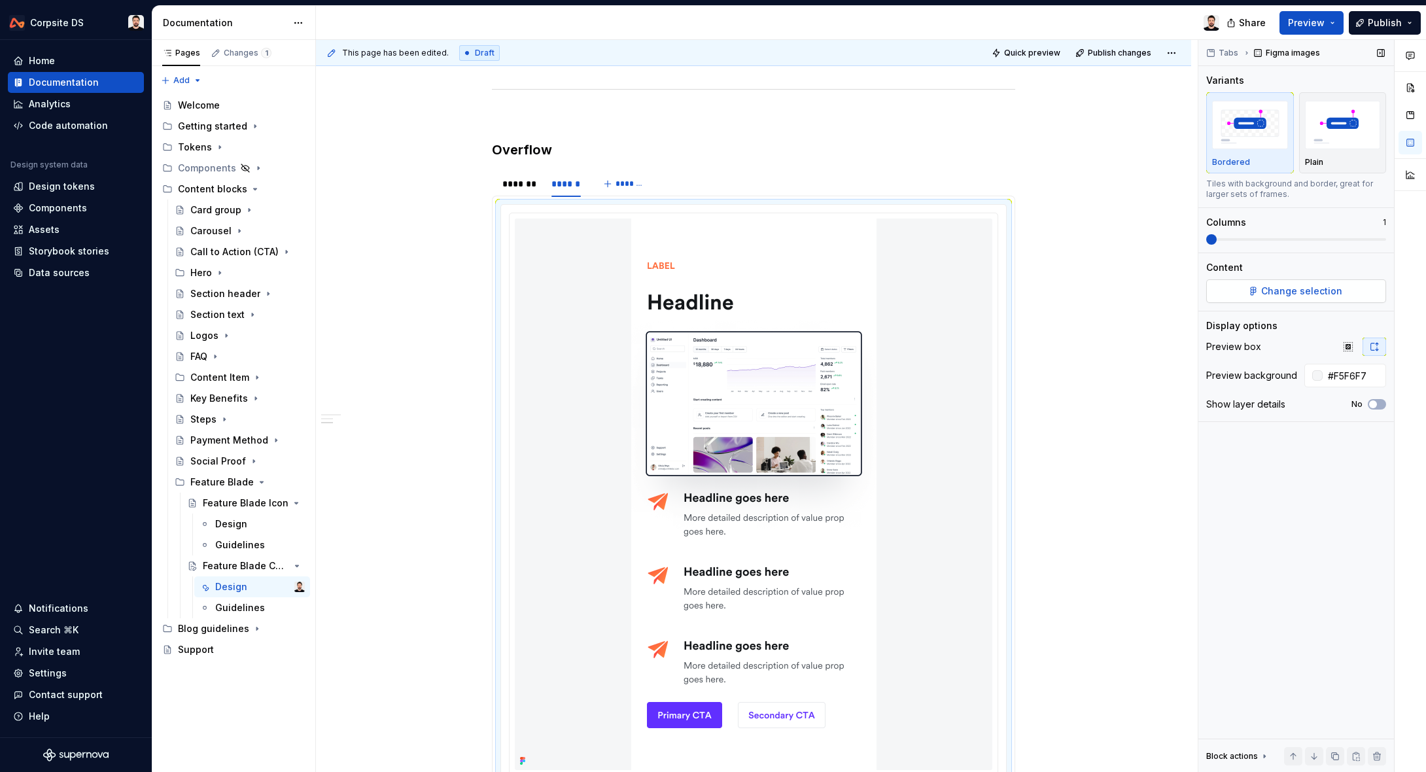
click at [1236, 289] on button "Change selection" at bounding box center [1296, 291] width 180 height 24
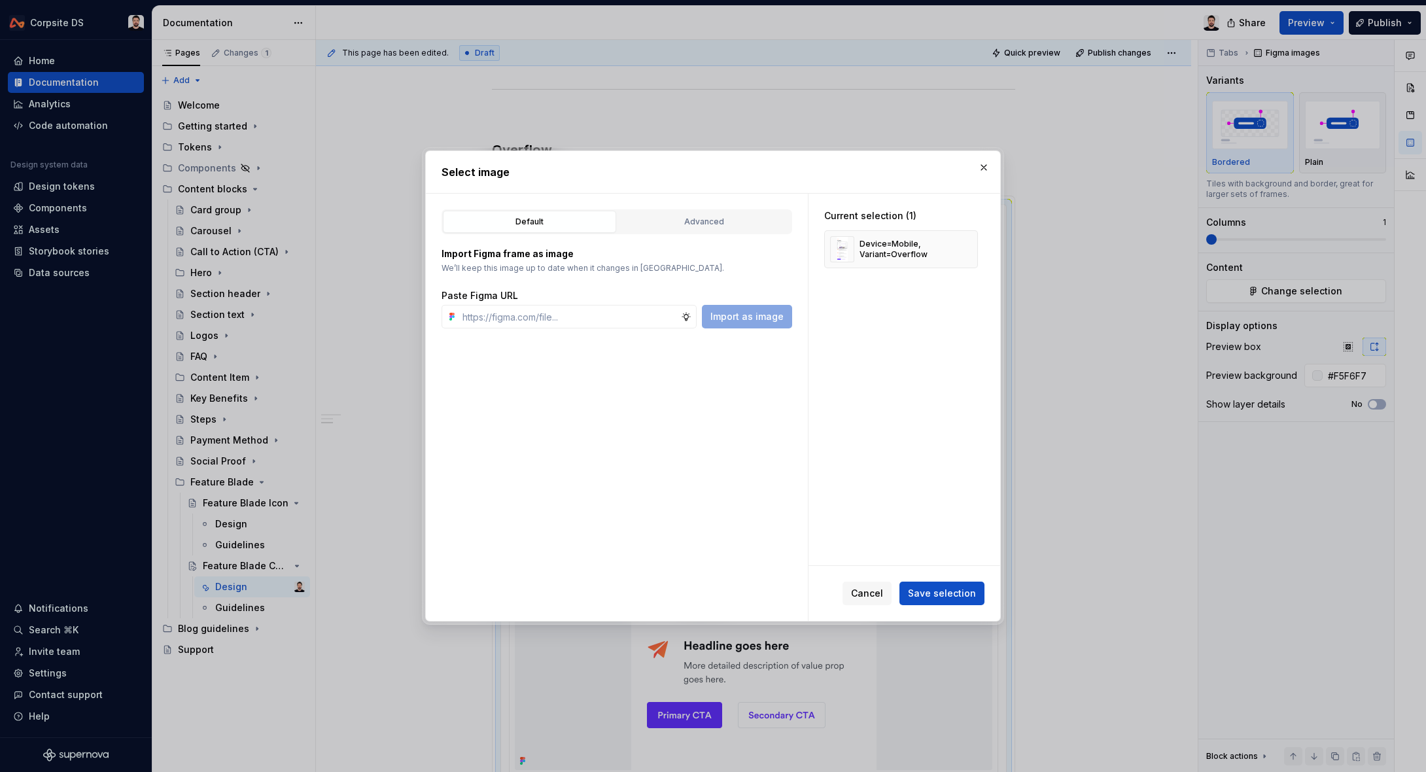
type textarea "*"
type input "[URL][DOMAIN_NAME]"
click at [757, 310] on span "Import as image" at bounding box center [746, 316] width 73 height 13
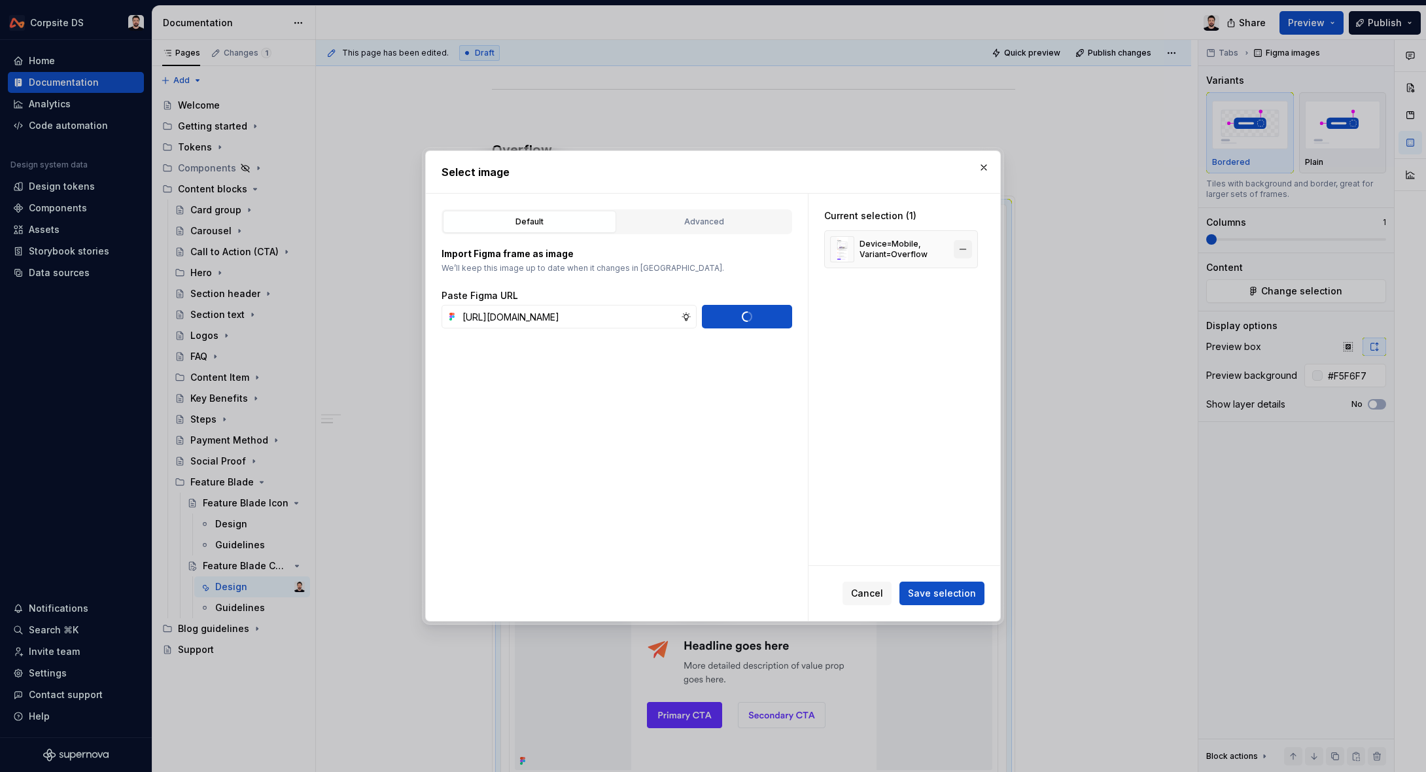
click at [971, 248] on button "button" at bounding box center [963, 249] width 18 height 18
click at [971, 589] on span "Save selection" at bounding box center [942, 593] width 68 height 13
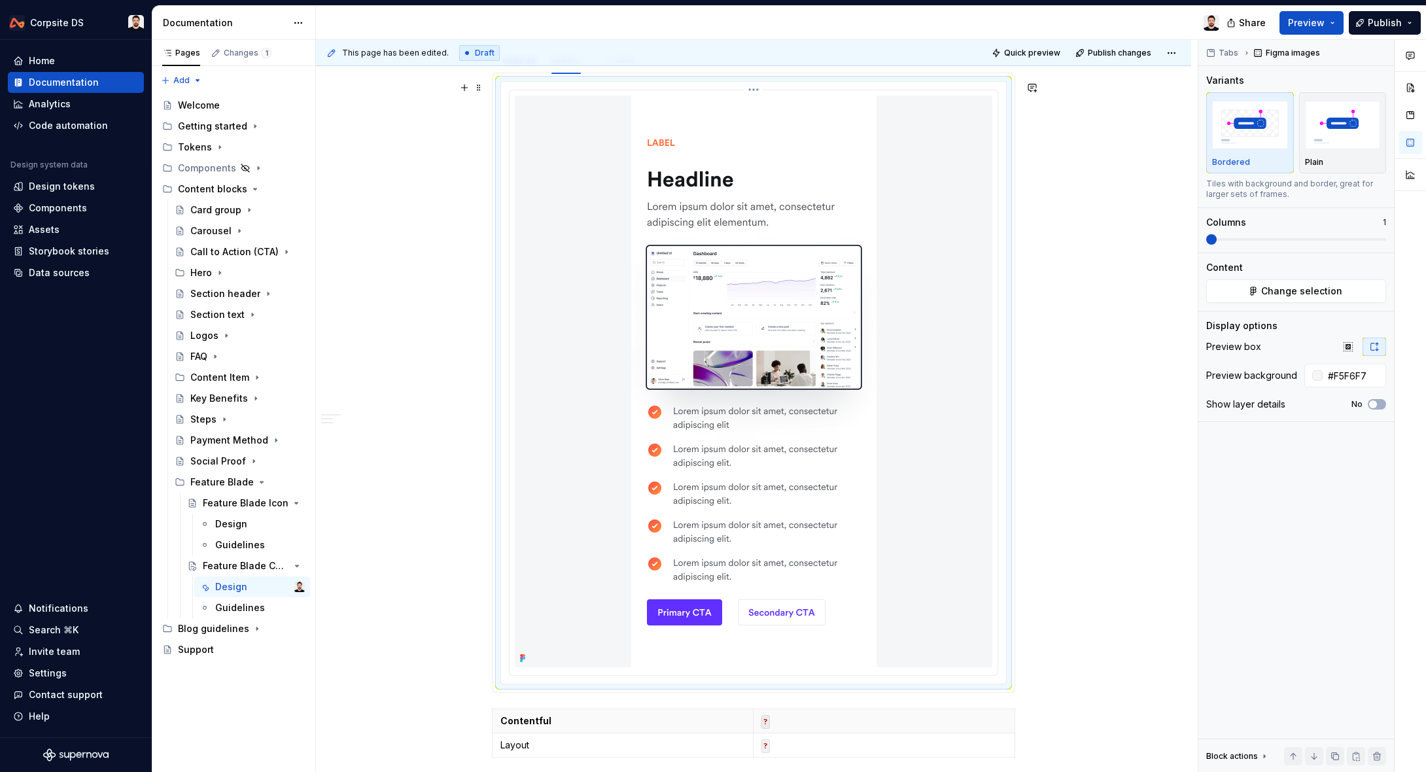
scroll to position [614, 0]
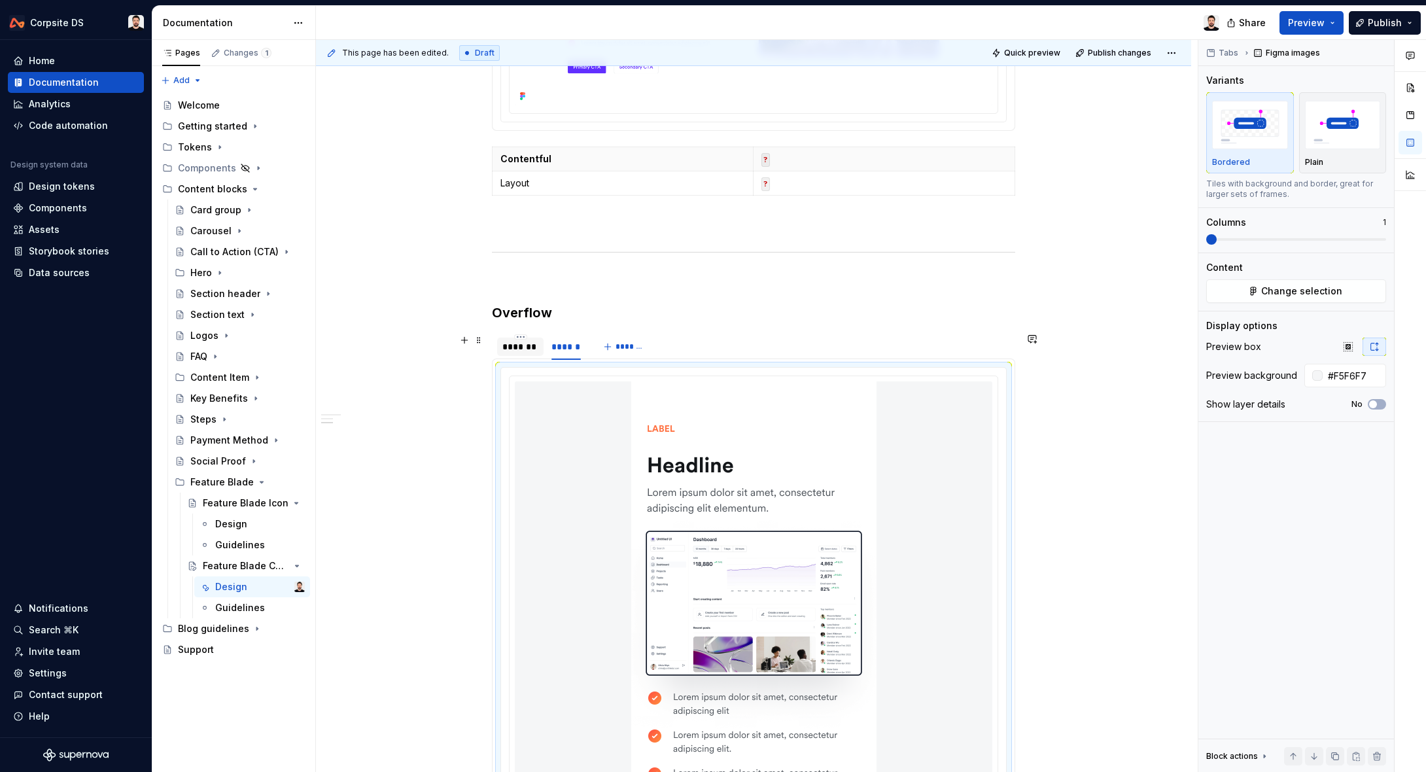
click at [517, 349] on div "*******" at bounding box center [520, 346] width 36 height 13
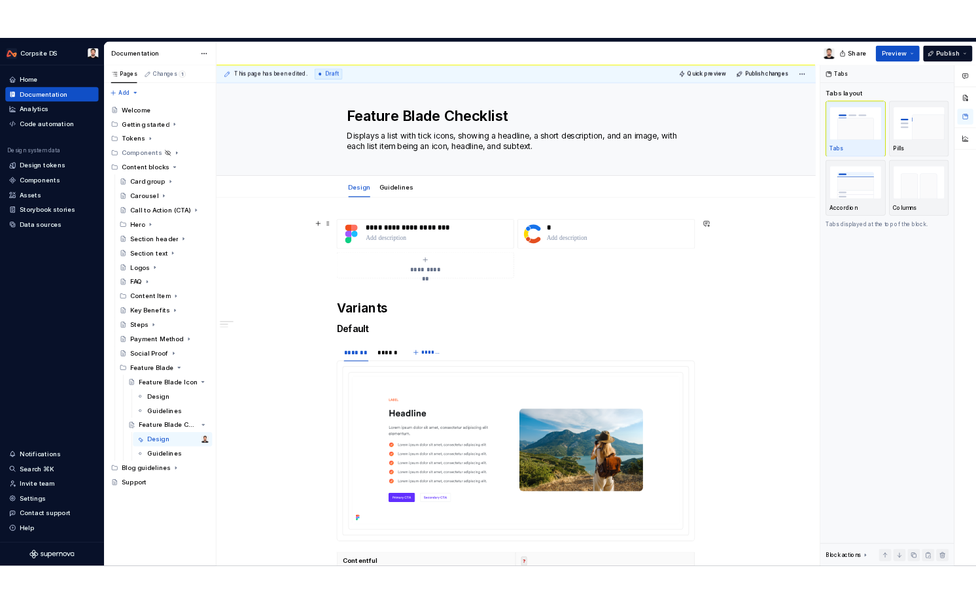
scroll to position [0, 0]
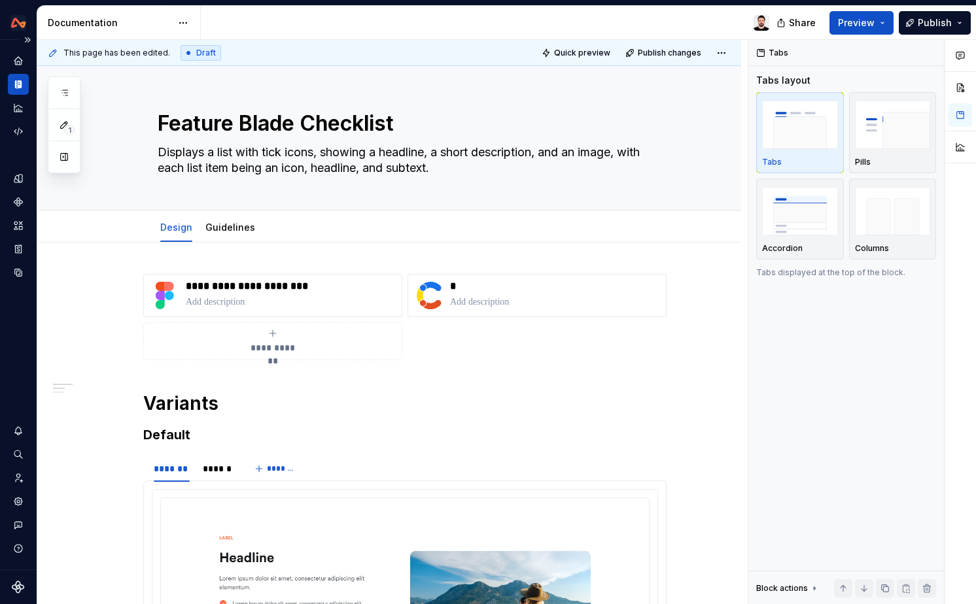
type textarea "*"
